Goal: Task Accomplishment & Management: Use online tool/utility

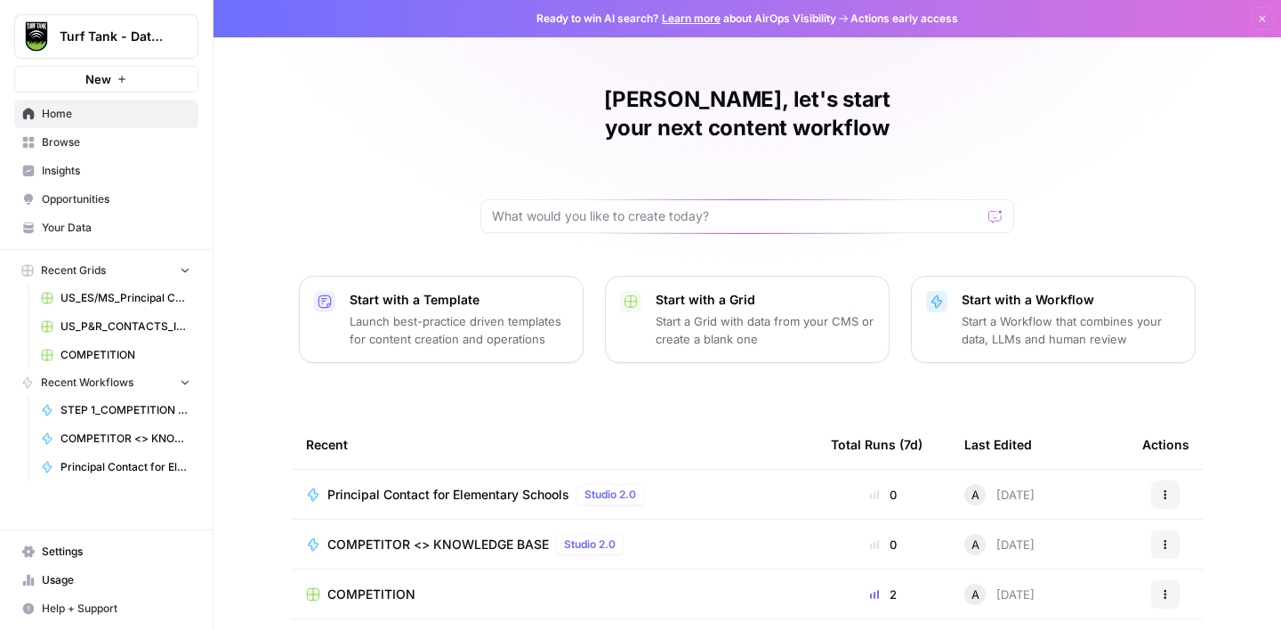
click at [93, 142] on span "Browse" at bounding box center [116, 142] width 149 height 16
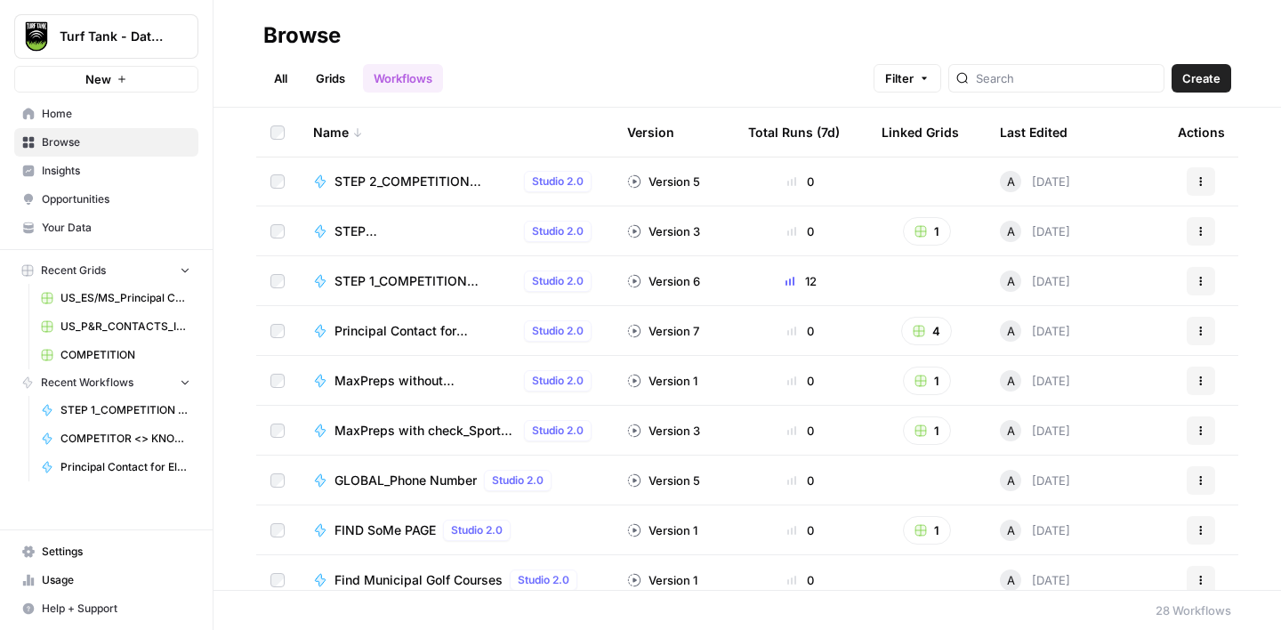
scroll to position [963, 0]
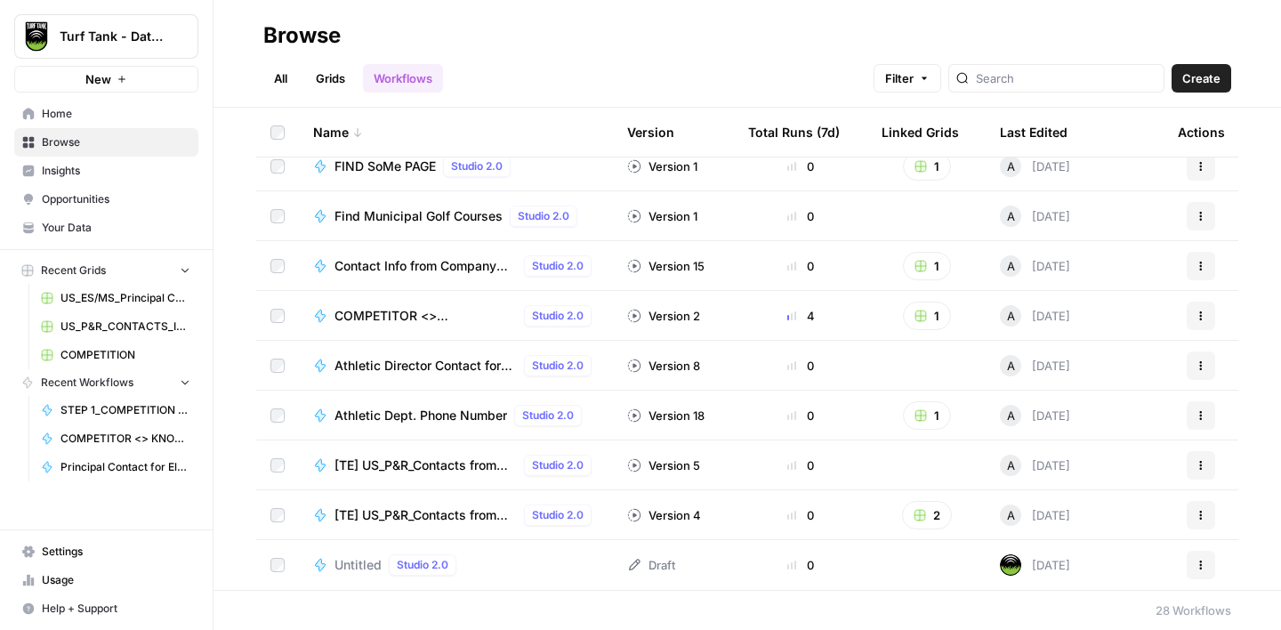
click at [331, 92] on link "Grids" at bounding box center [330, 78] width 51 height 28
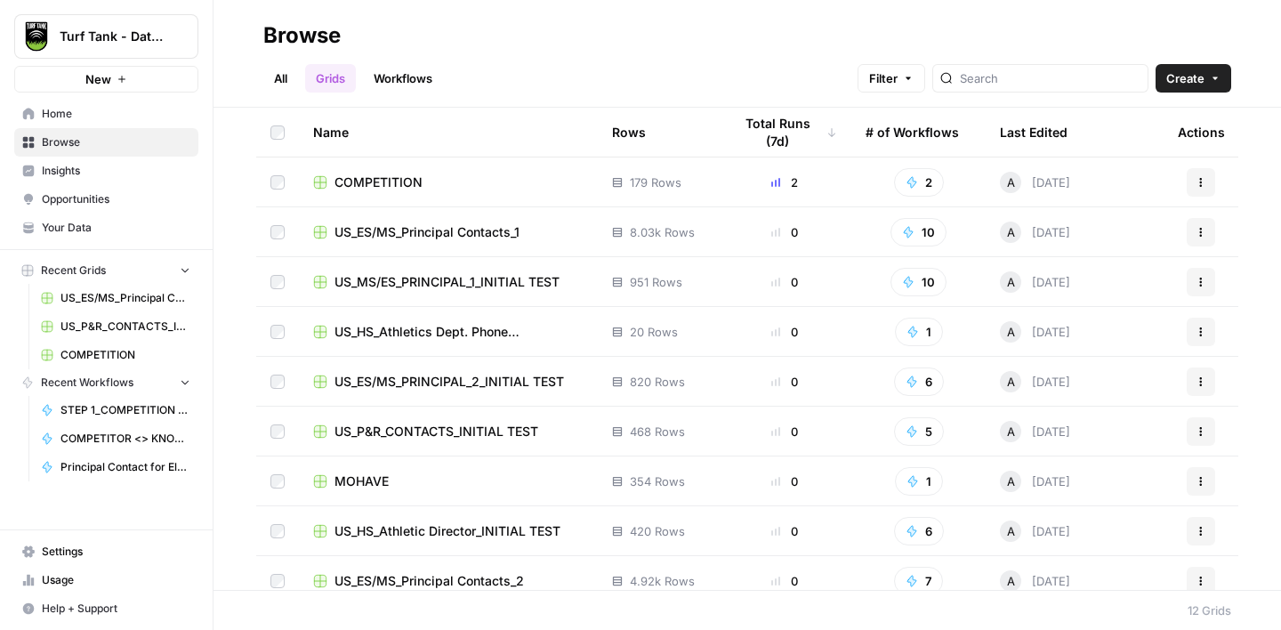
click at [541, 245] on td "US_ES/MS_Principal Contacts_1" at bounding box center [448, 231] width 299 height 49
click at [431, 234] on span "US_ES/MS_Principal Contacts_1" at bounding box center [427, 232] width 185 height 18
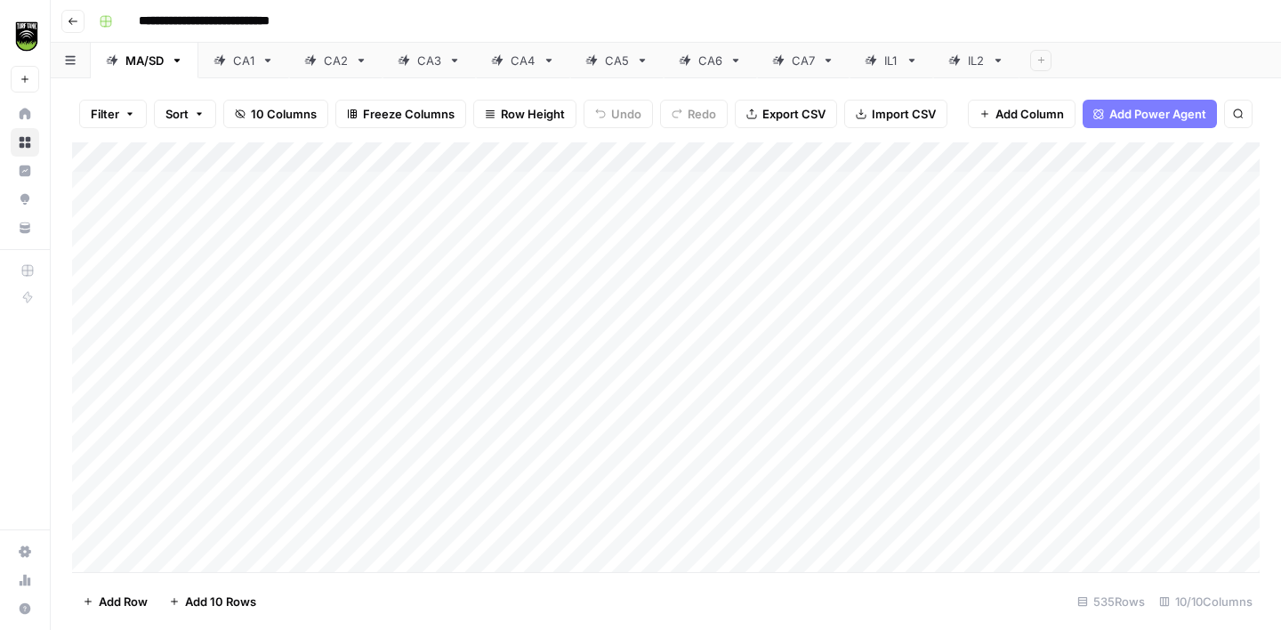
click at [1159, 160] on div "Add Column" at bounding box center [666, 357] width 1188 height 430
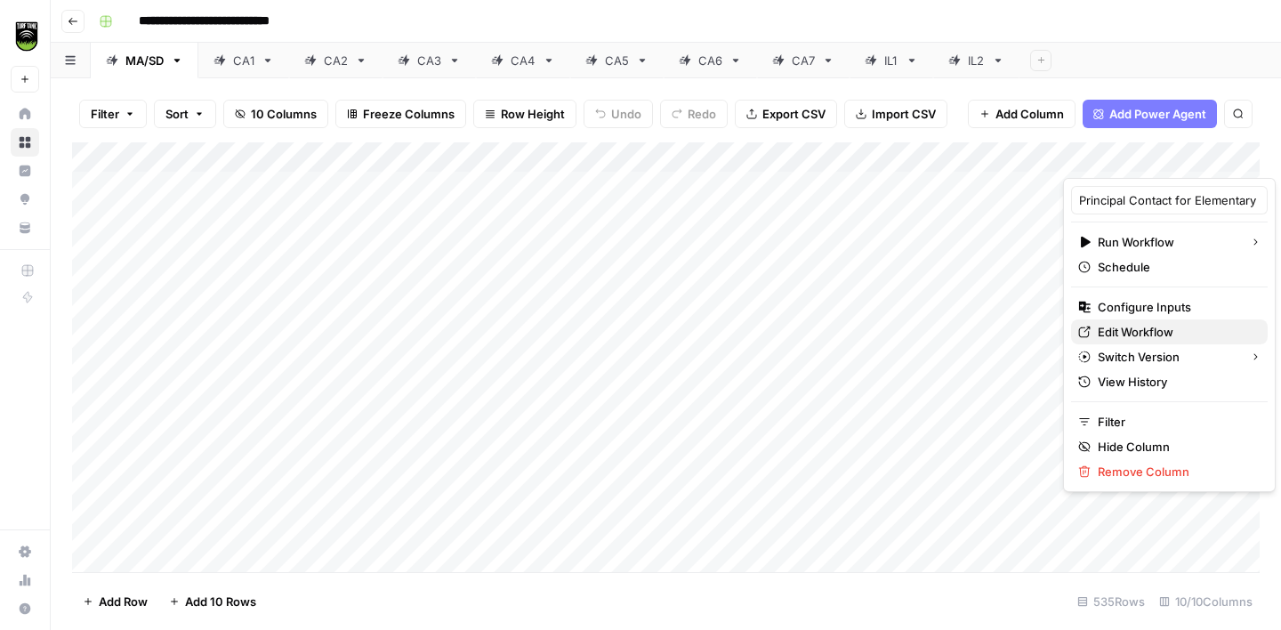
click at [1170, 338] on span "Edit Workflow" at bounding box center [1176, 332] width 156 height 18
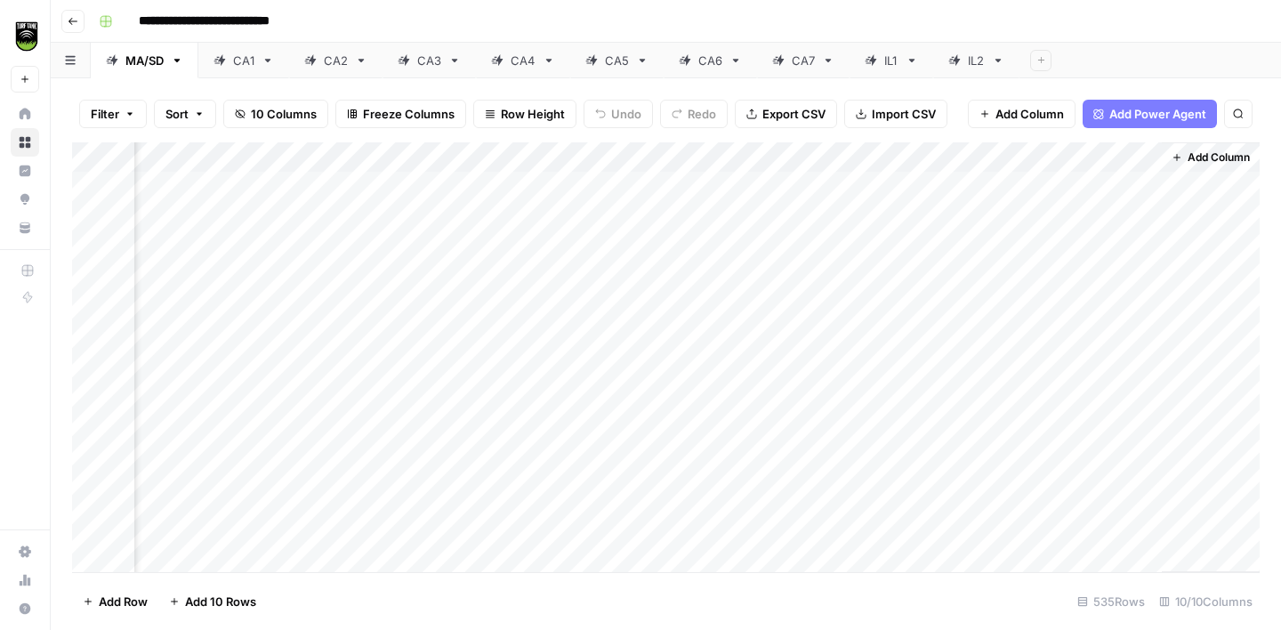
scroll to position [0, 745]
click at [244, 61] on div "CA1" at bounding box center [243, 61] width 21 height 18
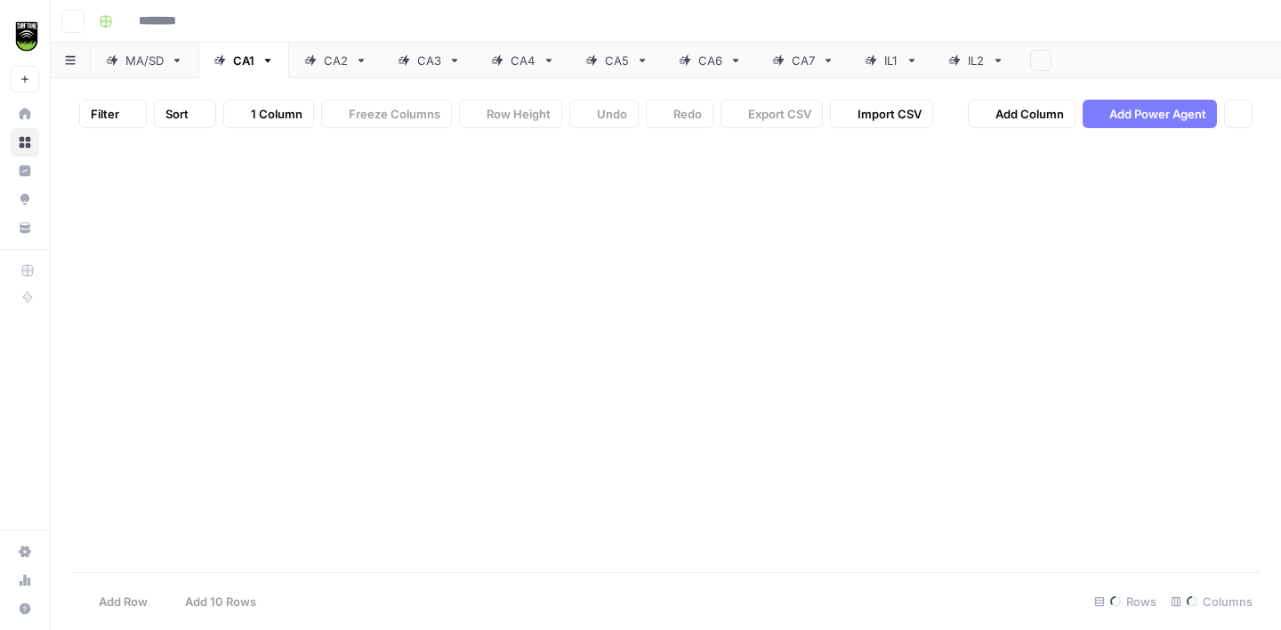
type input "**********"
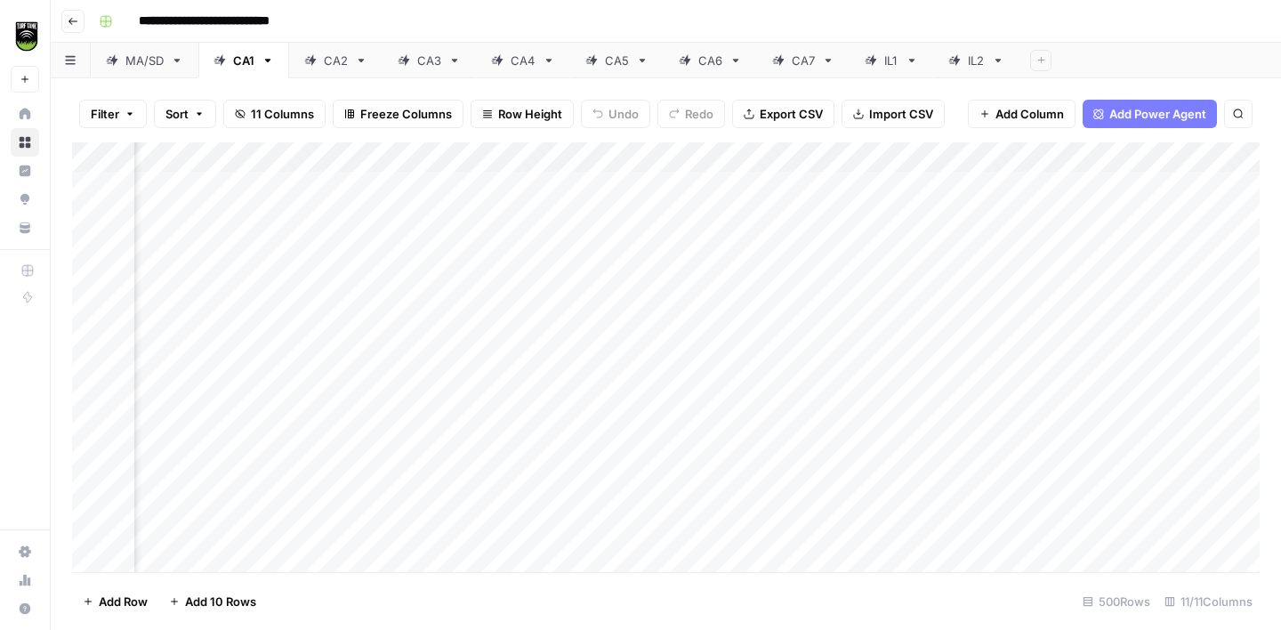
scroll to position [0, 456]
click at [386, 186] on div "Add Column" at bounding box center [666, 357] width 1188 height 430
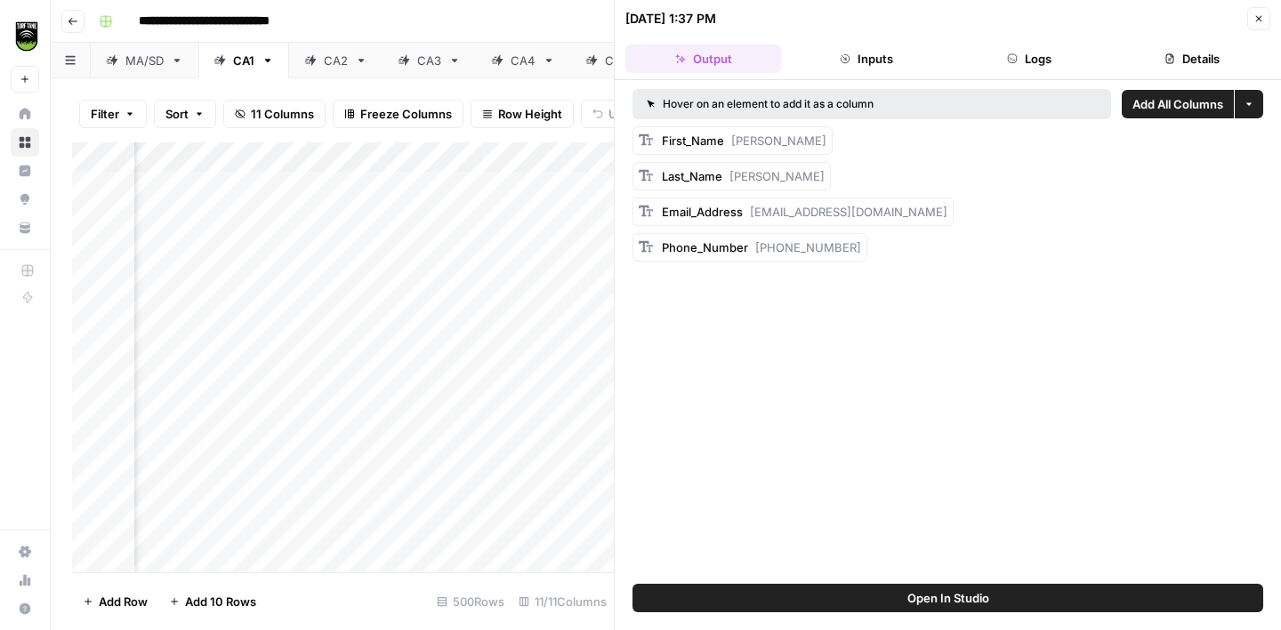
click at [855, 58] on button "Inputs" at bounding box center [866, 58] width 156 height 28
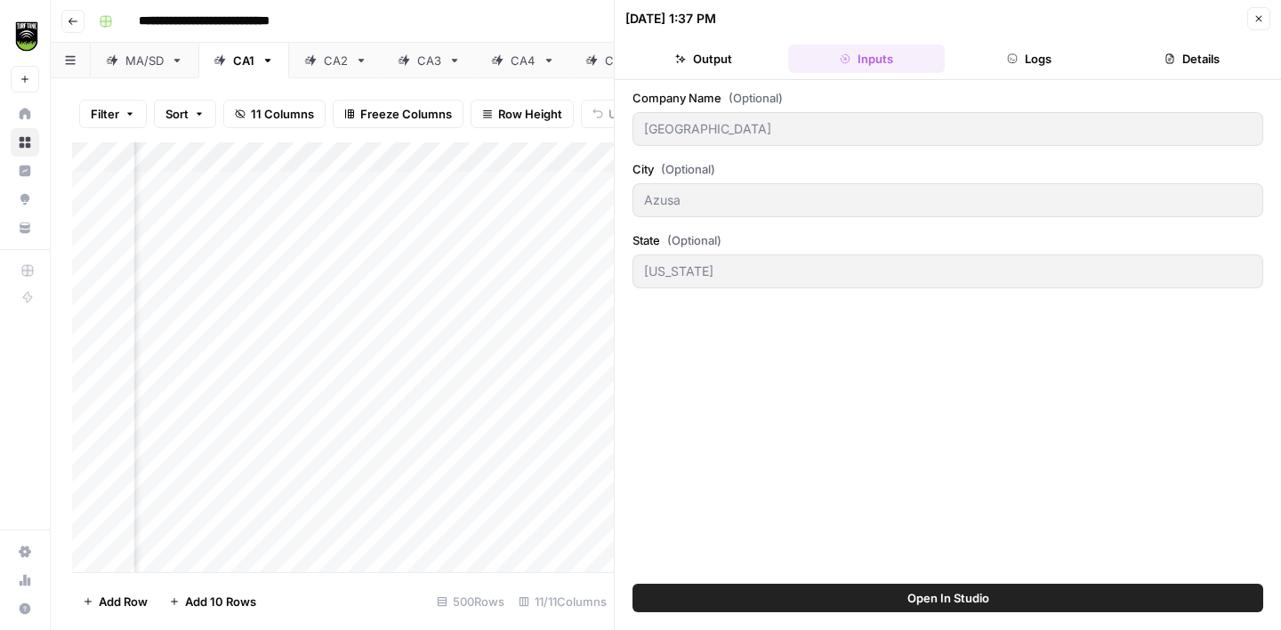
click at [1030, 63] on button "Logs" at bounding box center [1030, 58] width 156 height 28
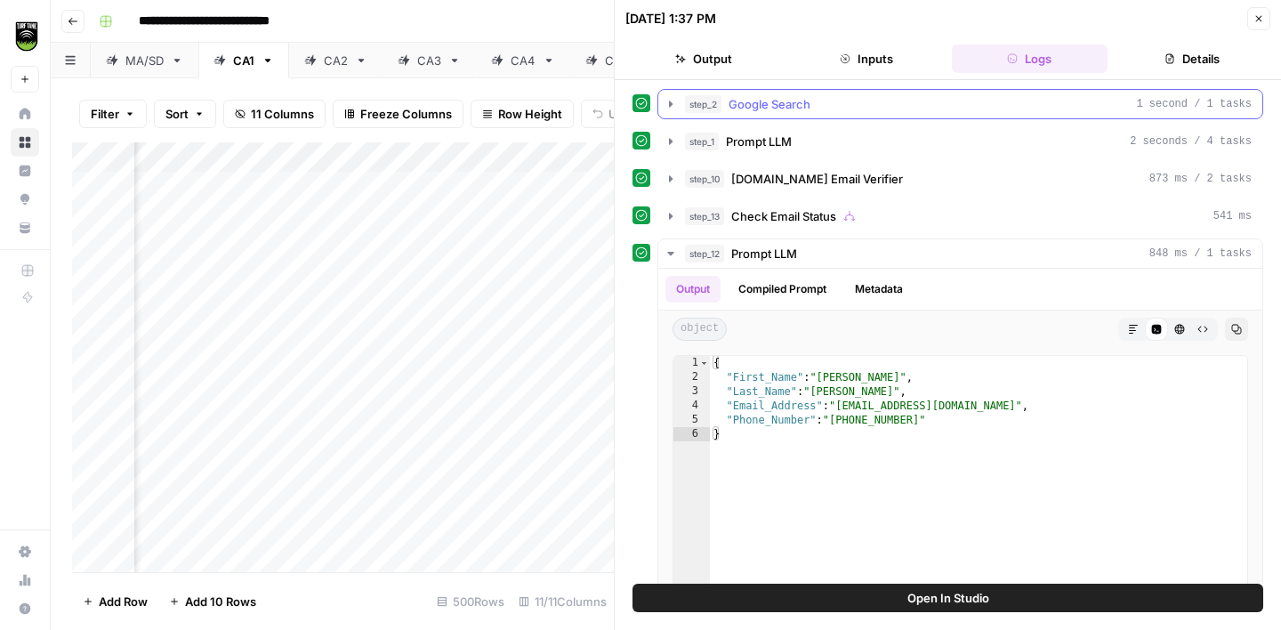
click at [861, 110] on div "step_2 Google Search 1 second / 1 tasks" at bounding box center [968, 104] width 567 height 18
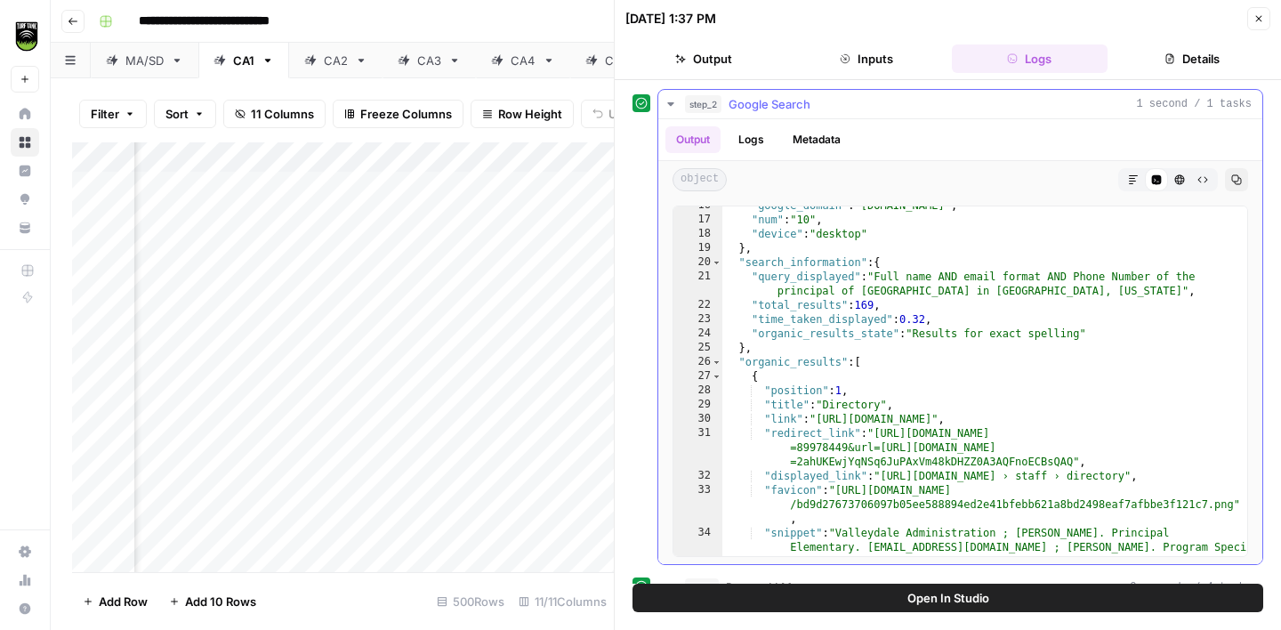
scroll to position [350, 0]
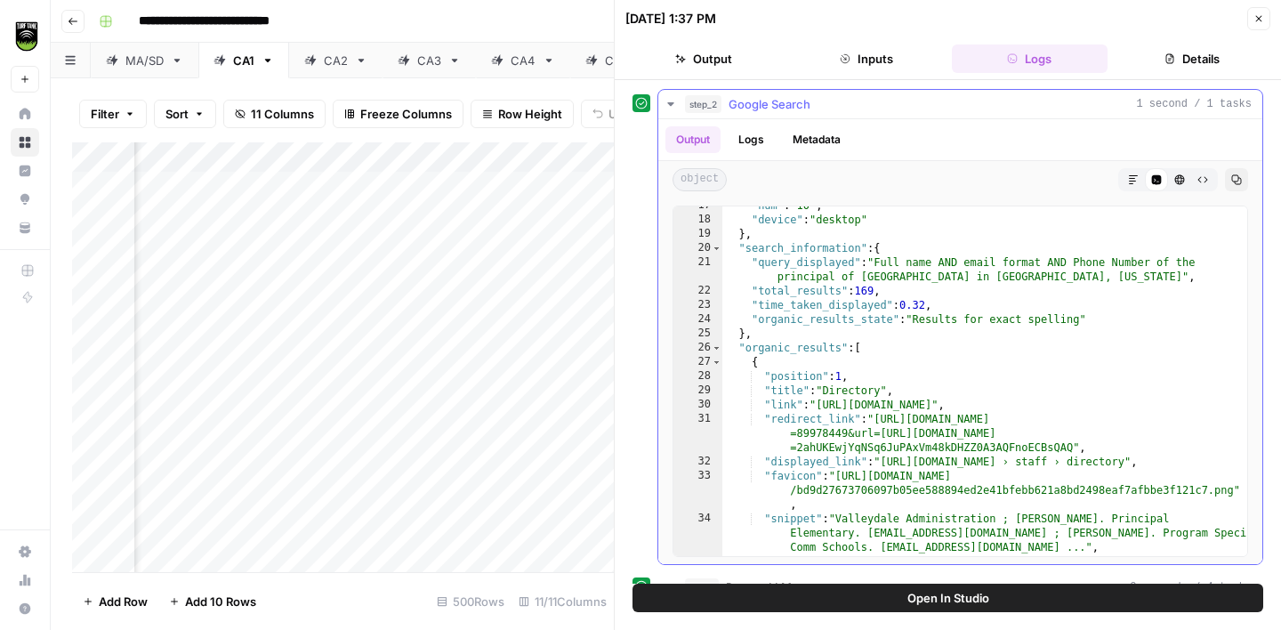
click at [675, 97] on icon "button" at bounding box center [671, 104] width 14 height 14
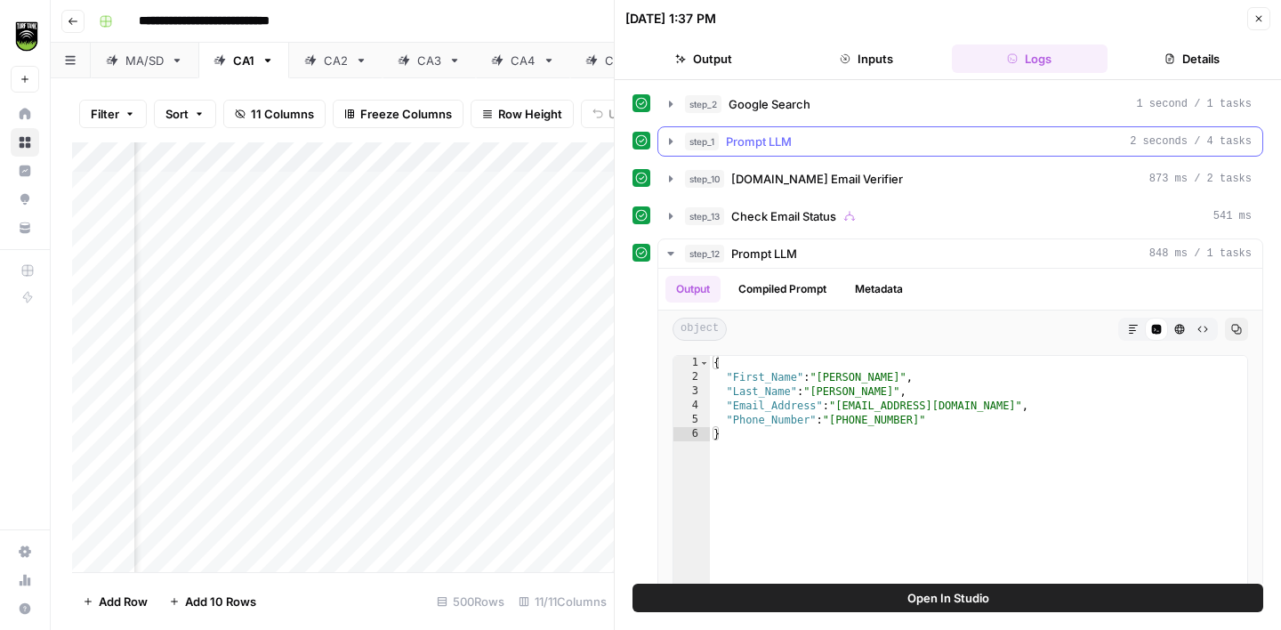
click at [862, 149] on div "step_1 Prompt LLM 2 seconds / 4 tasks" at bounding box center [968, 142] width 567 height 18
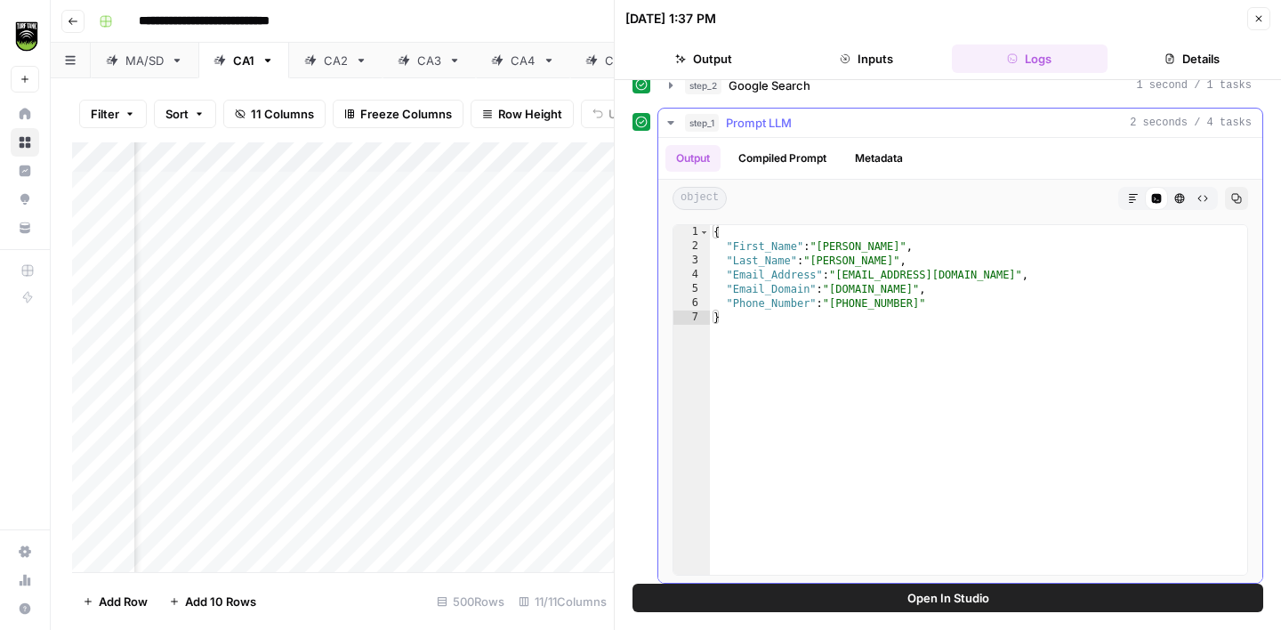
scroll to position [20, 0]
click at [673, 125] on icon "button" at bounding box center [671, 122] width 14 height 14
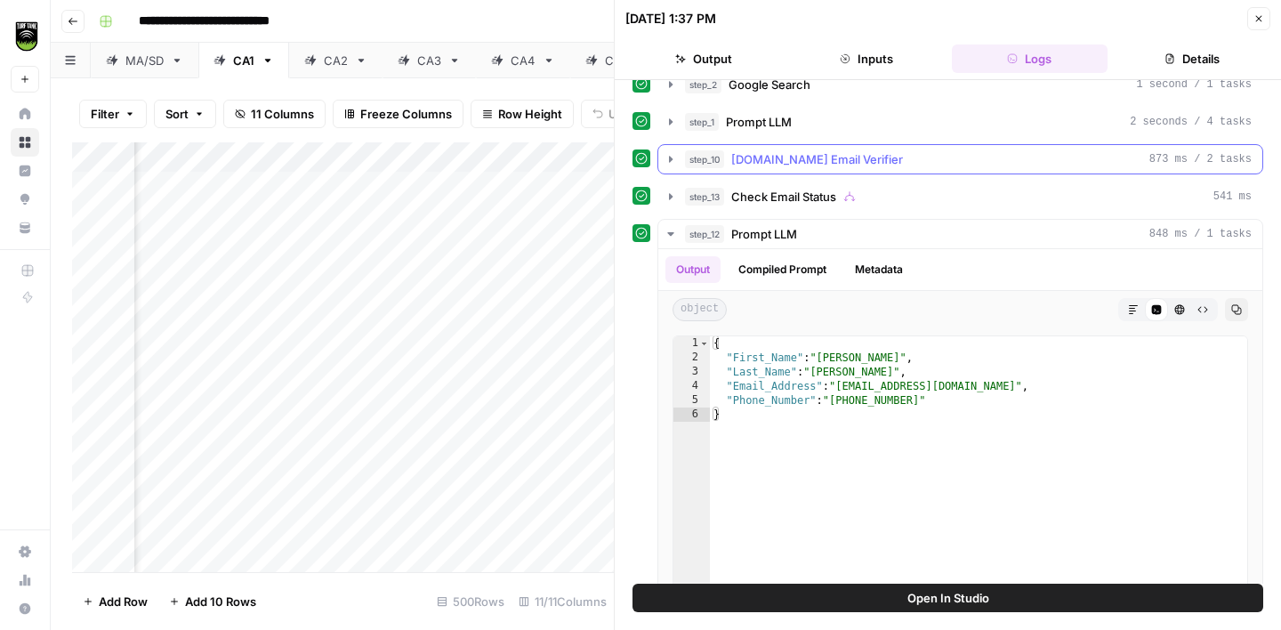
click at [894, 165] on div "step_10 Hunter.io Email Verifier 873 ms / 2 tasks" at bounding box center [968, 159] width 567 height 18
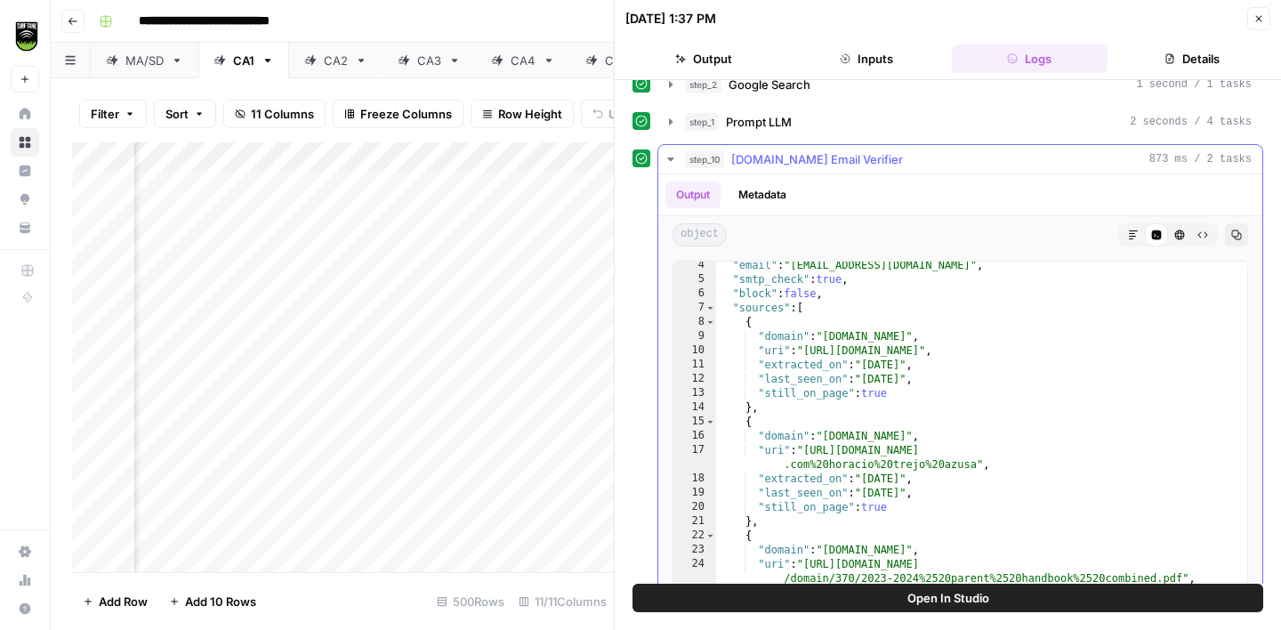
scroll to position [46, 0]
click at [673, 156] on icon "button" at bounding box center [671, 159] width 14 height 14
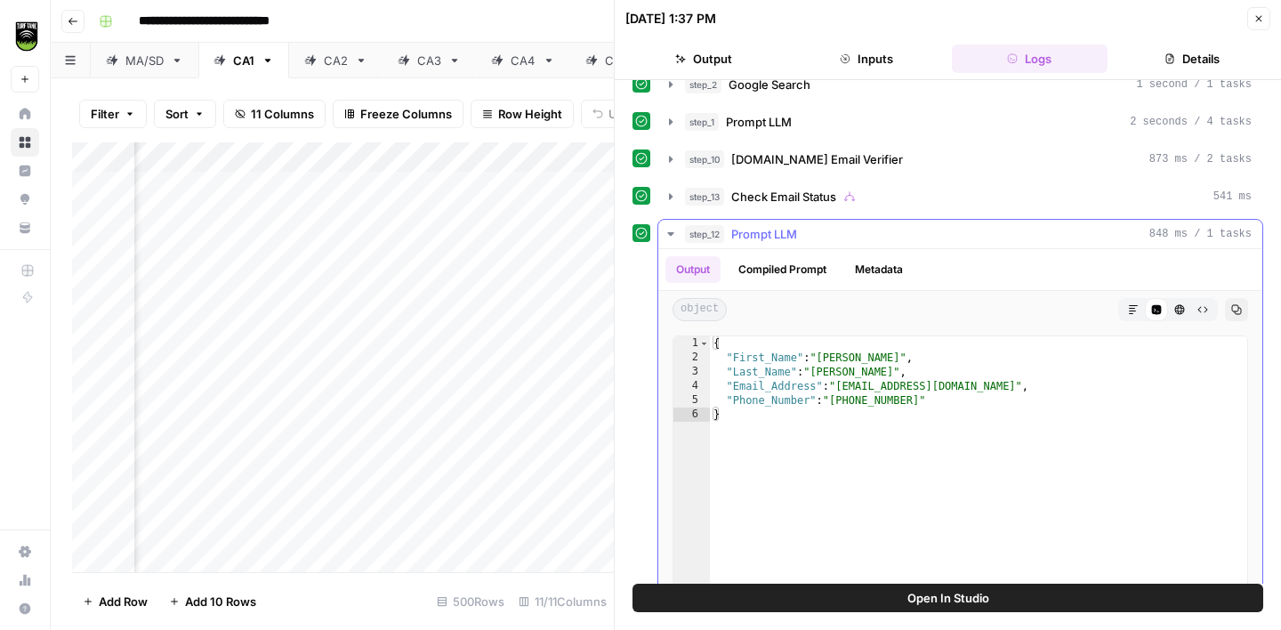
scroll to position [140, 0]
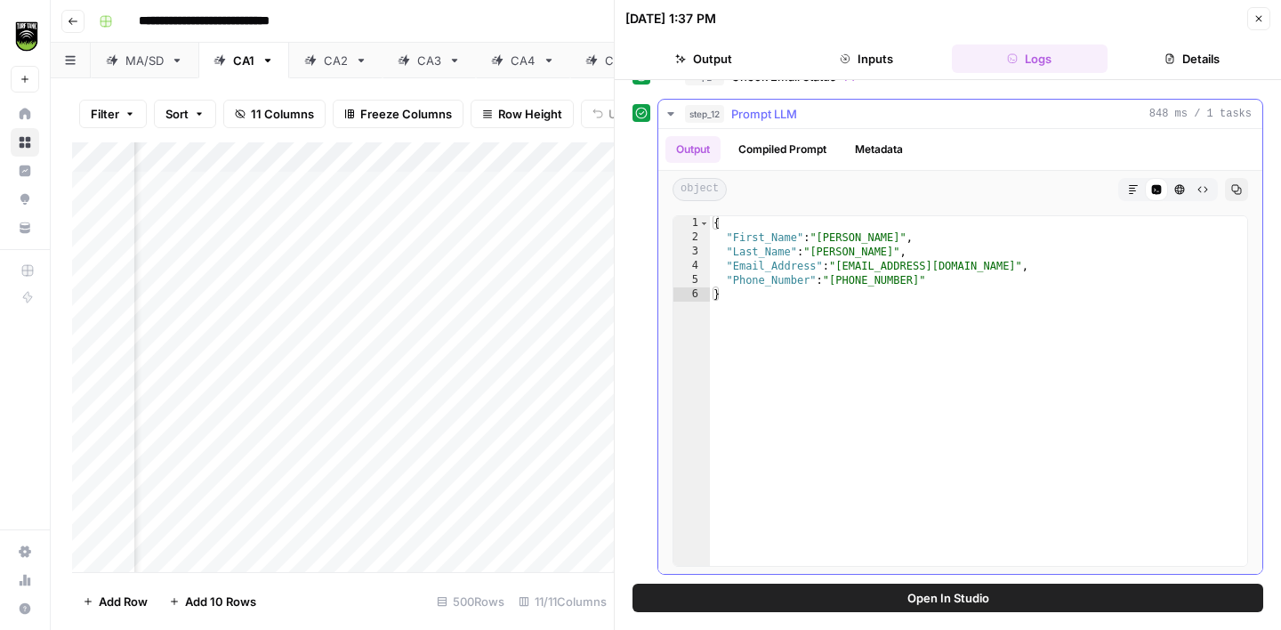
click at [671, 111] on icon "button" at bounding box center [671, 114] width 14 height 14
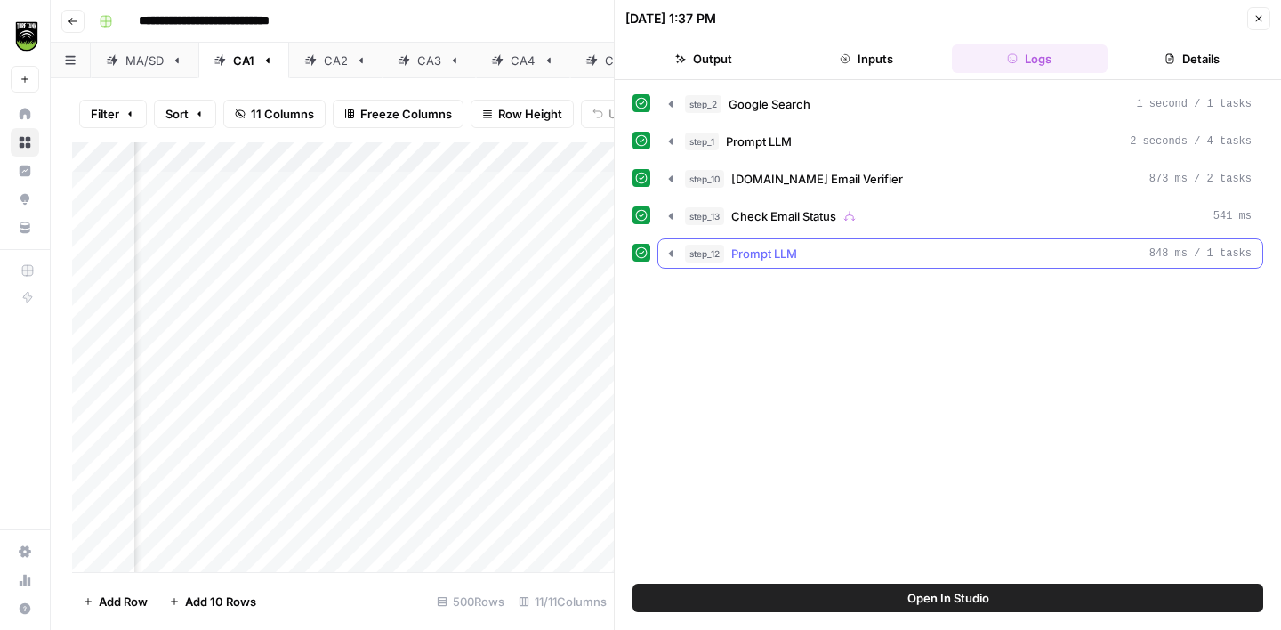
scroll to position [0, 0]
click at [711, 59] on button "Output" at bounding box center [703, 58] width 156 height 28
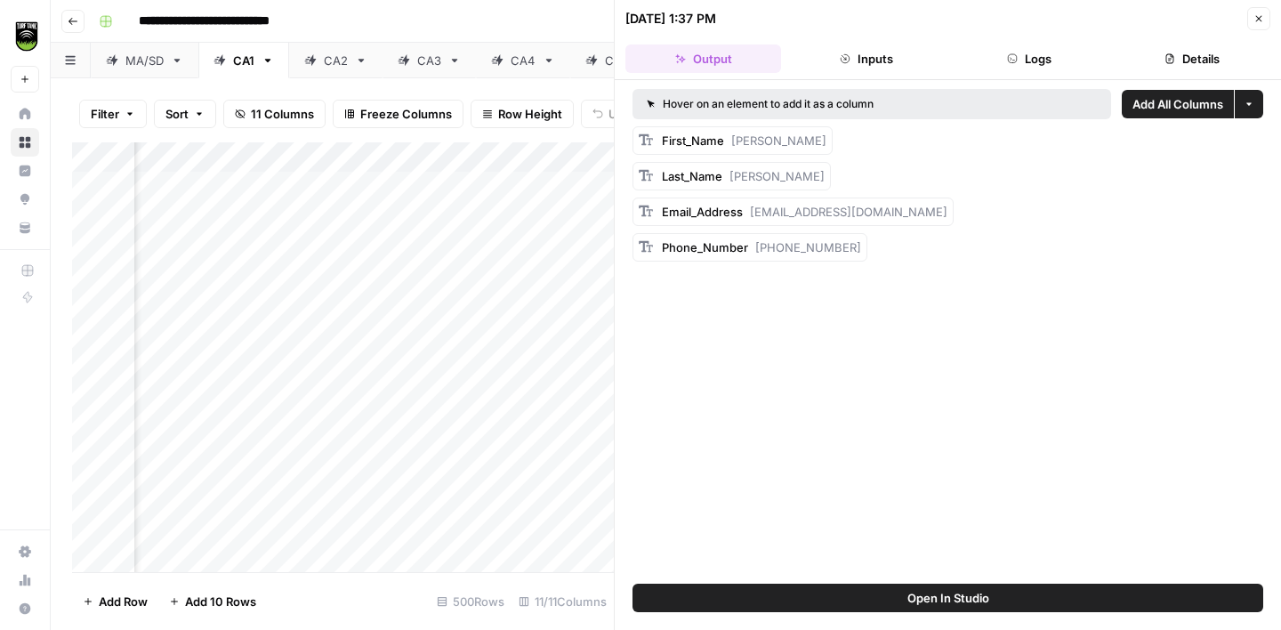
click at [1262, 21] on icon "button" at bounding box center [1259, 19] width 6 height 6
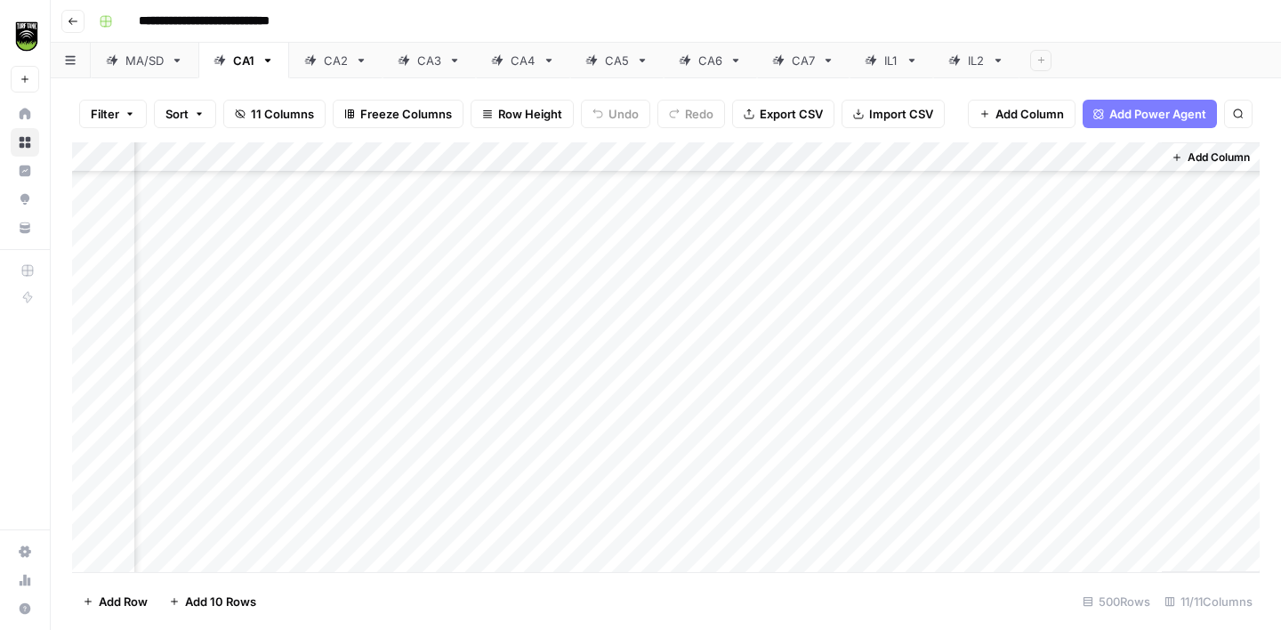
scroll to position [277, 523]
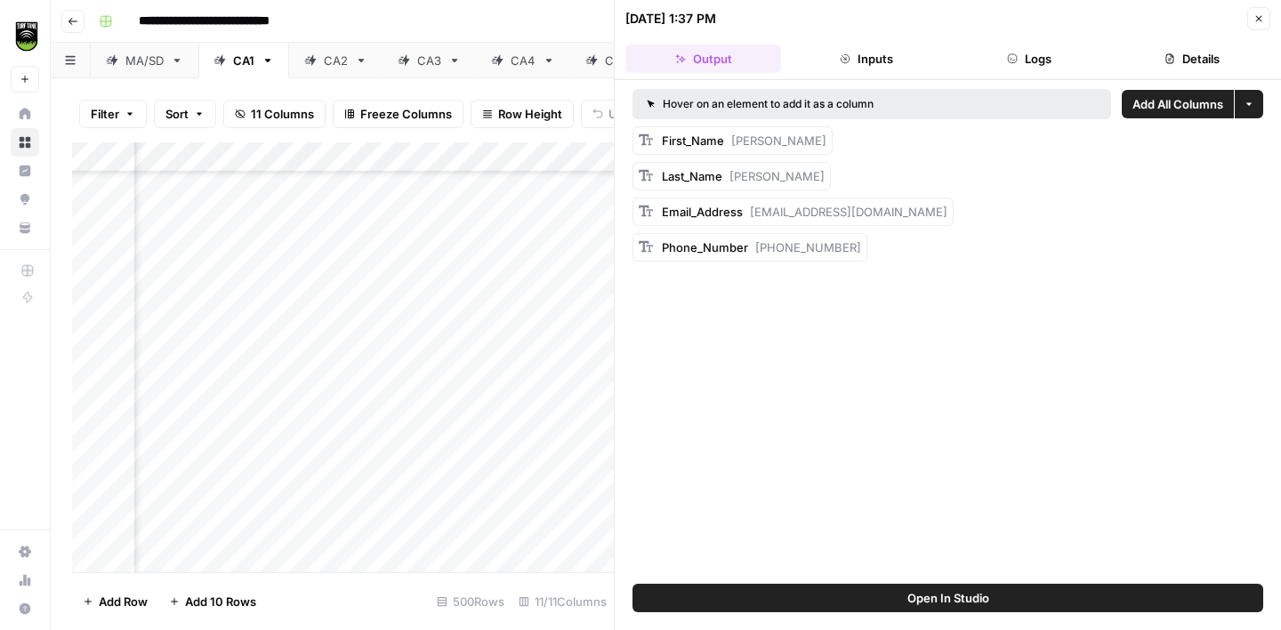
scroll to position [277, 502]
click at [1257, 19] on icon "button" at bounding box center [1259, 18] width 11 height 11
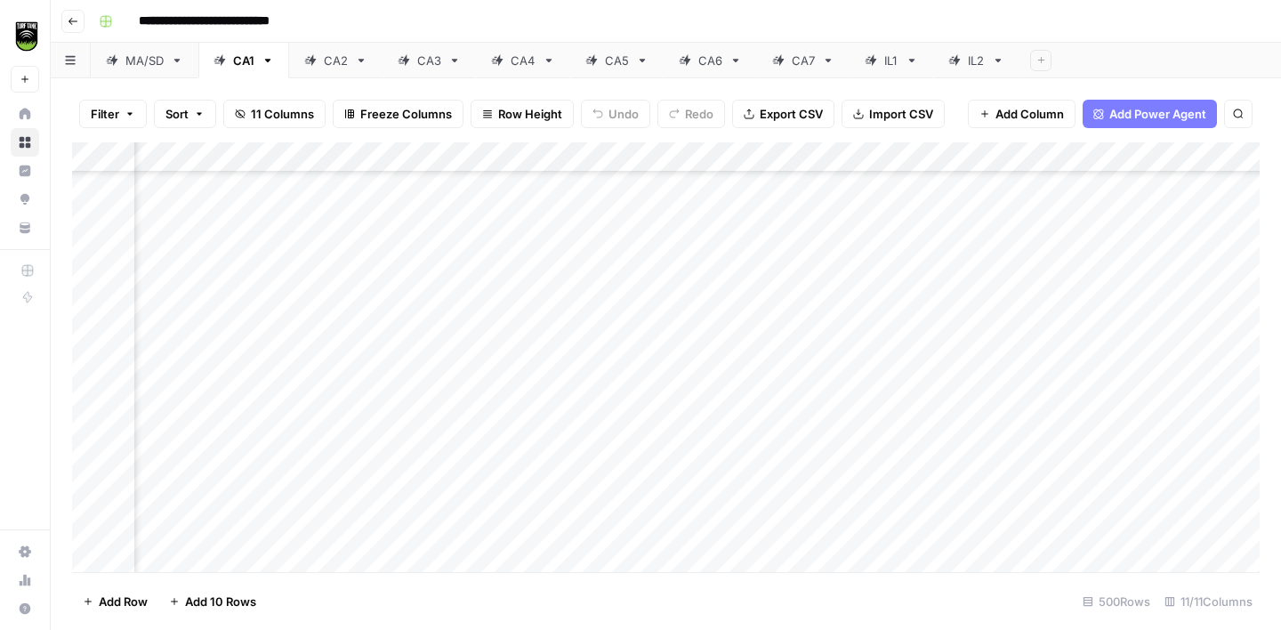
scroll to position [117, 125]
drag, startPoint x: 917, startPoint y: 154, endPoint x: 815, endPoint y: 157, distance: 102.4
click at [815, 157] on div "Add Column" at bounding box center [666, 357] width 1188 height 430
drag, startPoint x: 294, startPoint y: 155, endPoint x: 230, endPoint y: 154, distance: 64.1
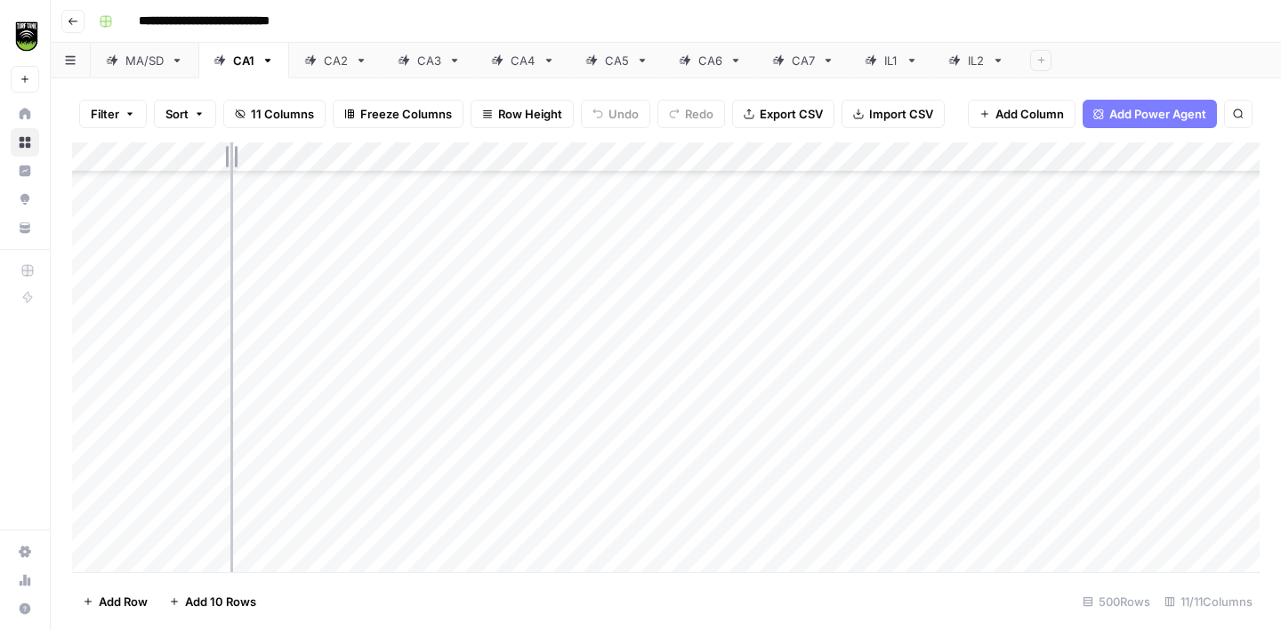
click at [230, 154] on div "Add Column" at bounding box center [666, 357] width 1188 height 430
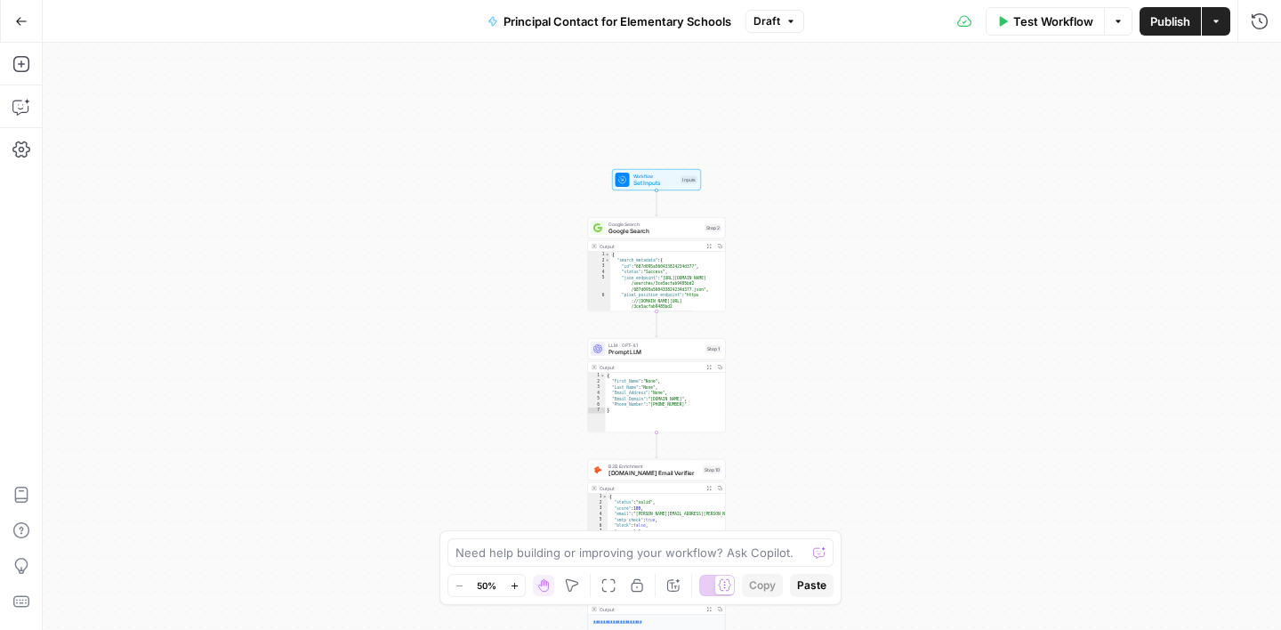
drag, startPoint x: 825, startPoint y: 141, endPoint x: 819, endPoint y: 378, distance: 236.7
click at [819, 378] on div "true false Workflow Set Inputs Inputs Google Search Google Search Step 2 Output…" at bounding box center [662, 336] width 1238 height 587
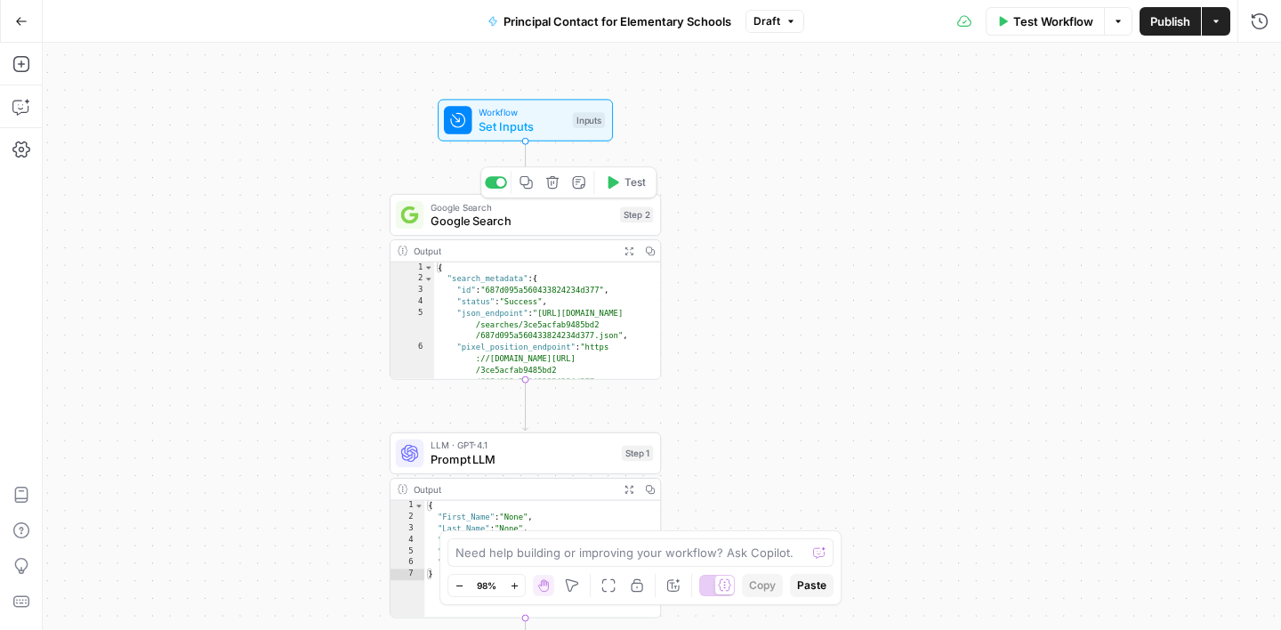
click at [563, 213] on span "Google Search" at bounding box center [522, 222] width 182 height 18
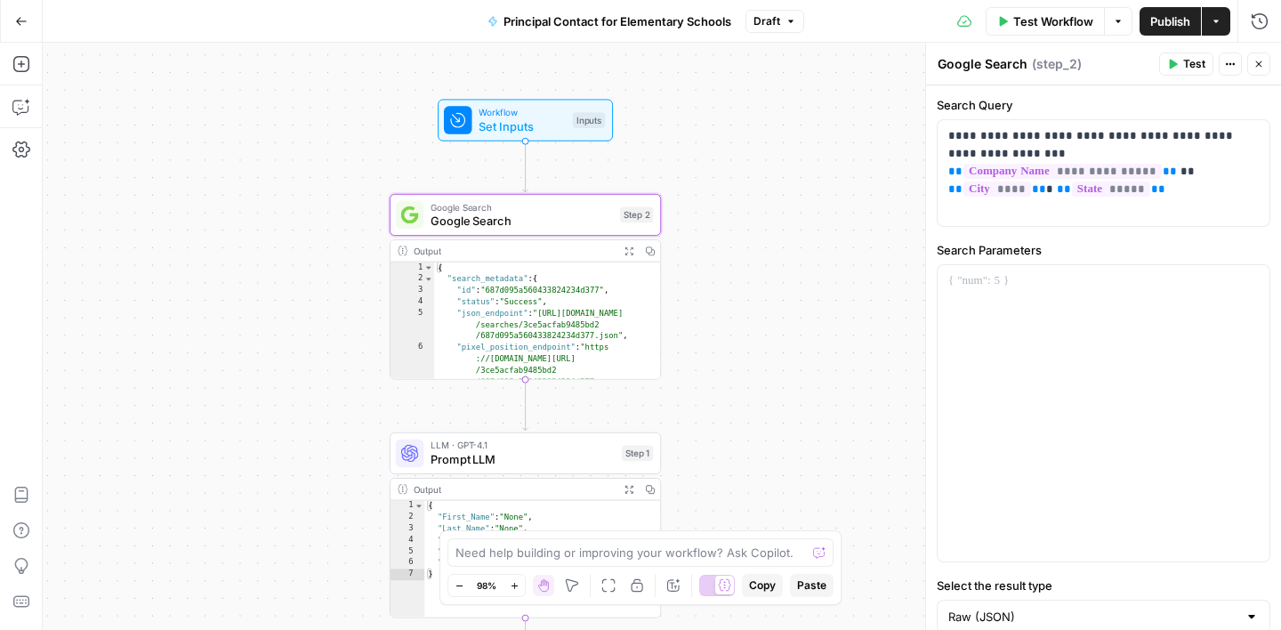
click at [1258, 74] on button "Close" at bounding box center [1258, 63] width 23 height 23
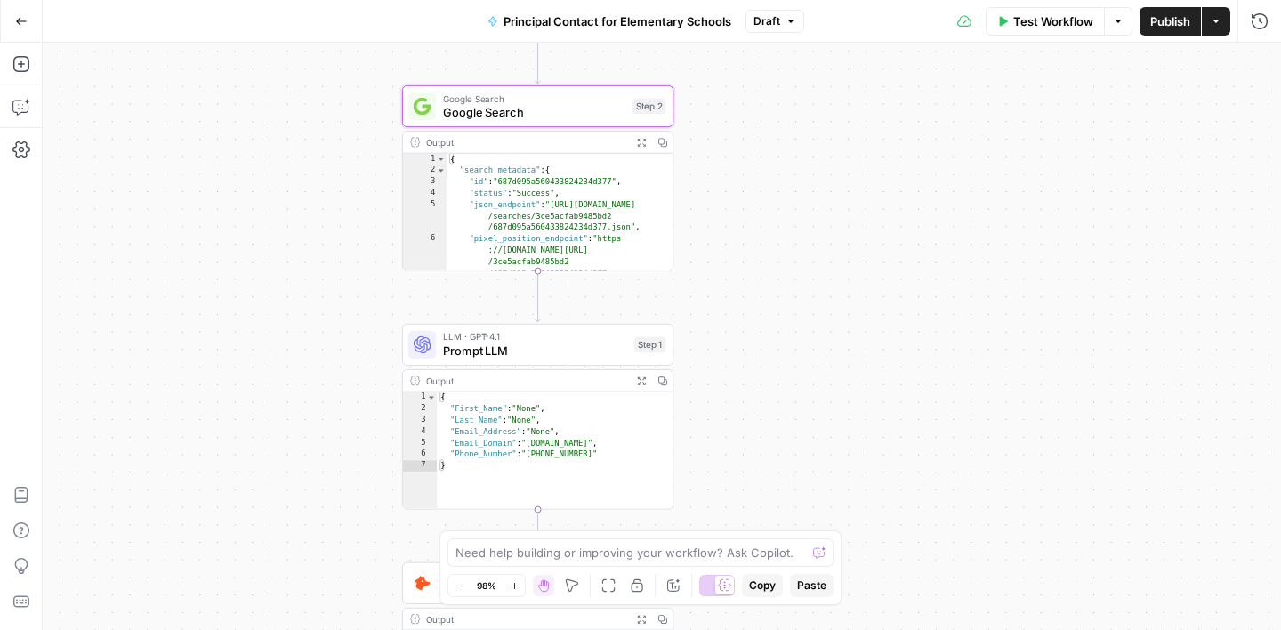
drag, startPoint x: 1019, startPoint y: 352, endPoint x: 1031, endPoint y: 243, distance: 110.1
click at [1031, 243] on div "true false Workflow Set Inputs Inputs Google Search Google Search Step 2 Output…" at bounding box center [662, 336] width 1238 height 587
click at [586, 345] on span "Prompt LLM" at bounding box center [535, 350] width 184 height 18
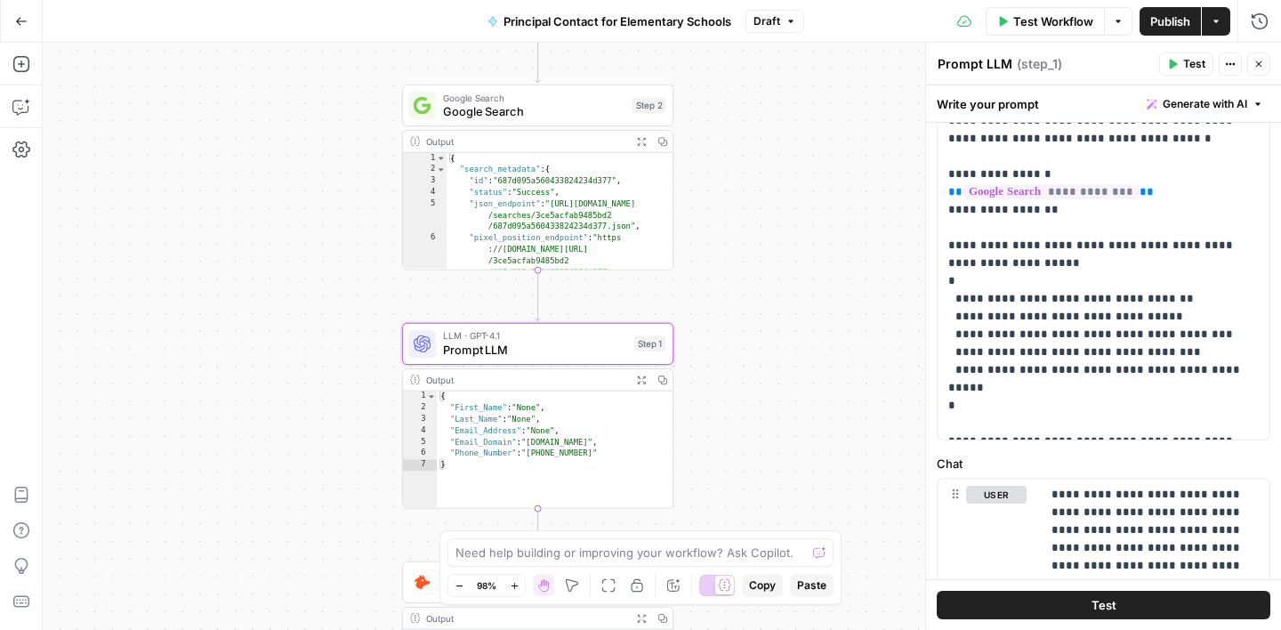
scroll to position [375, 0]
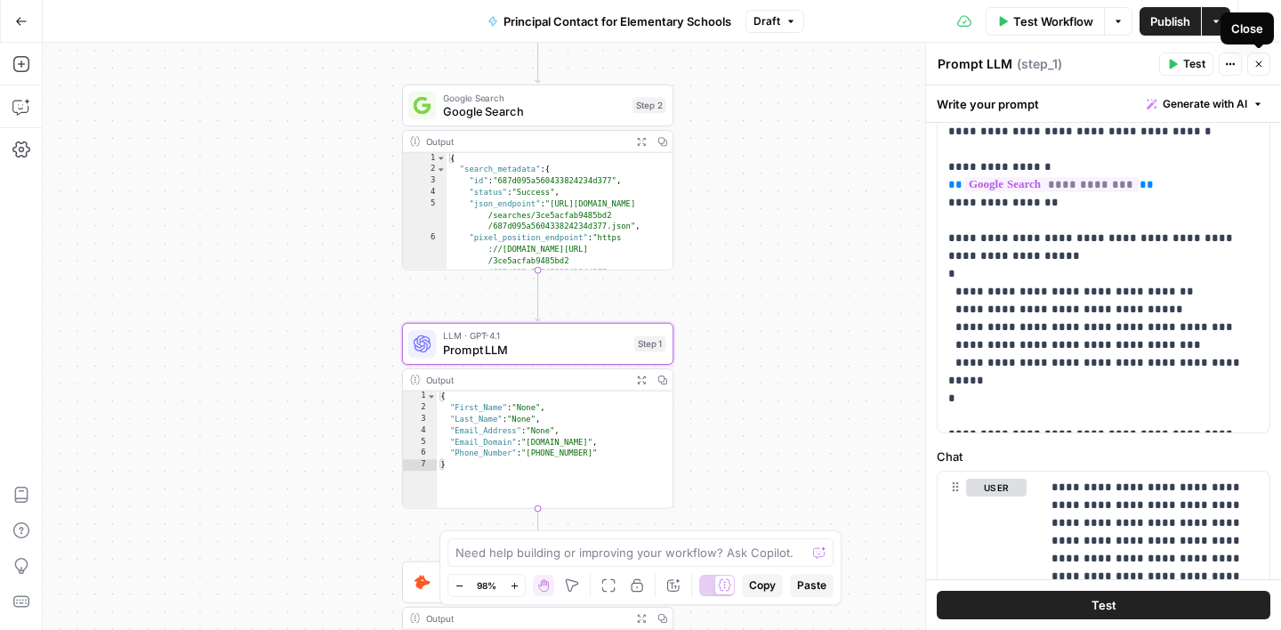
click at [1254, 64] on icon "button" at bounding box center [1259, 64] width 11 height 11
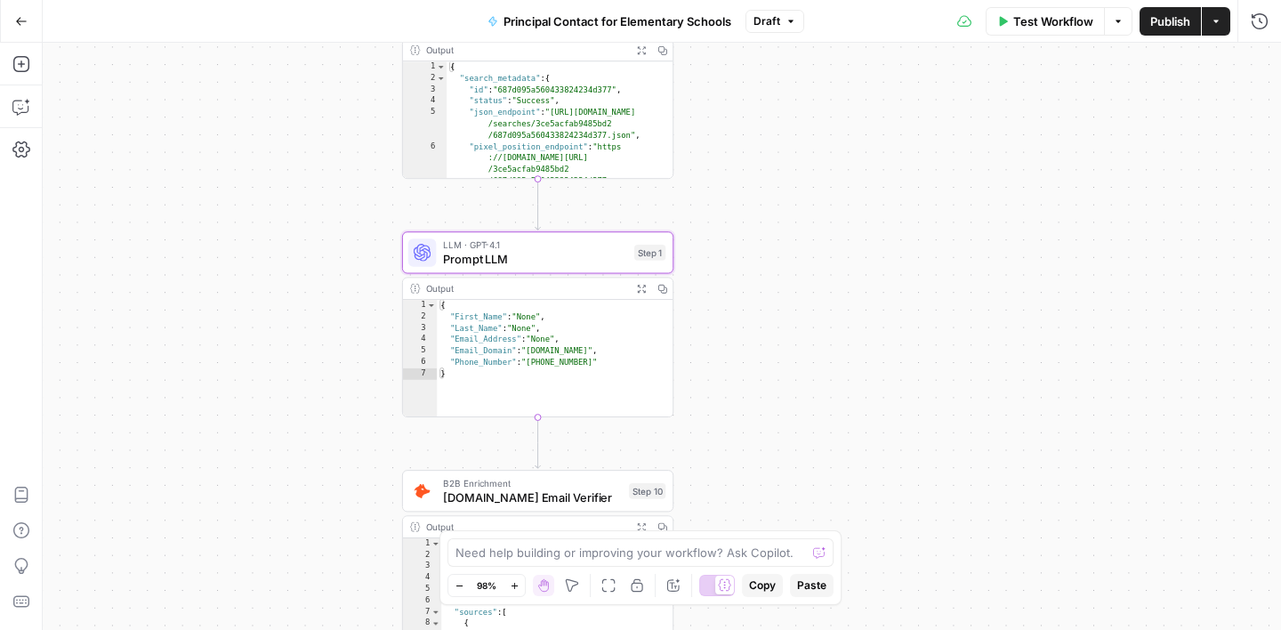
drag, startPoint x: 894, startPoint y: 374, endPoint x: 895, endPoint y: 210, distance: 163.7
click at [895, 210] on div "true false Workflow Set Inputs Inputs Google Search Google Search Step 2 Output…" at bounding box center [662, 336] width 1238 height 587
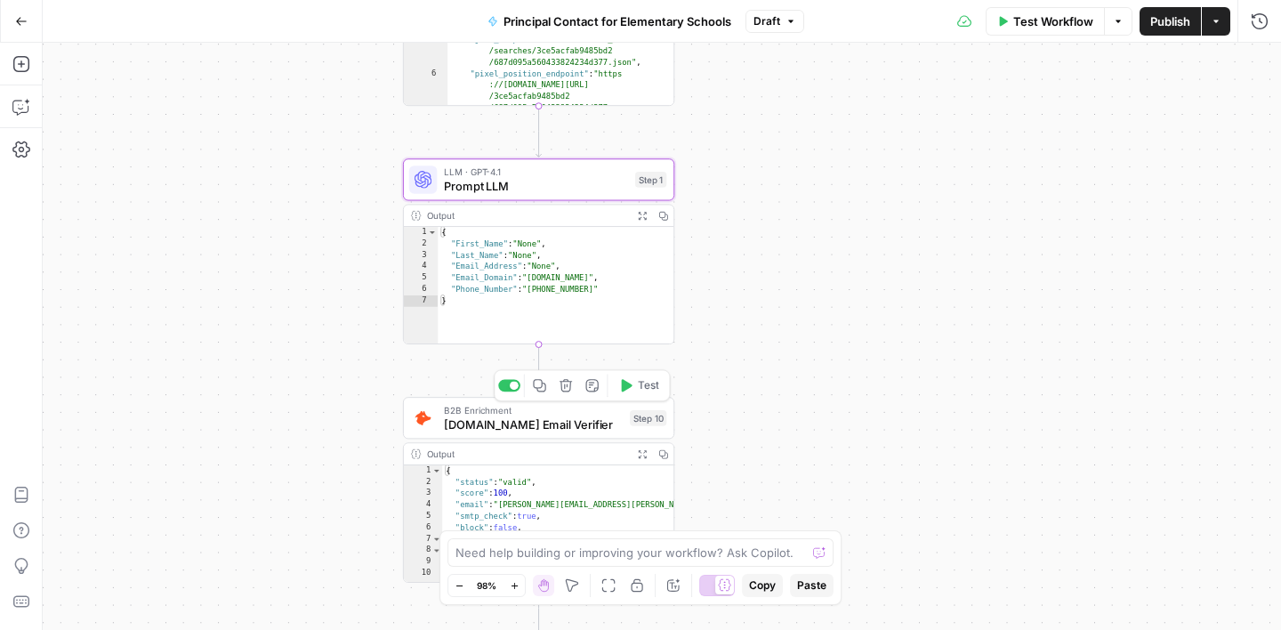
click at [522, 429] on span "Hunter.io Email Verifier" at bounding box center [533, 424] width 179 height 18
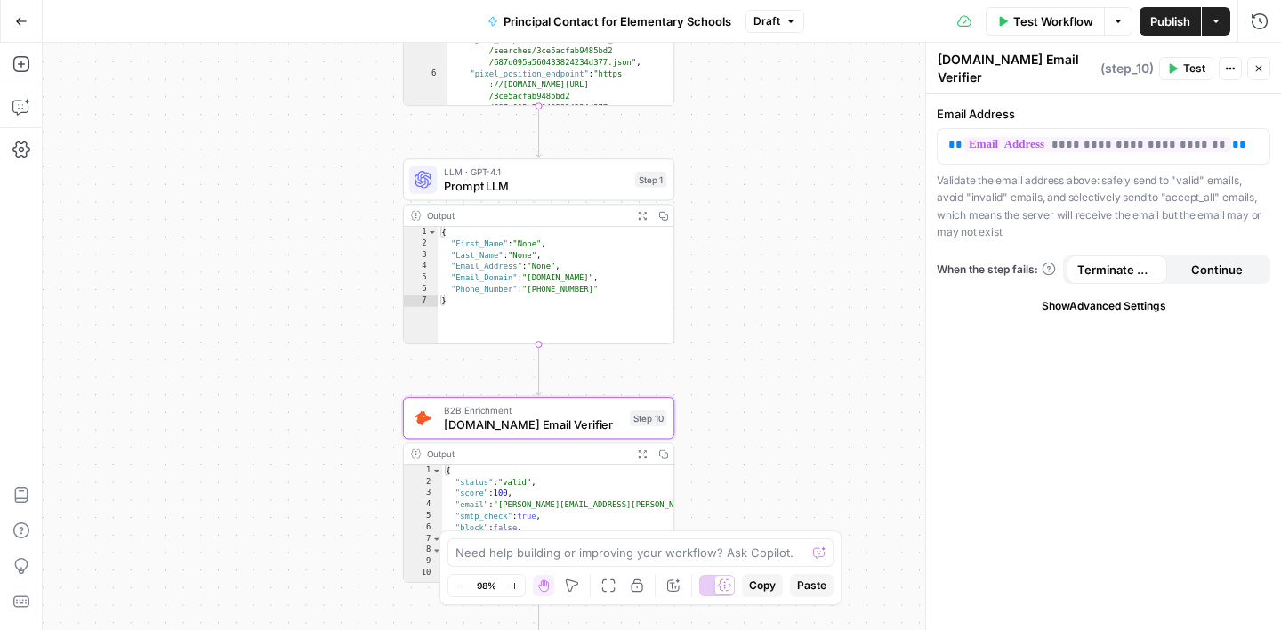
click at [1260, 68] on icon "button" at bounding box center [1259, 68] width 11 height 11
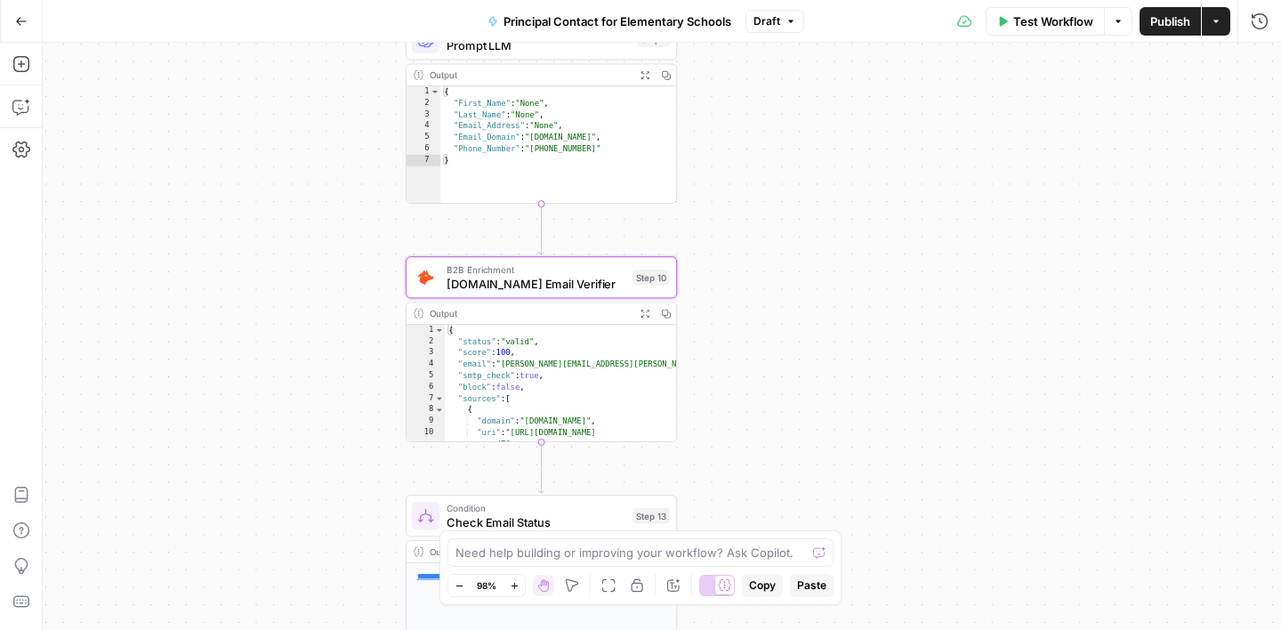
drag, startPoint x: 1002, startPoint y: 393, endPoint x: 1003, endPoint y: 214, distance: 179.7
click at [1003, 214] on div "true false Workflow Set Inputs Inputs Google Search Google Search Step 2 Output…" at bounding box center [662, 336] width 1238 height 587
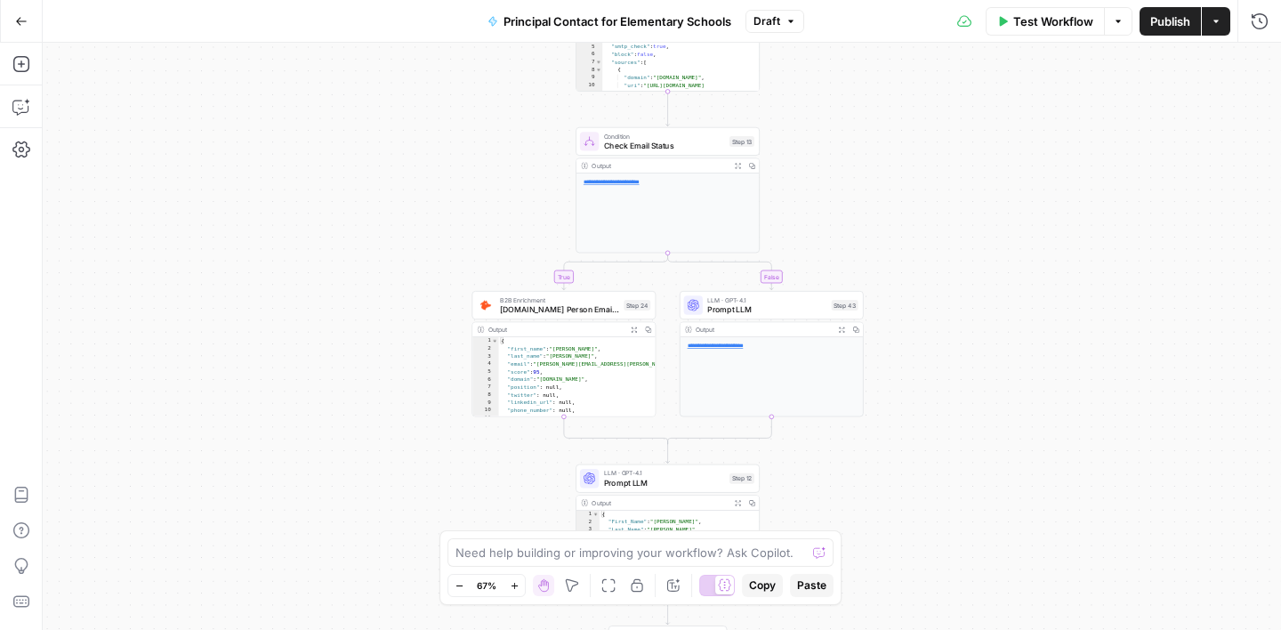
drag, startPoint x: 985, startPoint y: 329, endPoint x: 961, endPoint y: 72, distance: 258.2
click at [961, 72] on div "true false Workflow Set Inputs Inputs Google Search Google Search Step 2 Output…" at bounding box center [662, 336] width 1238 height 587
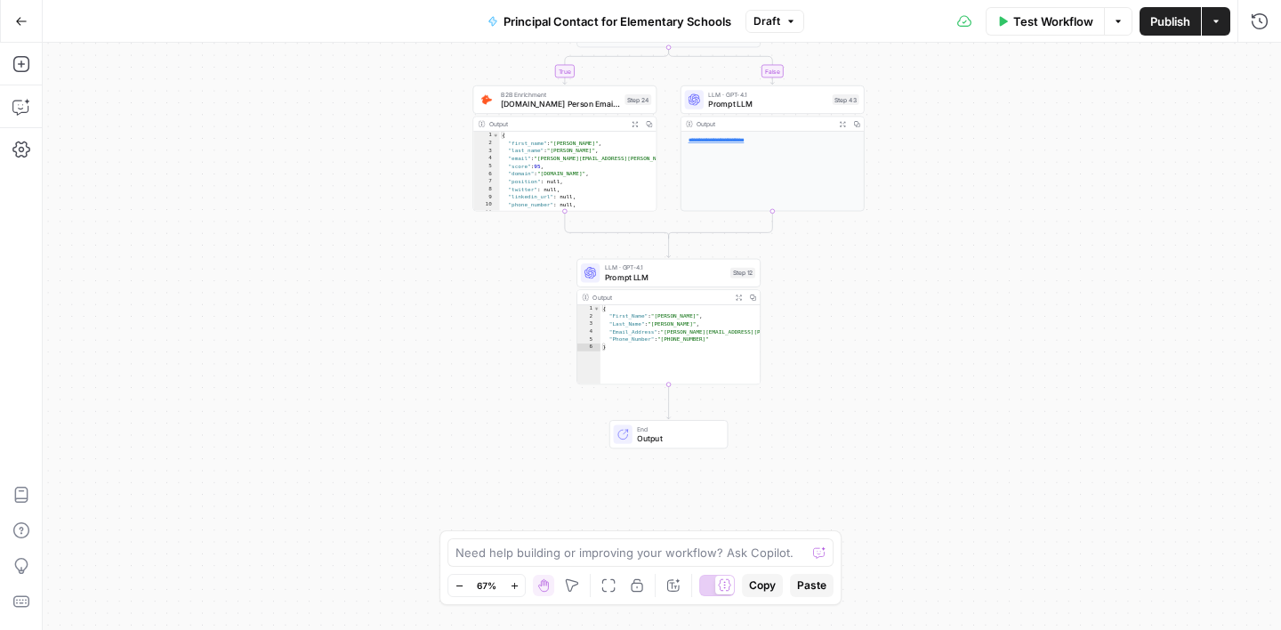
drag, startPoint x: 927, startPoint y: 407, endPoint x: 931, endPoint y: 207, distance: 199.3
click at [931, 206] on div "true false Workflow Set Inputs Inputs Google Search Google Search Step 2 Output…" at bounding box center [662, 336] width 1238 height 587
drag, startPoint x: 902, startPoint y: 321, endPoint x: 902, endPoint y: 294, distance: 27.6
click at [902, 294] on div "true false Workflow Set Inputs Inputs Google Search Google Search Step 2 Output…" at bounding box center [662, 336] width 1238 height 587
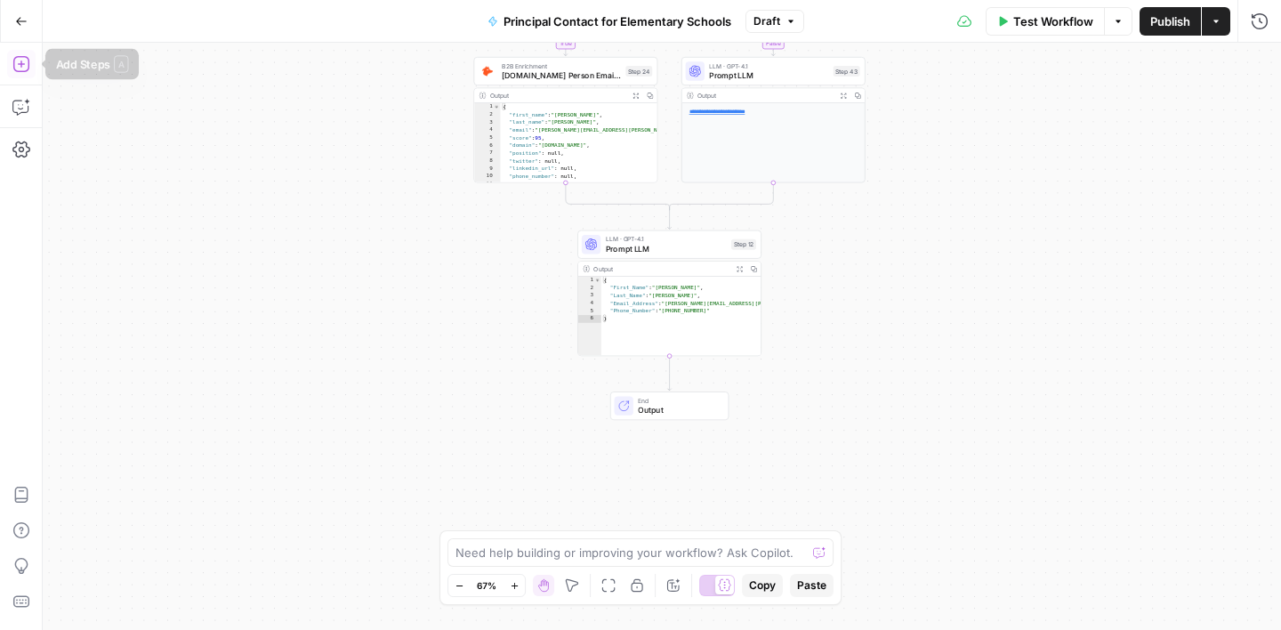
click at [25, 64] on icon "button" at bounding box center [21, 64] width 18 height 18
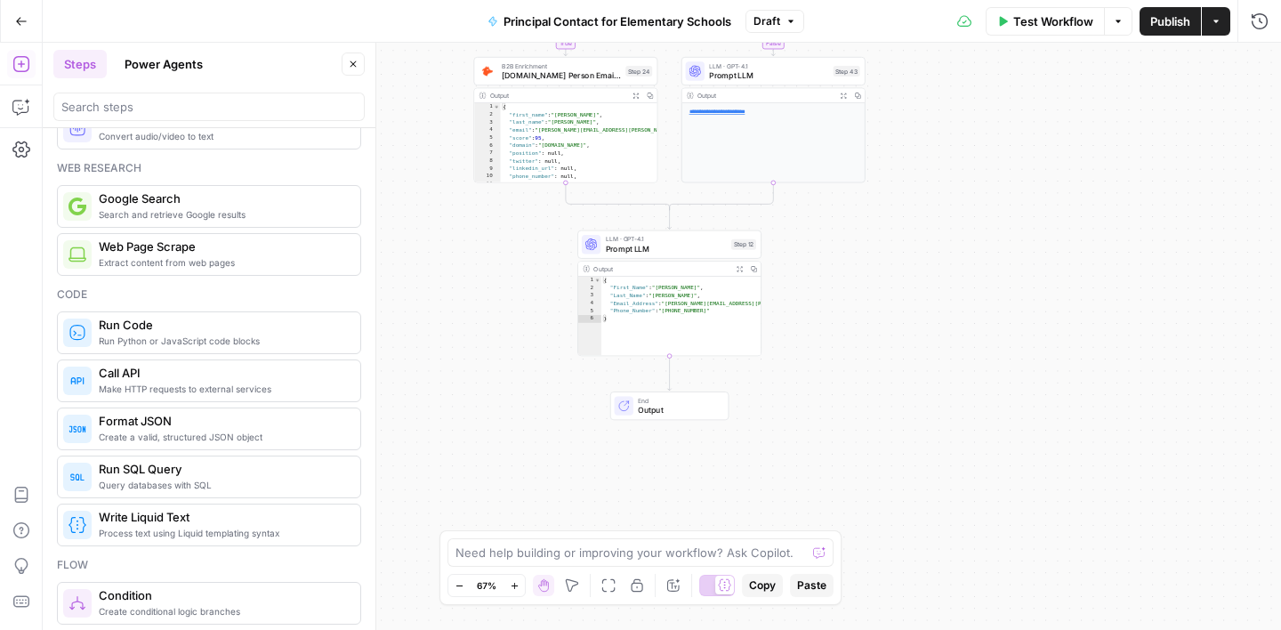
scroll to position [103, 0]
click at [346, 72] on button "Close" at bounding box center [353, 63] width 23 height 23
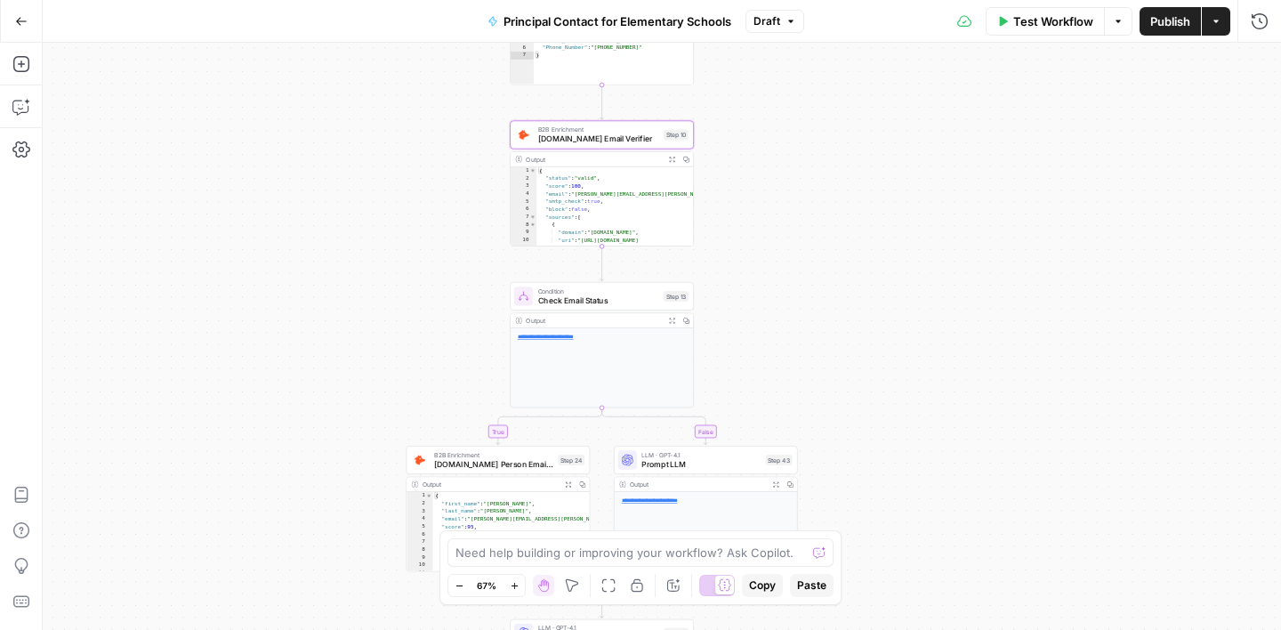
drag, startPoint x: 1028, startPoint y: 135, endPoint x: 961, endPoint y: 525, distance: 395.5
click at [961, 525] on div "true false Workflow Set Inputs Inputs Google Search Google Search Step 2 Output…" at bounding box center [662, 336] width 1238 height 587
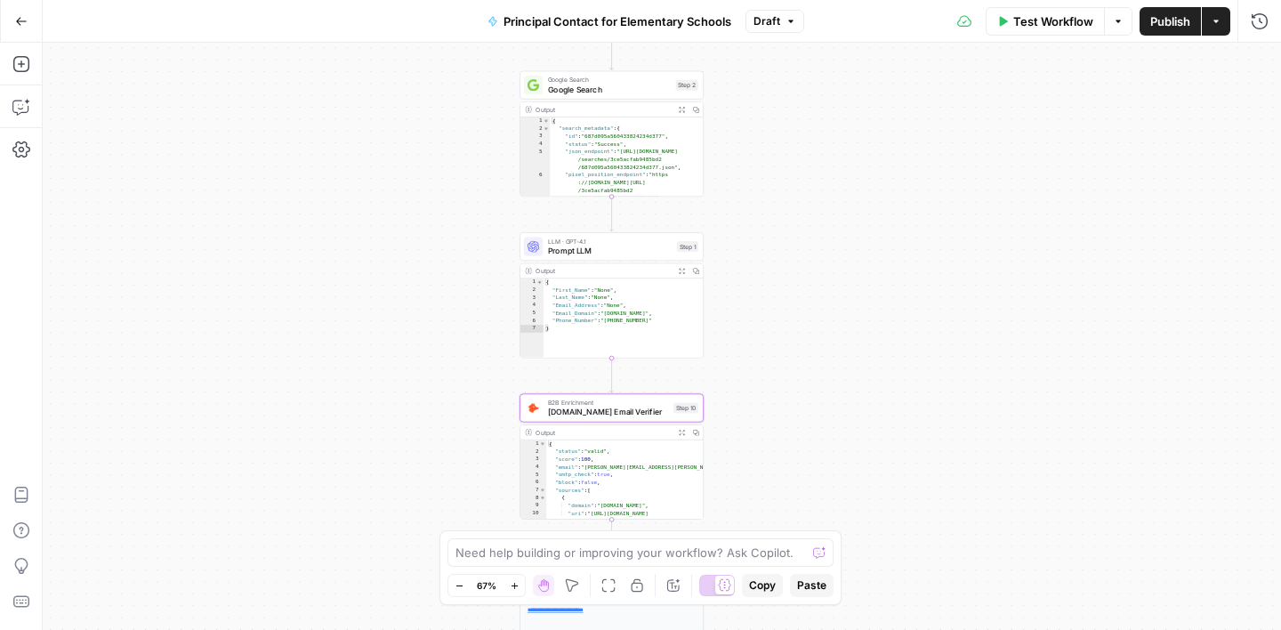
drag, startPoint x: 961, startPoint y: 185, endPoint x: 972, endPoint y: 461, distance: 276.0
click at [972, 461] on div "true false Workflow Set Inputs Inputs Google Search Google Search Step 2 Output…" at bounding box center [662, 336] width 1238 height 587
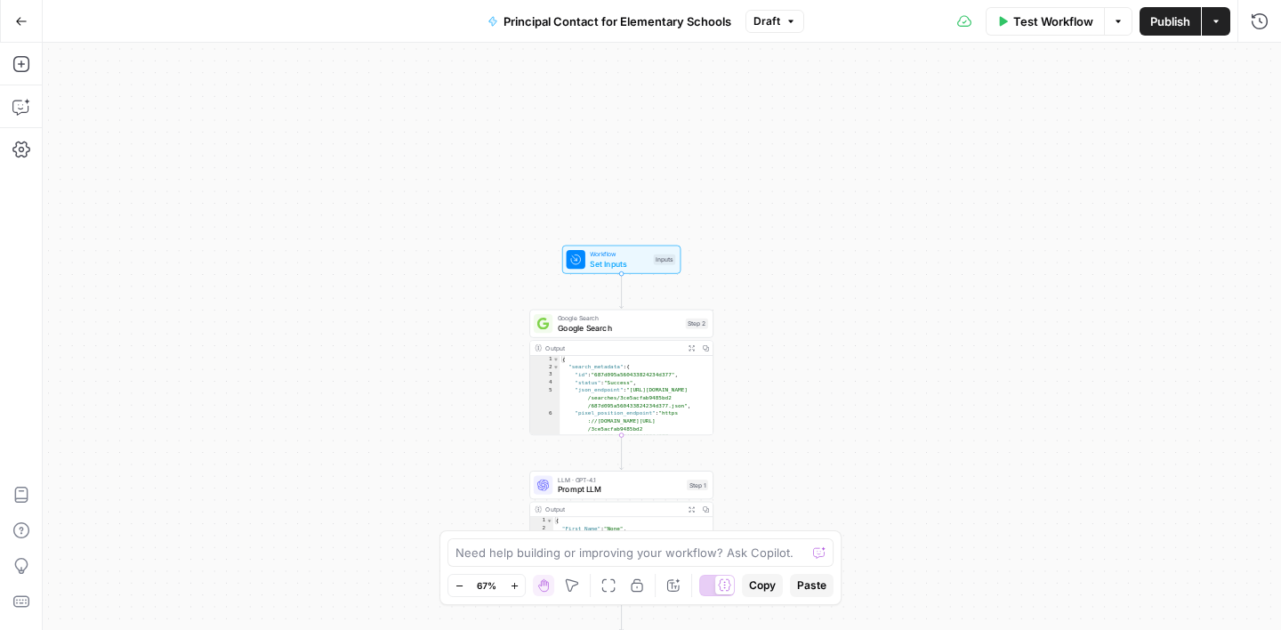
drag, startPoint x: 963, startPoint y: 269, endPoint x: 972, endPoint y: 504, distance: 235.0
click at [972, 504] on div "true false Workflow Set Inputs Inputs Google Search Google Search Step 2 Output…" at bounding box center [662, 336] width 1238 height 587
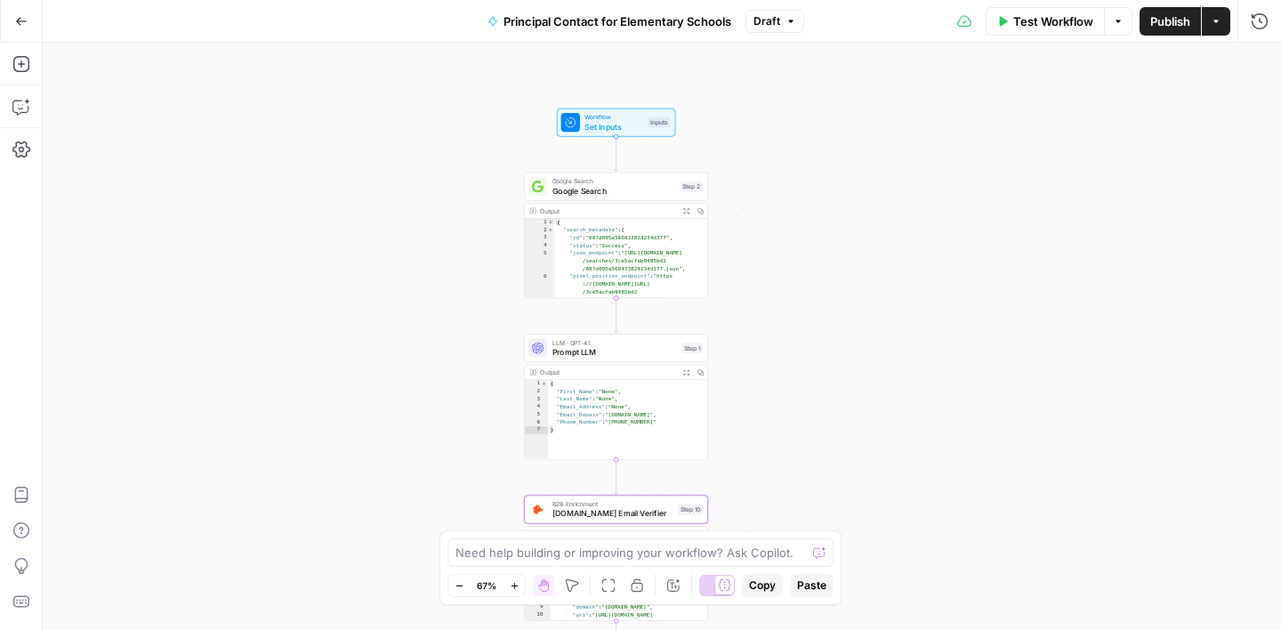
drag, startPoint x: 799, startPoint y: 258, endPoint x: 794, endPoint y: 120, distance: 138.0
click at [794, 120] on div "true false Workflow Set Inputs Inputs Google Search Google Search Step 2 Output…" at bounding box center [662, 336] width 1238 height 587
click at [20, 70] on icon "button" at bounding box center [20, 64] width 16 height 16
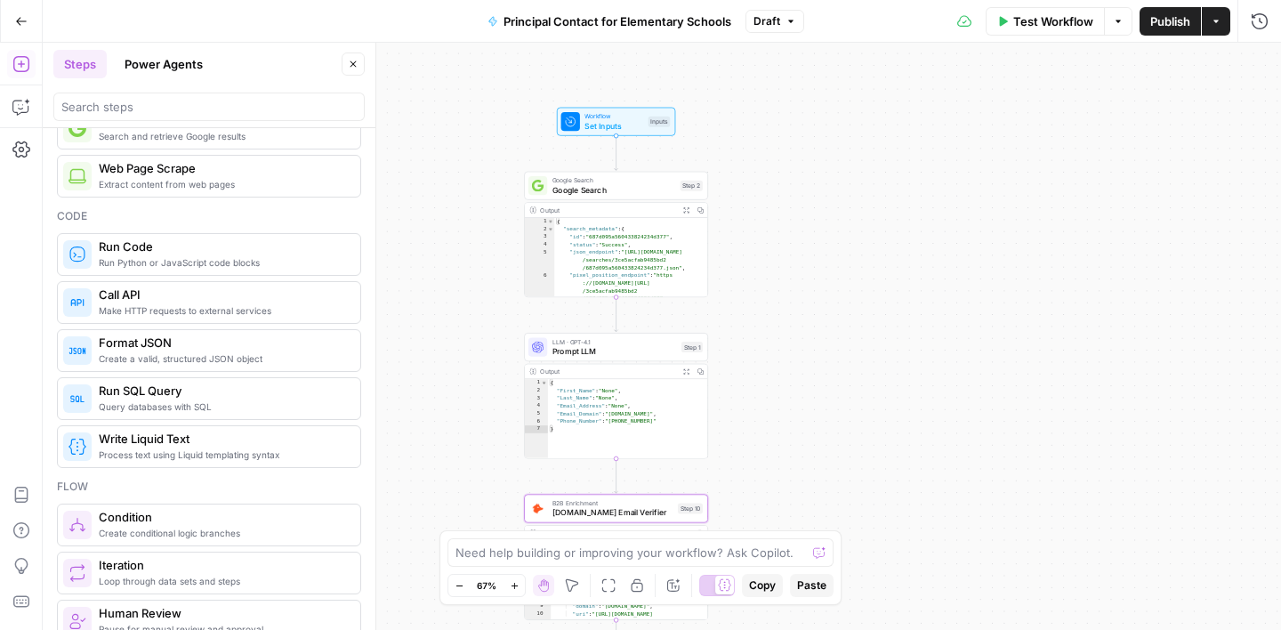
scroll to position [240, 0]
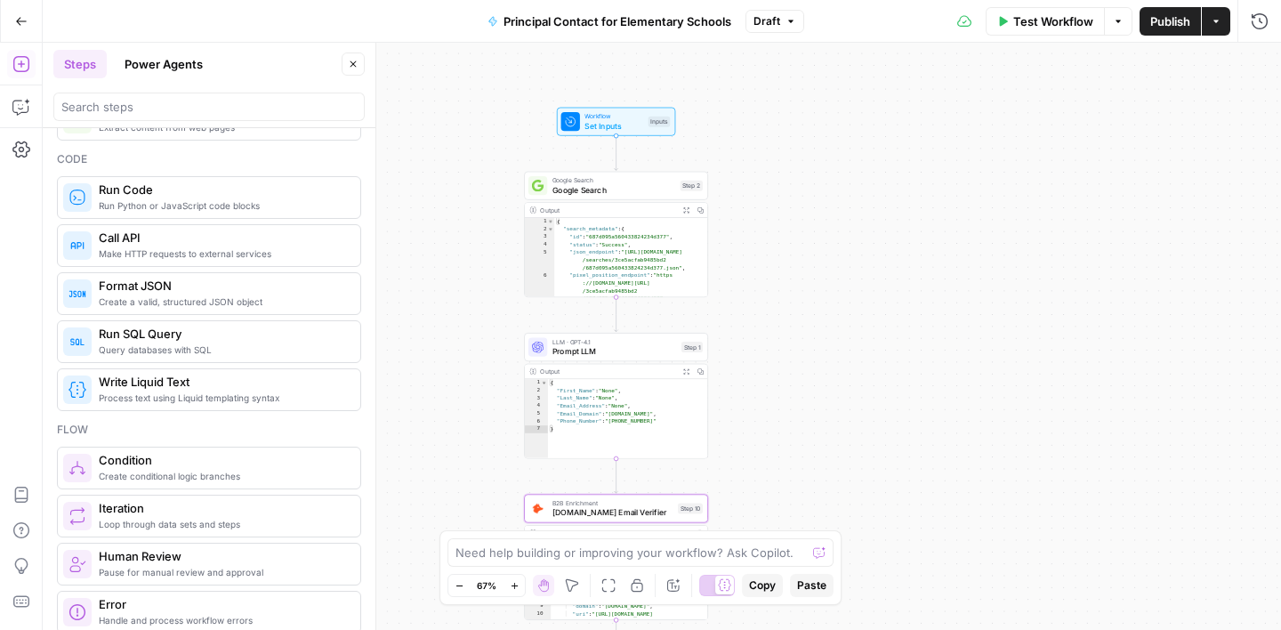
click at [357, 69] on icon "button" at bounding box center [353, 64] width 11 height 11
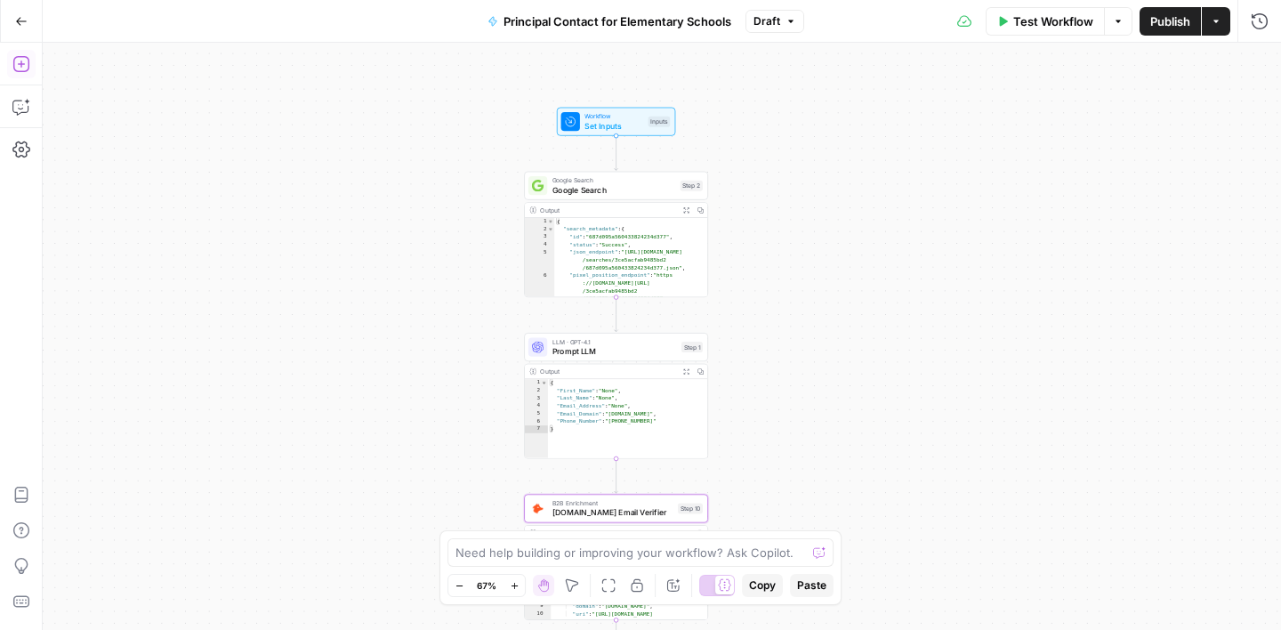
click at [19, 60] on icon "button" at bounding box center [21, 64] width 18 height 18
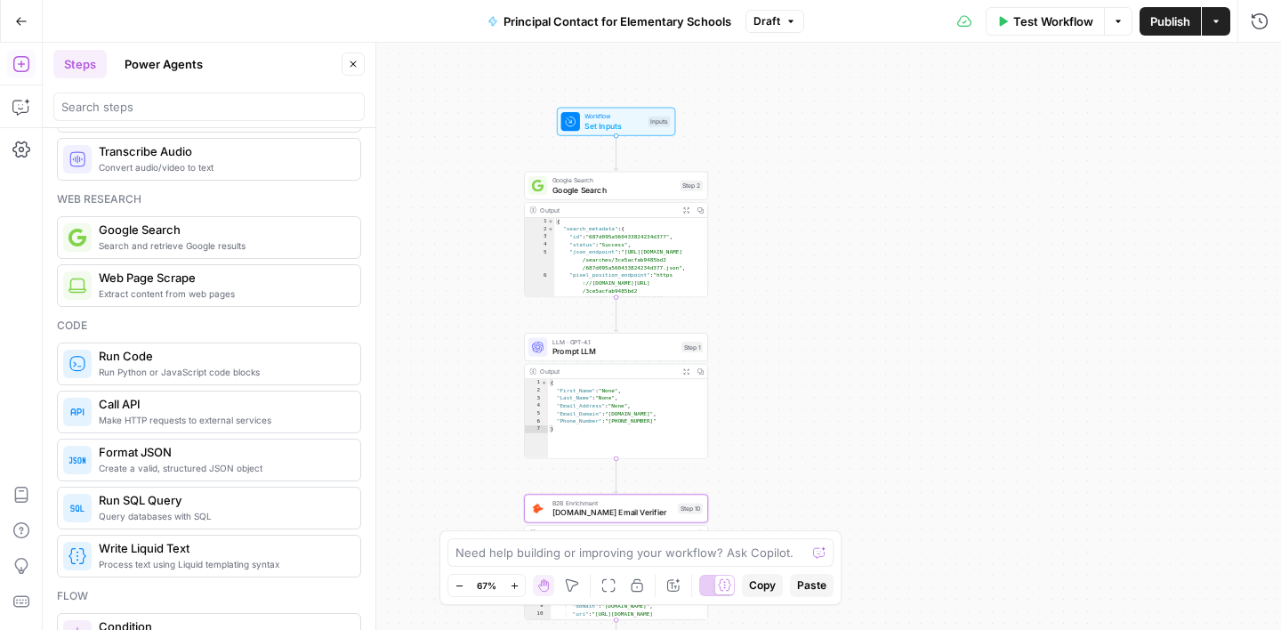
scroll to position [77, 0]
click at [353, 69] on icon "button" at bounding box center [353, 64] width 11 height 11
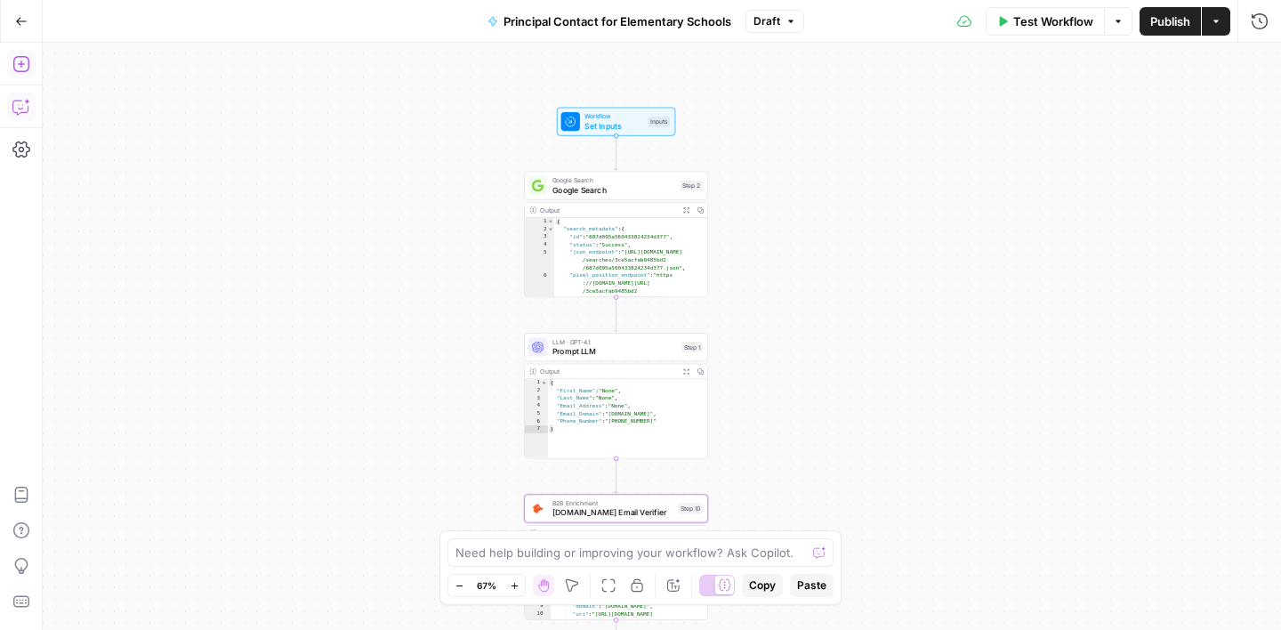
click at [25, 109] on icon "button" at bounding box center [21, 107] width 18 height 18
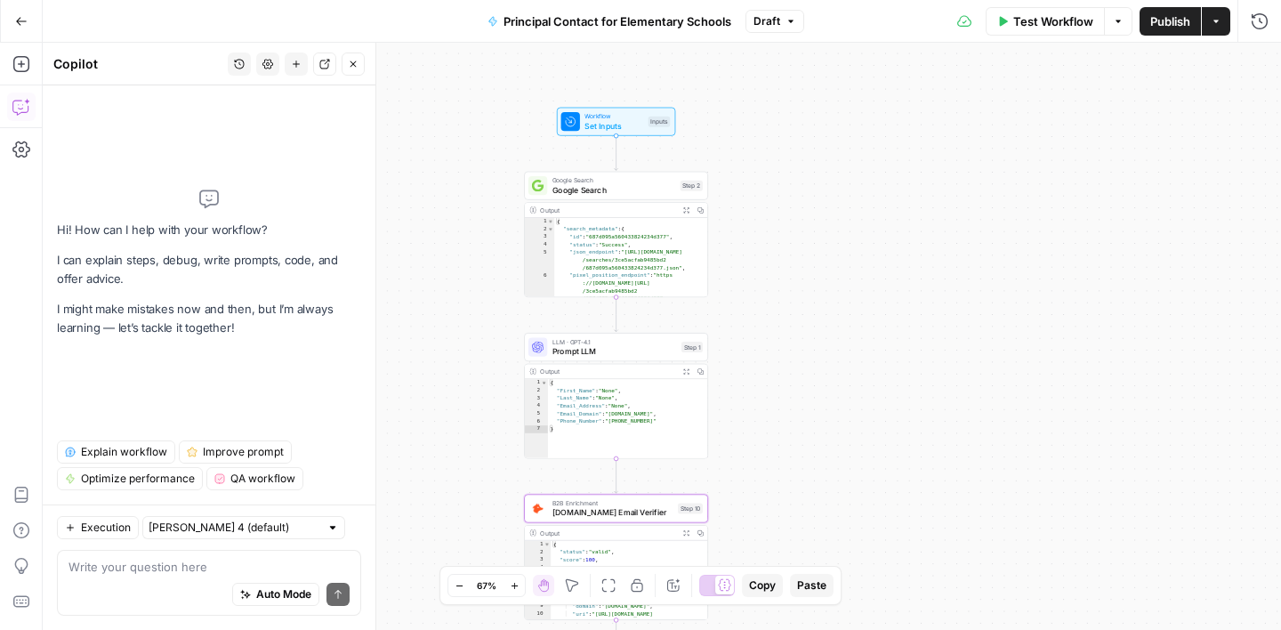
drag, startPoint x: 52, startPoint y: 58, endPoint x: 109, endPoint y: 65, distance: 58.3
click at [107, 64] on header "Copilot History Settings New chat Detach Close" at bounding box center [209, 64] width 333 height 43
click at [354, 68] on icon "button" at bounding box center [353, 64] width 11 height 11
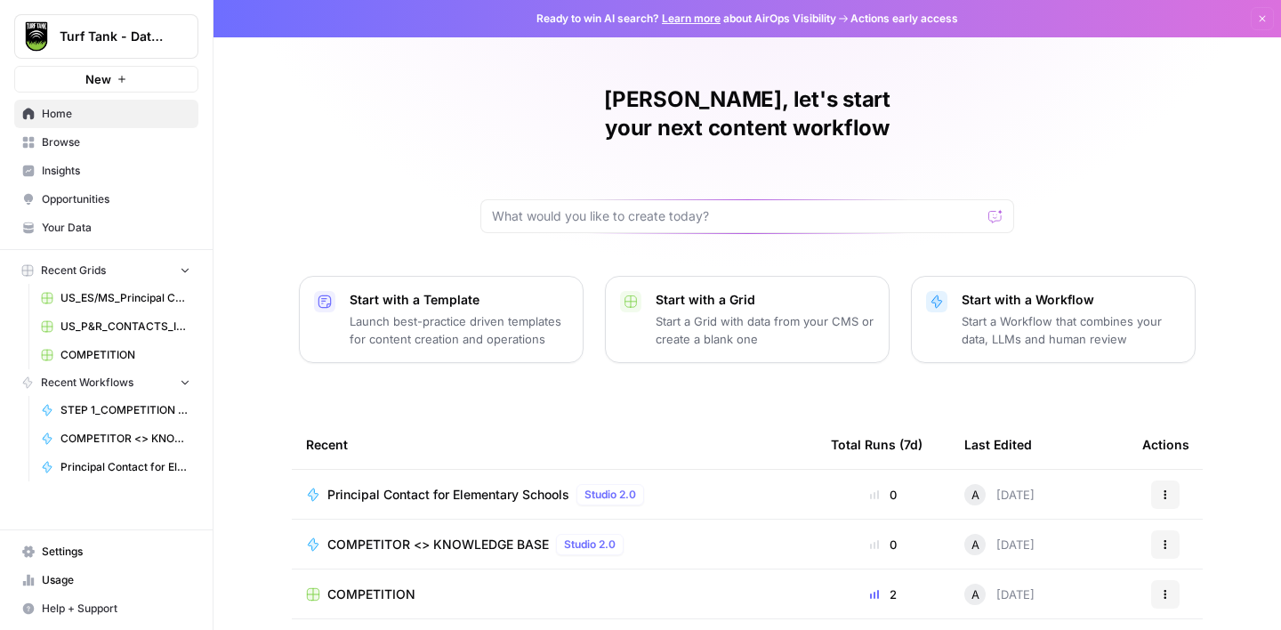
click at [106, 322] on span "US_P&R_CONTACTS_INITIAL TEST" at bounding box center [125, 327] width 130 height 16
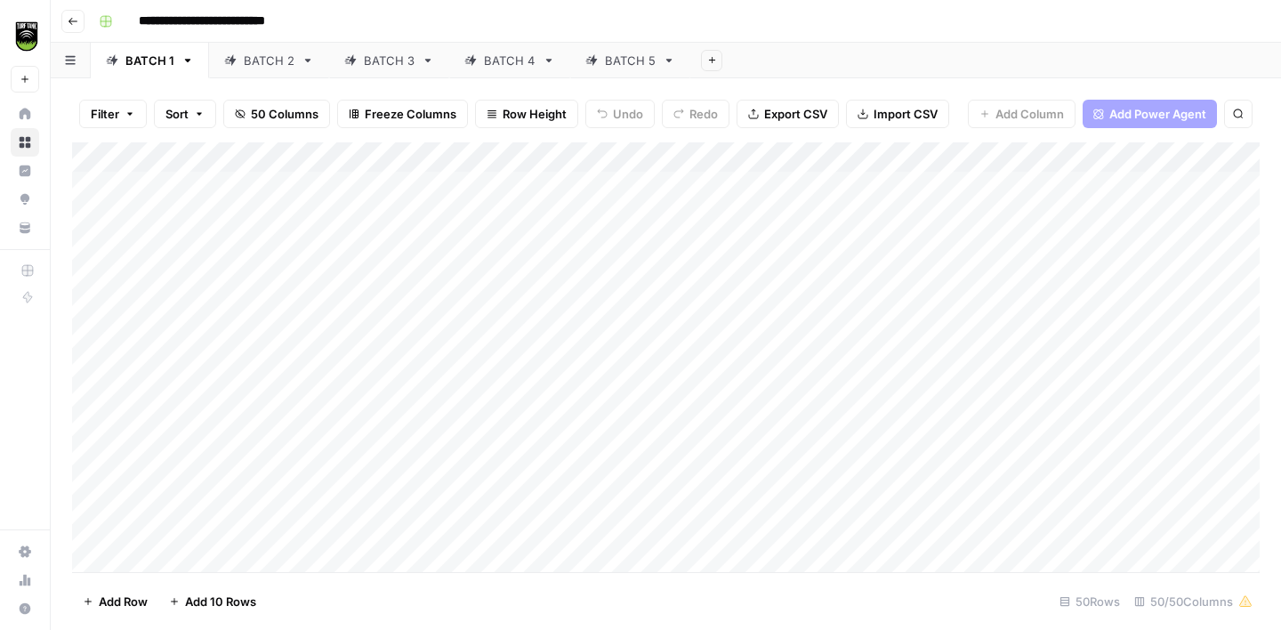
click at [612, 65] on div "BATCH 5" at bounding box center [630, 61] width 51 height 18
click at [614, 157] on div "Add Column" at bounding box center [666, 357] width 1188 height 430
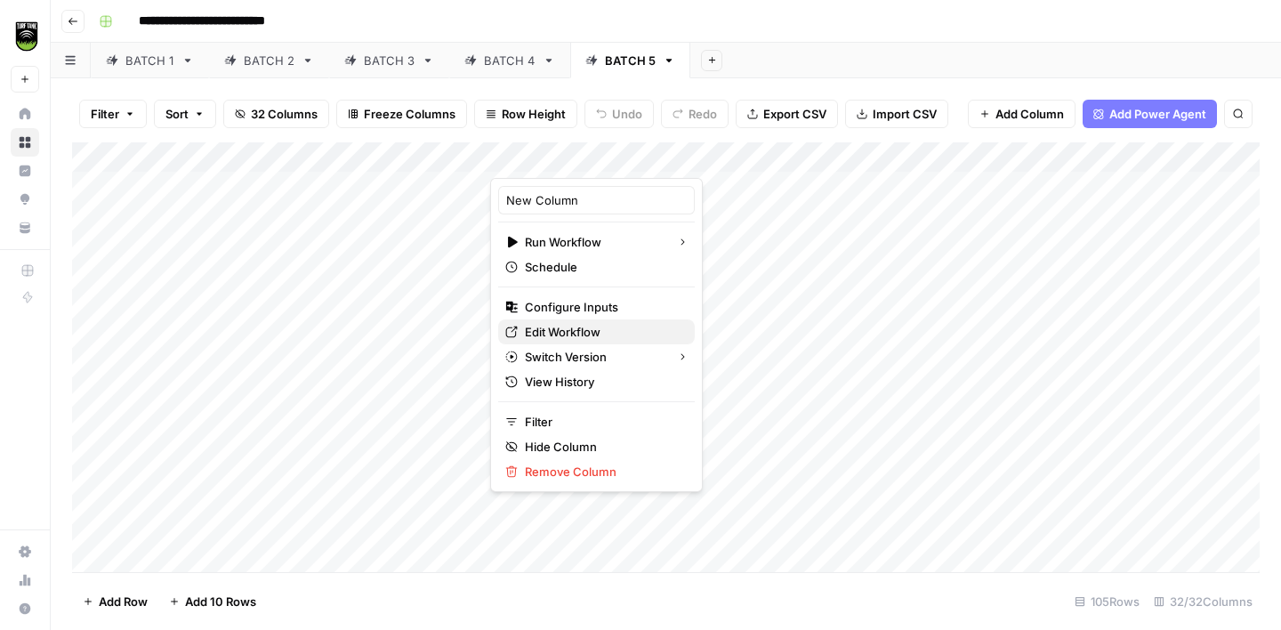
click at [577, 328] on span "Edit Workflow" at bounding box center [603, 332] width 156 height 18
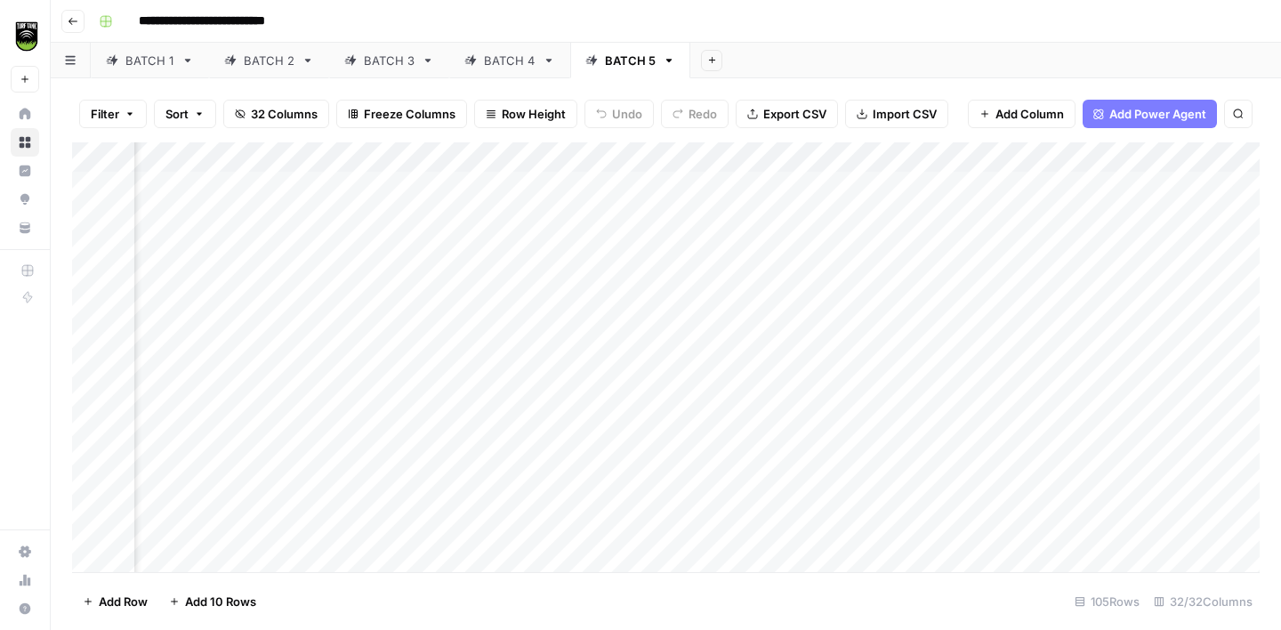
scroll to position [0, 2526]
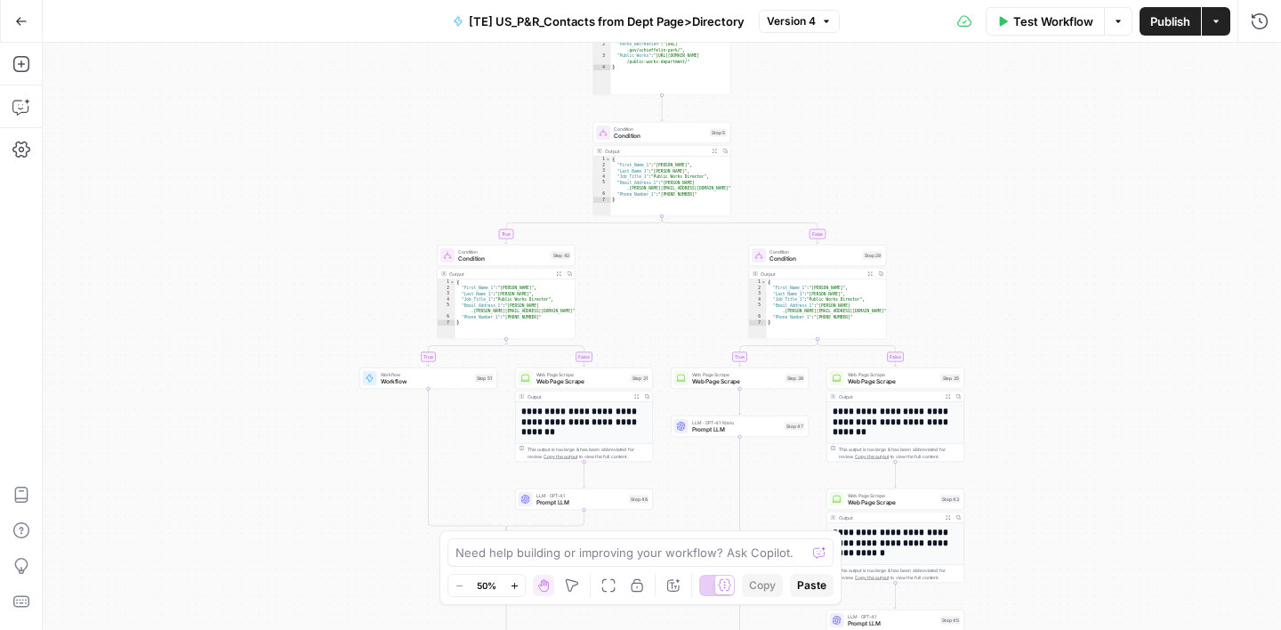
drag, startPoint x: 1003, startPoint y: 382, endPoint x: 1001, endPoint y: 236, distance: 145.9
click at [1001, 236] on div "true false true false true false true false Workflow Set Inputs Inputs Google S…" at bounding box center [662, 336] width 1238 height 587
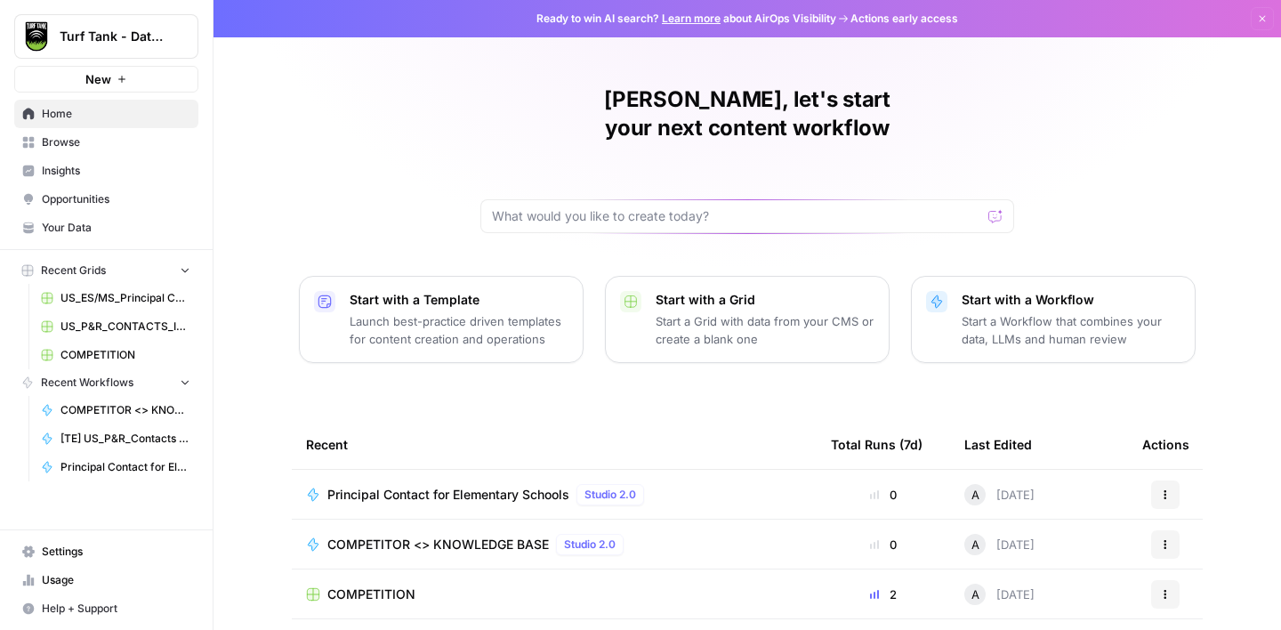
click at [80, 351] on span "COMPETITION" at bounding box center [125, 355] width 130 height 16
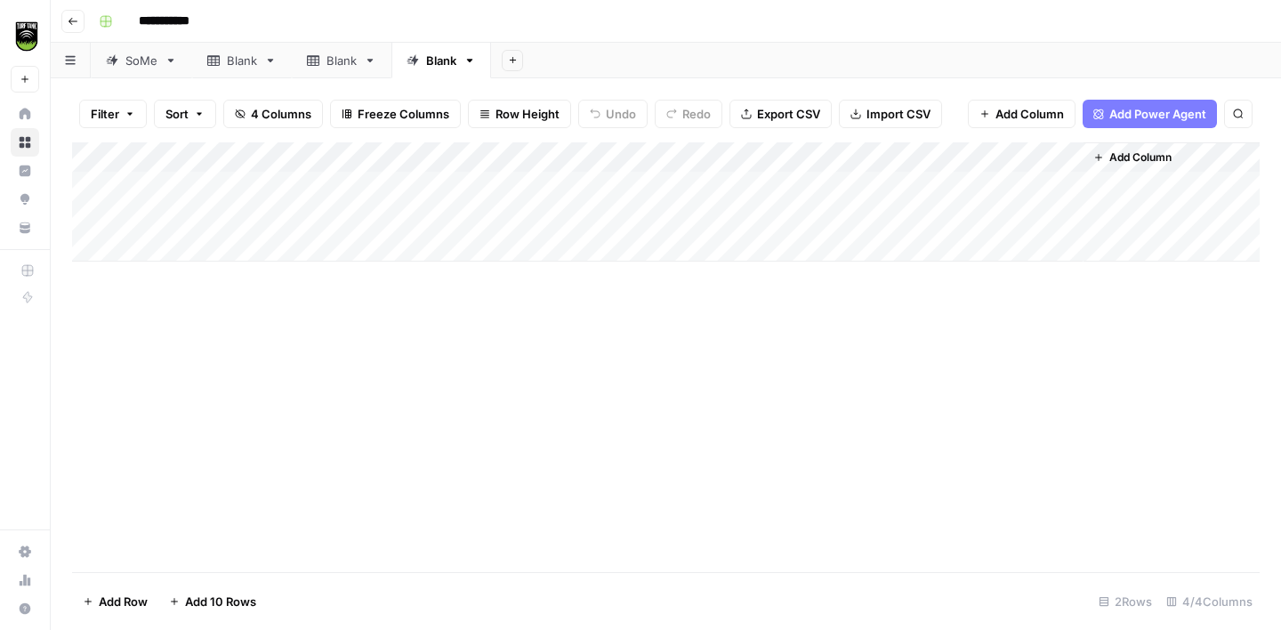
click at [134, 67] on div "SoMe" at bounding box center [141, 61] width 32 height 18
click at [232, 57] on div "Blank" at bounding box center [242, 61] width 30 height 18
click at [340, 67] on div "Blank" at bounding box center [342, 61] width 30 height 18
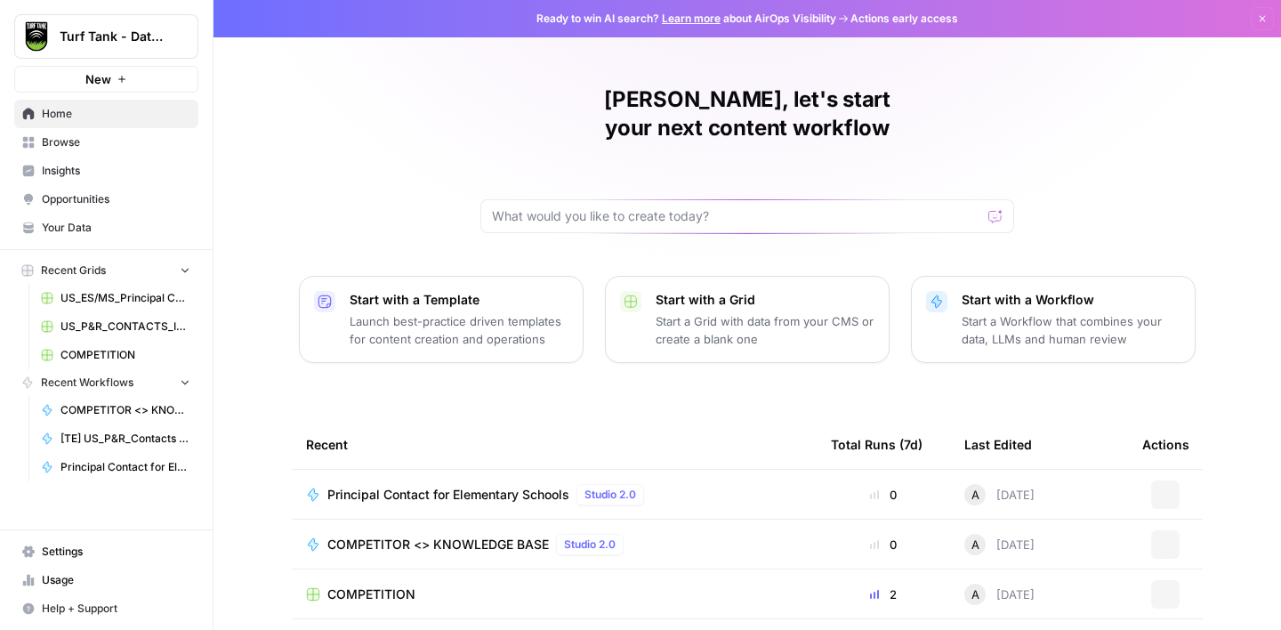
scroll to position [100, 0]
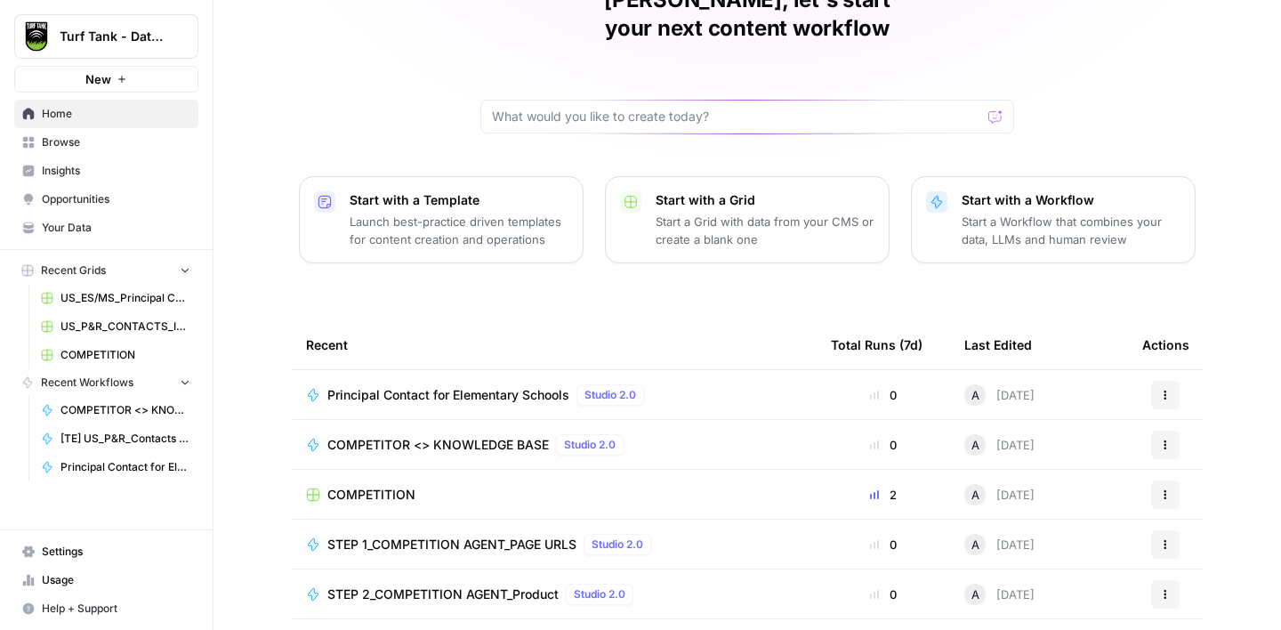
click at [489, 486] on div "COMPETITION" at bounding box center [554, 495] width 496 height 18
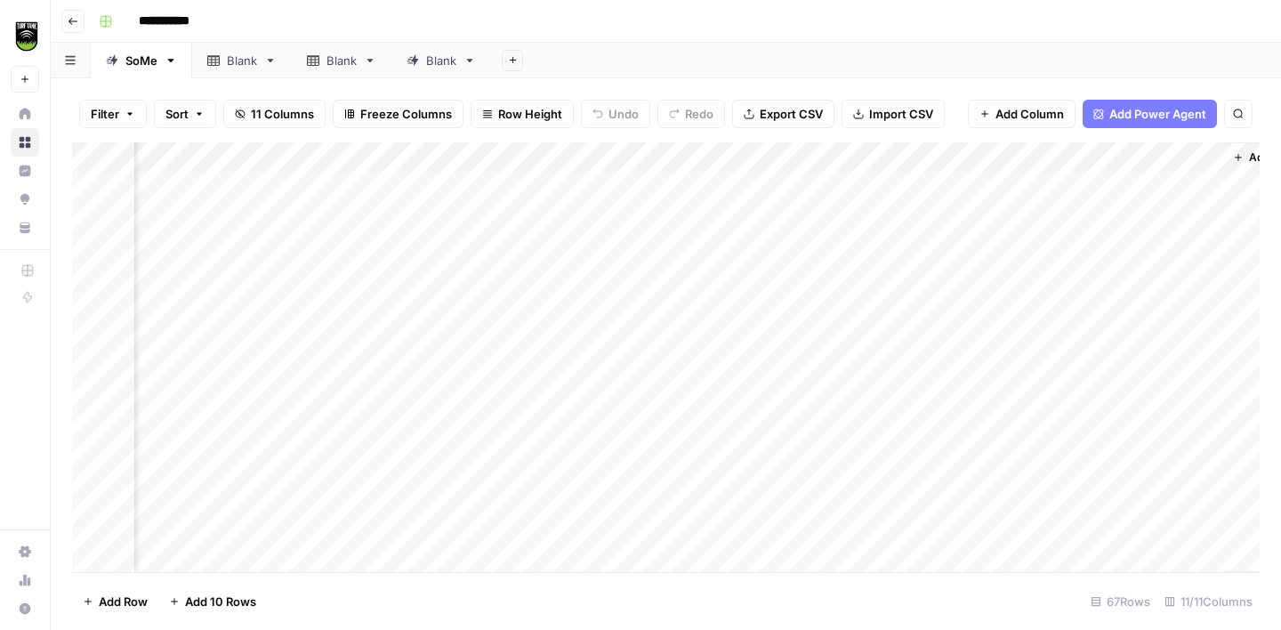
scroll to position [0, 613]
click at [451, 59] on div "Blank" at bounding box center [441, 61] width 30 height 18
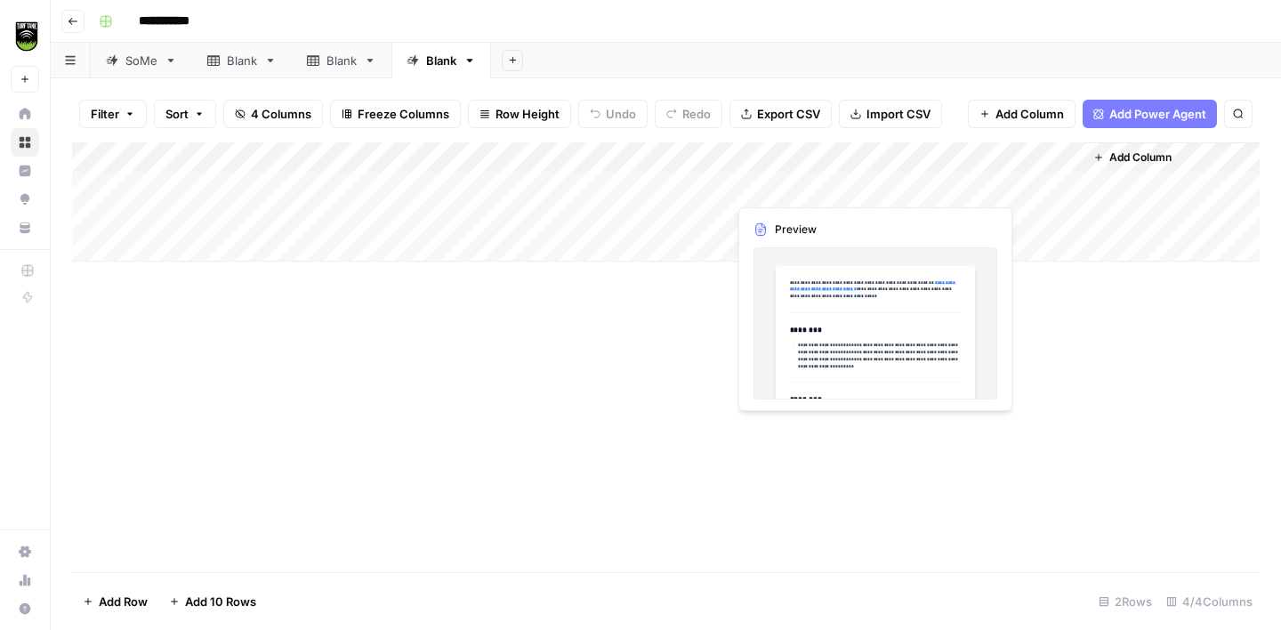
click at [926, 192] on div "Add Column" at bounding box center [666, 201] width 1188 height 119
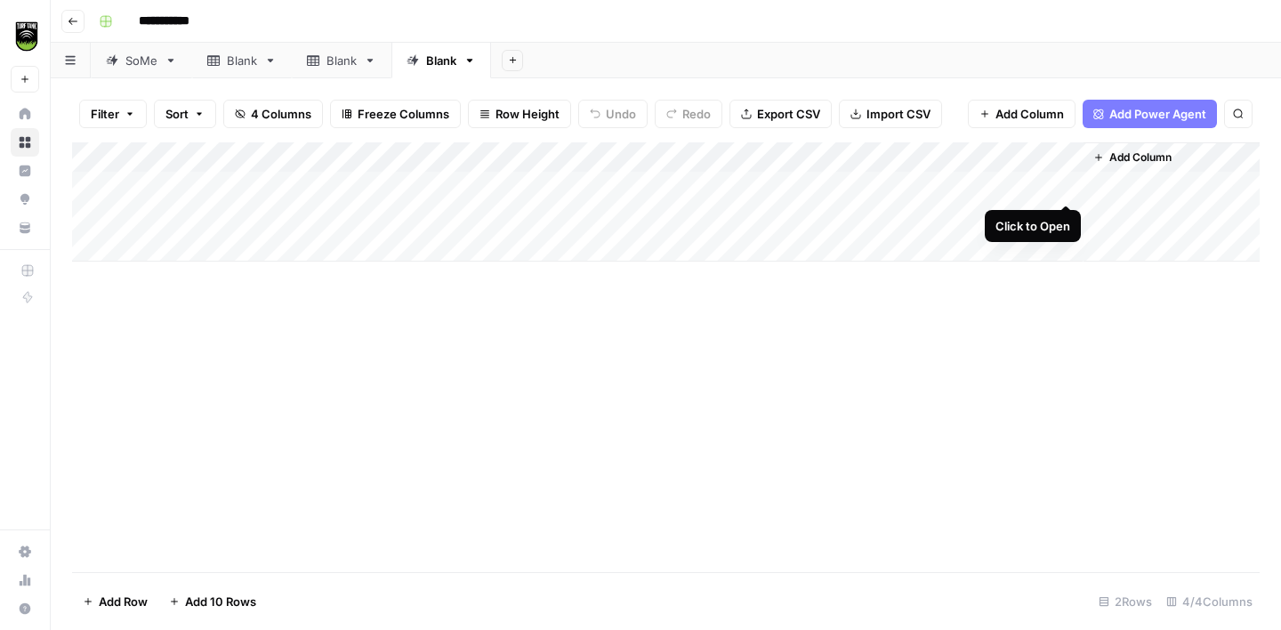
click at [1069, 187] on div "Add Column" at bounding box center [666, 201] width 1188 height 119
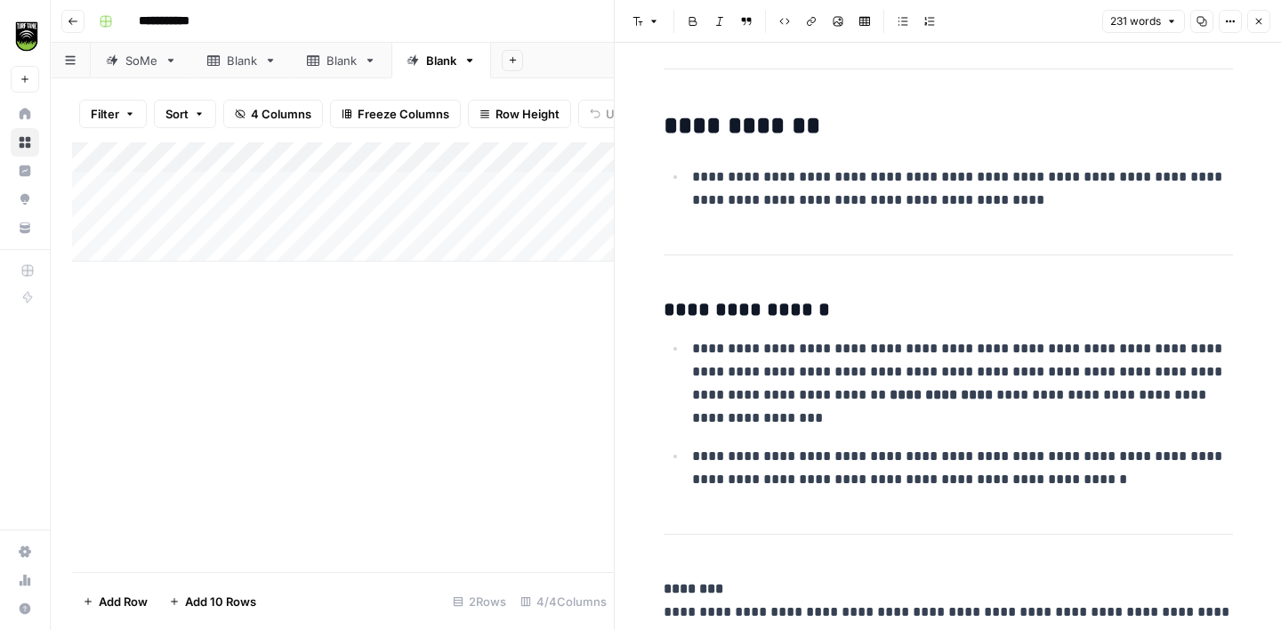
scroll to position [874, 0]
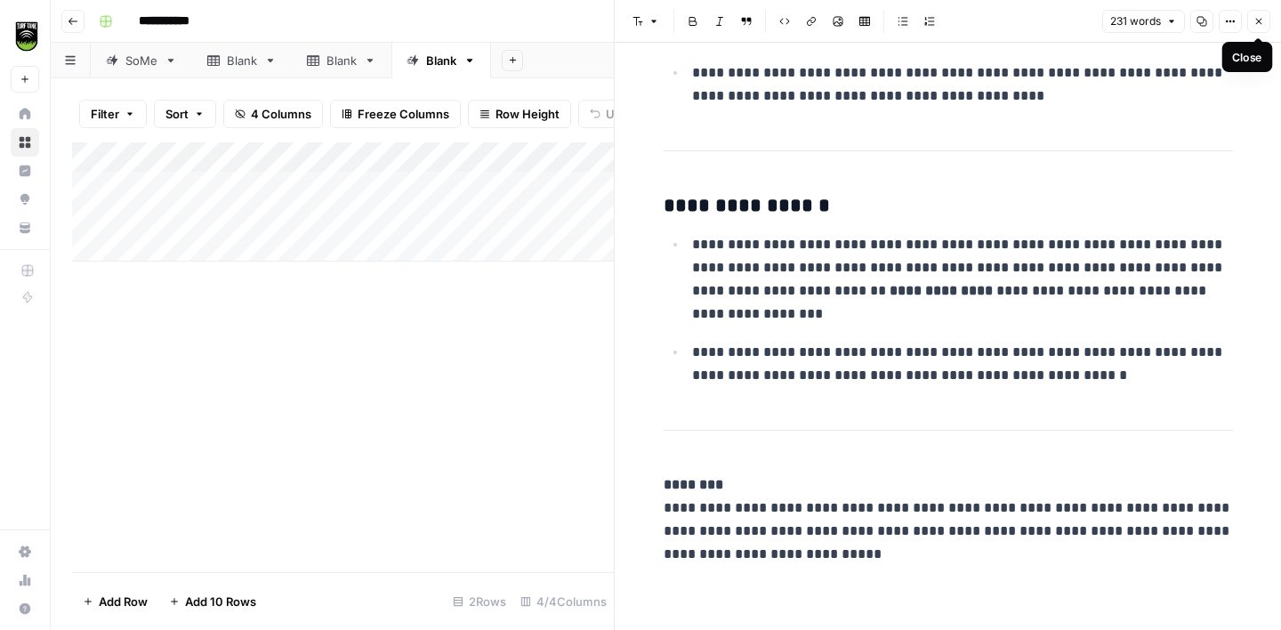
click at [1265, 27] on button "Close" at bounding box center [1258, 21] width 23 height 23
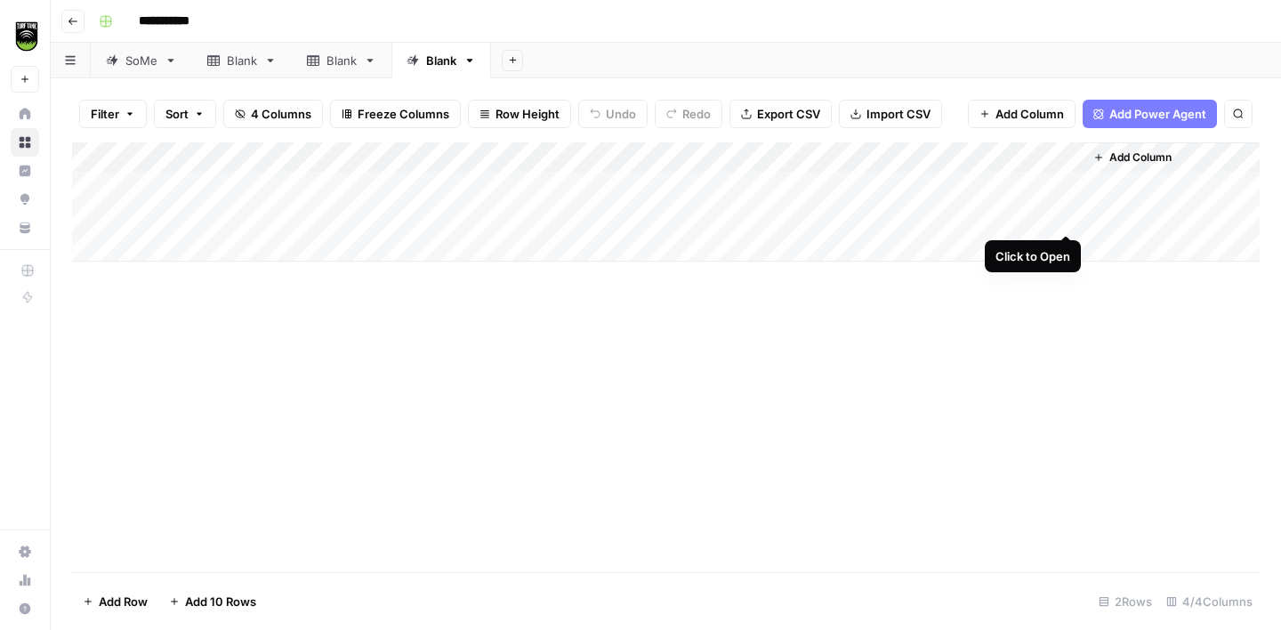
click at [1060, 220] on div "Add Column" at bounding box center [666, 201] width 1188 height 119
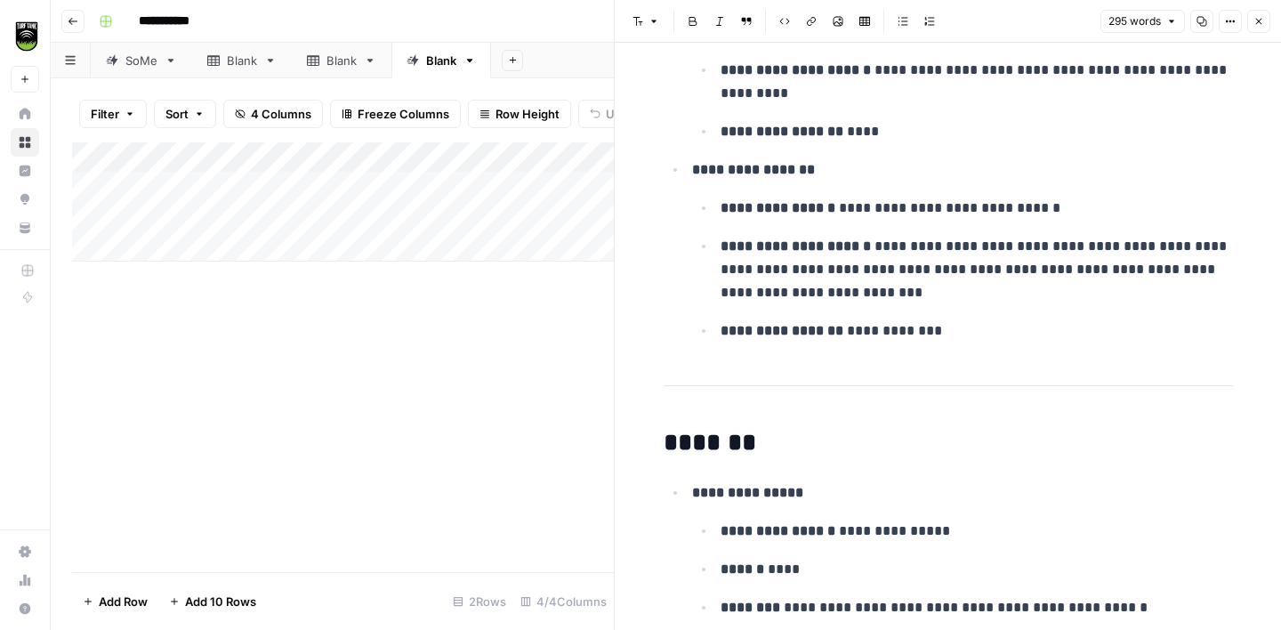
scroll to position [1009, 0]
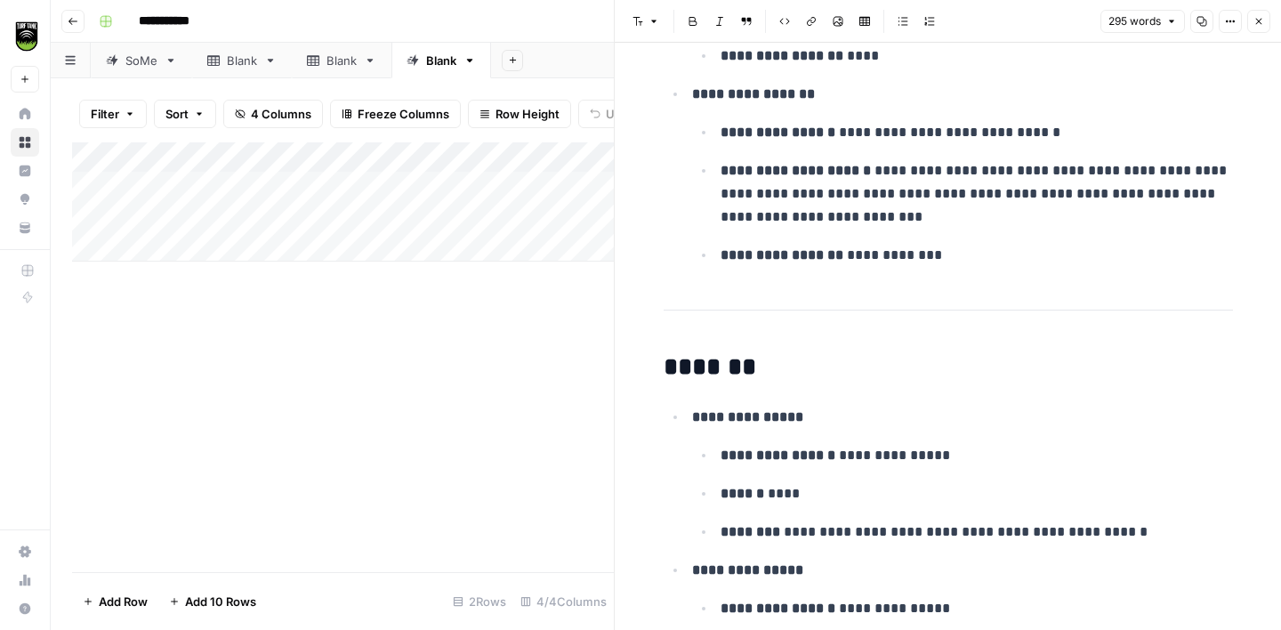
click at [1262, 26] on icon "button" at bounding box center [1259, 21] width 11 height 11
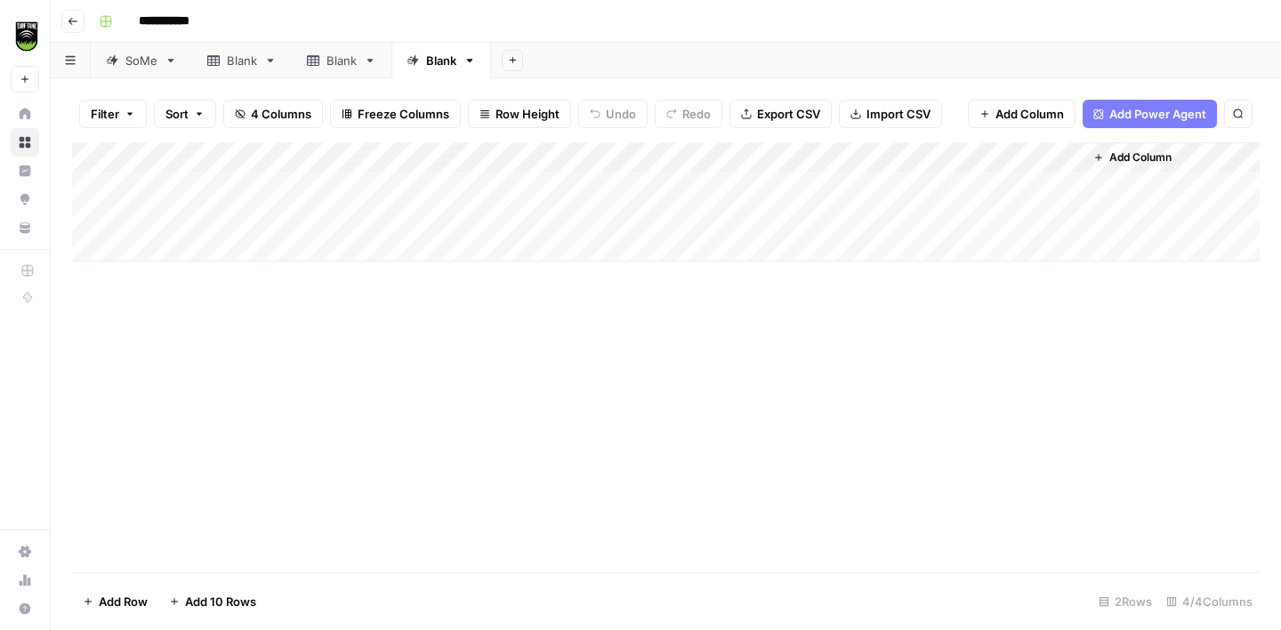
click at [532, 157] on div "Add Column" at bounding box center [666, 201] width 1188 height 119
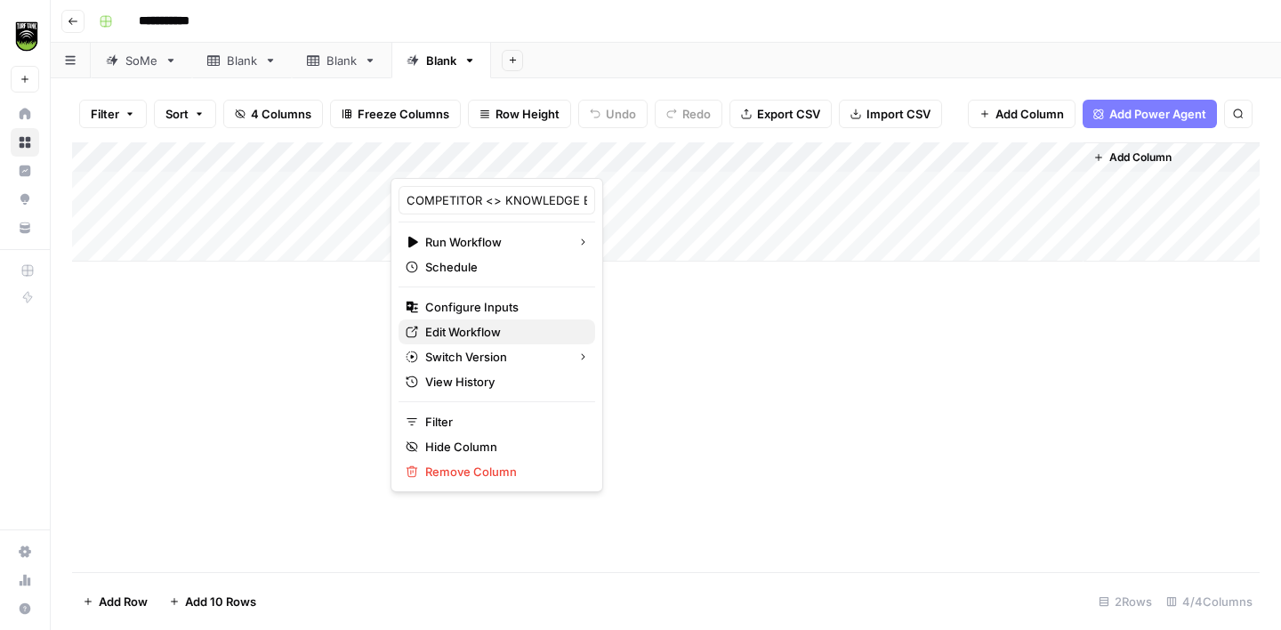
click at [473, 327] on span "Edit Workflow" at bounding box center [503, 332] width 156 height 18
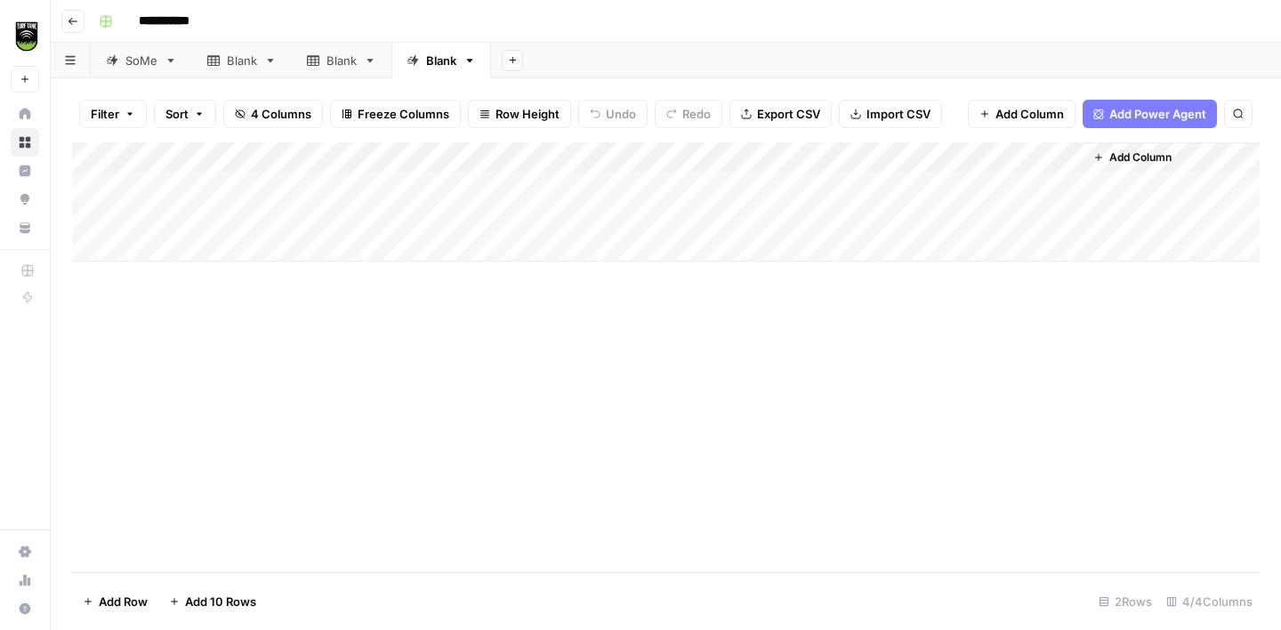
click at [137, 62] on div "SoMe" at bounding box center [141, 61] width 32 height 18
click at [425, 59] on div "Blank" at bounding box center [432, 61] width 50 height 18
click at [1064, 187] on div "Add Column" at bounding box center [666, 201] width 1188 height 119
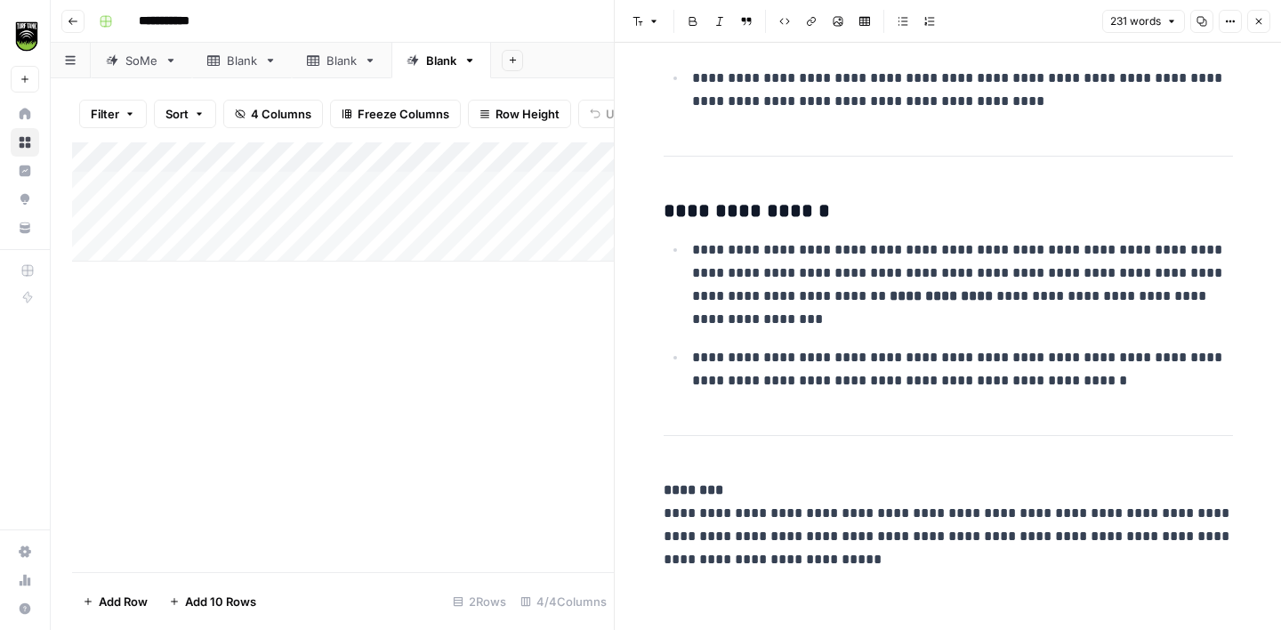
scroll to position [874, 0]
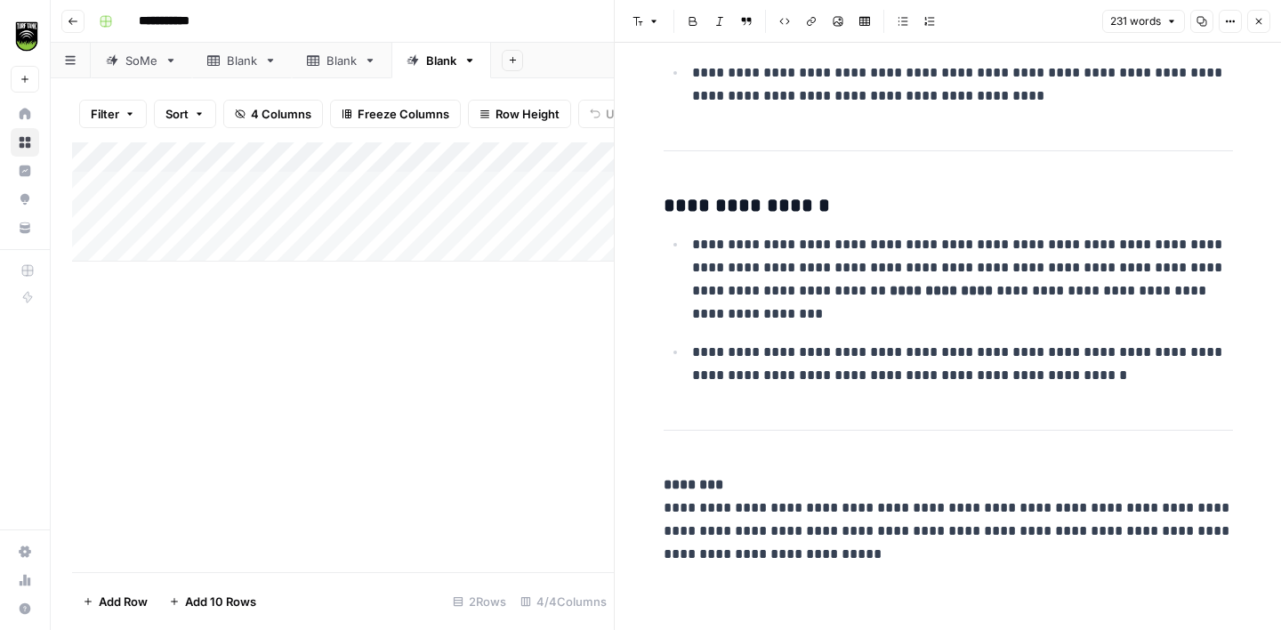
click at [1265, 25] on button "Close" at bounding box center [1258, 21] width 23 height 23
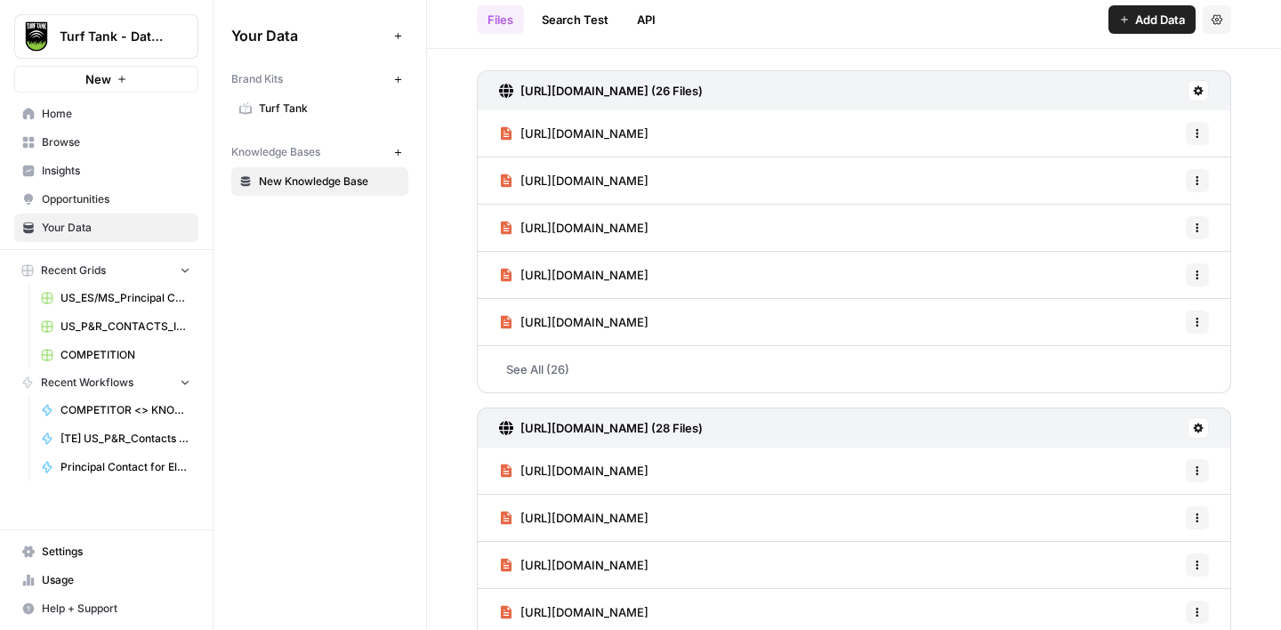
scroll to position [48, 0]
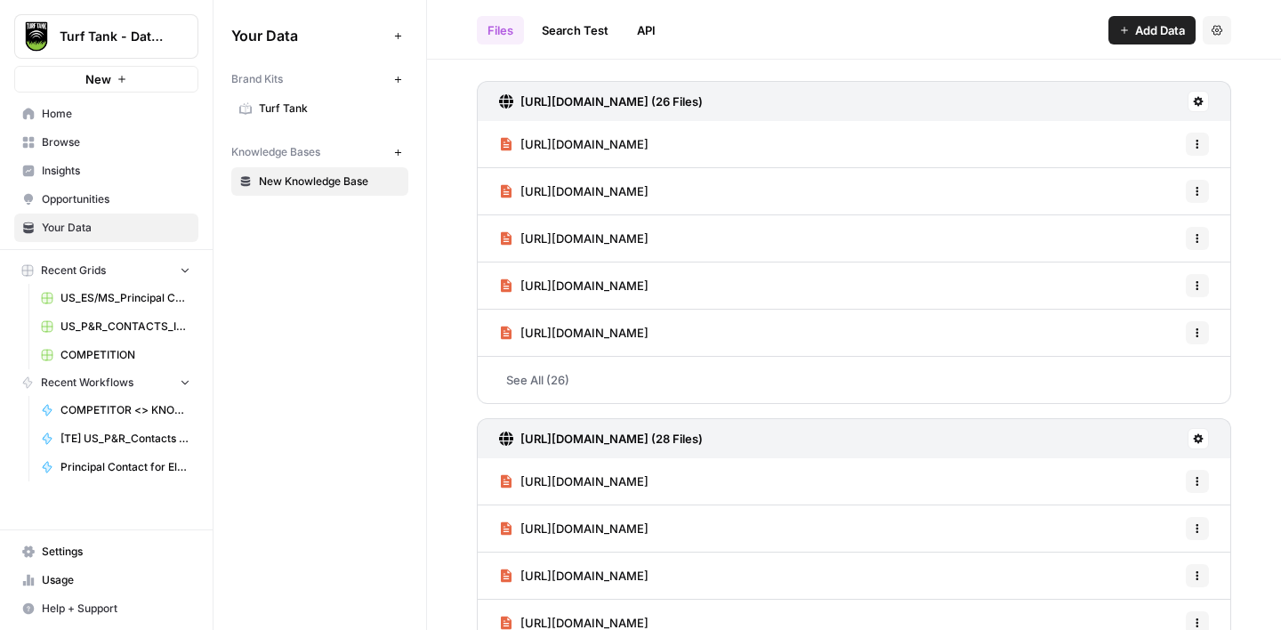
click at [554, 383] on link "See All (26)" at bounding box center [854, 380] width 754 height 46
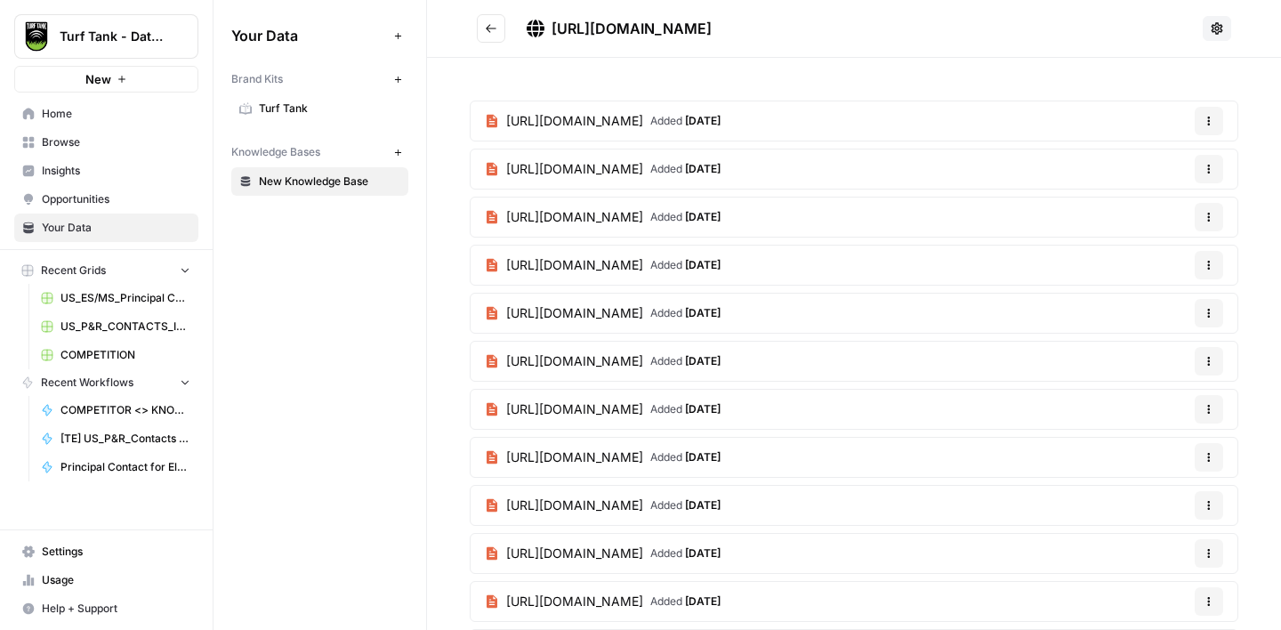
click at [500, 26] on button "Go back" at bounding box center [491, 28] width 28 height 28
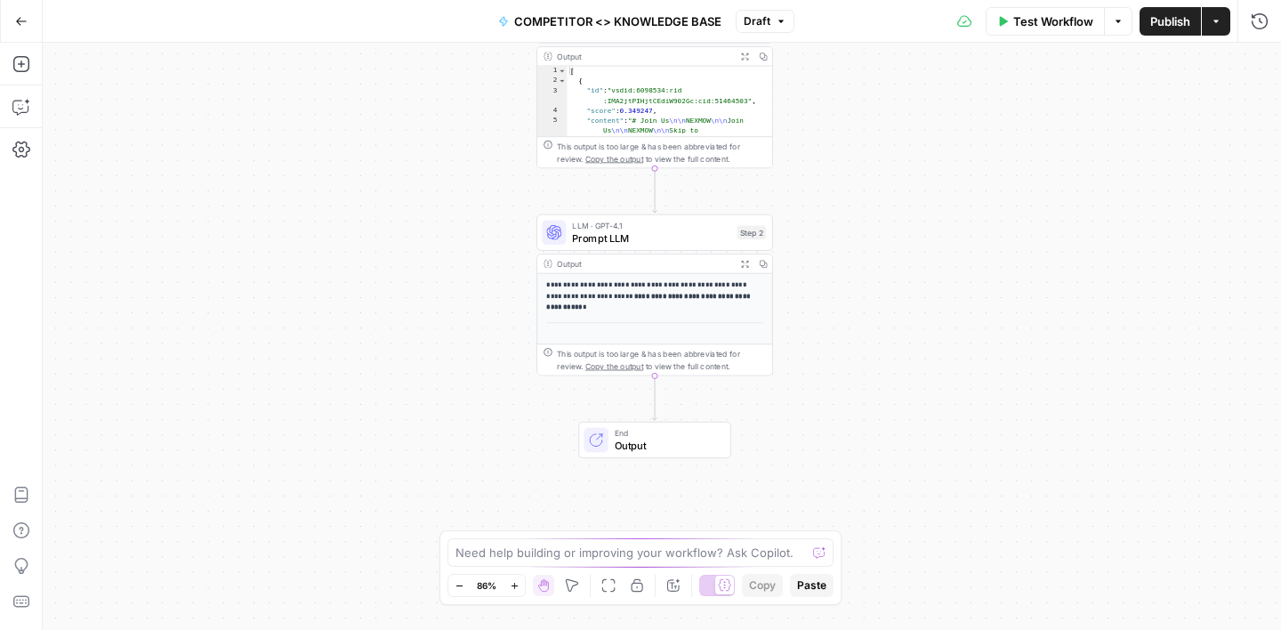
drag, startPoint x: 889, startPoint y: 382, endPoint x: 883, endPoint y: 233, distance: 148.7
click at [883, 234] on div "Workflow Set Inputs Inputs Search Knowledge Base Search Knowledge Base Step 1 O…" at bounding box center [662, 336] width 1238 height 587
drag, startPoint x: 900, startPoint y: 190, endPoint x: 895, endPoint y: 281, distance: 90.9
click at [896, 278] on div "Workflow Set Inputs Inputs Search Knowledge Base Search Knowledge Base Step 1 O…" at bounding box center [662, 336] width 1238 height 587
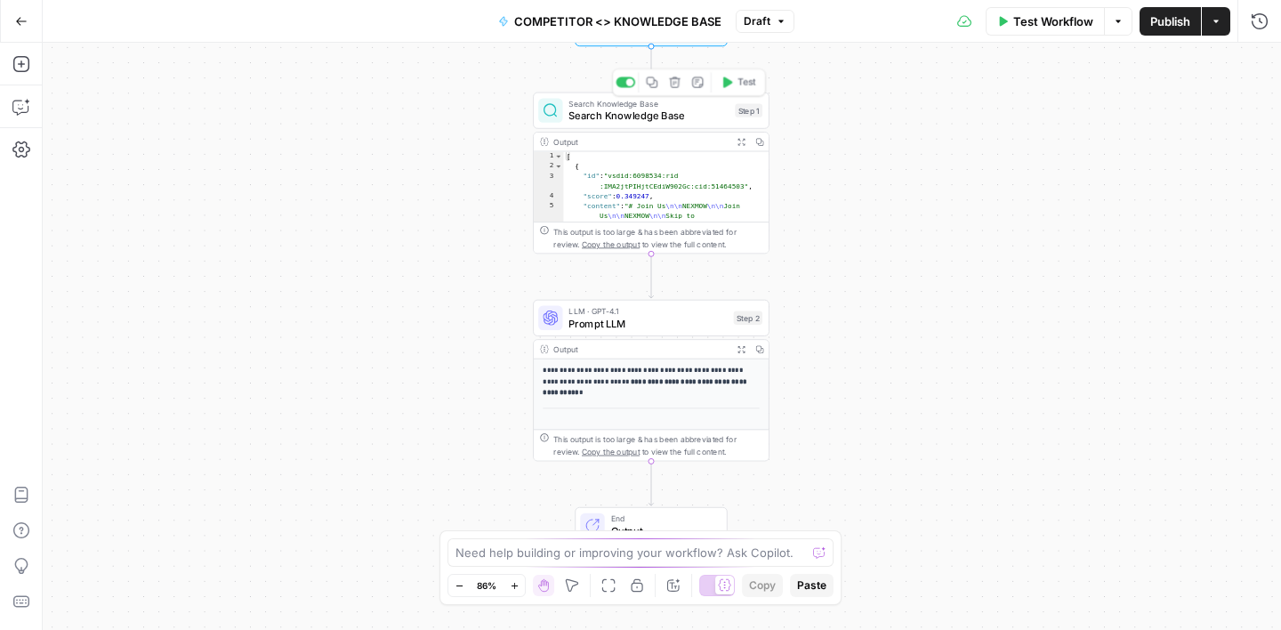
click at [695, 117] on span "Search Knowledge Base" at bounding box center [649, 116] width 160 height 15
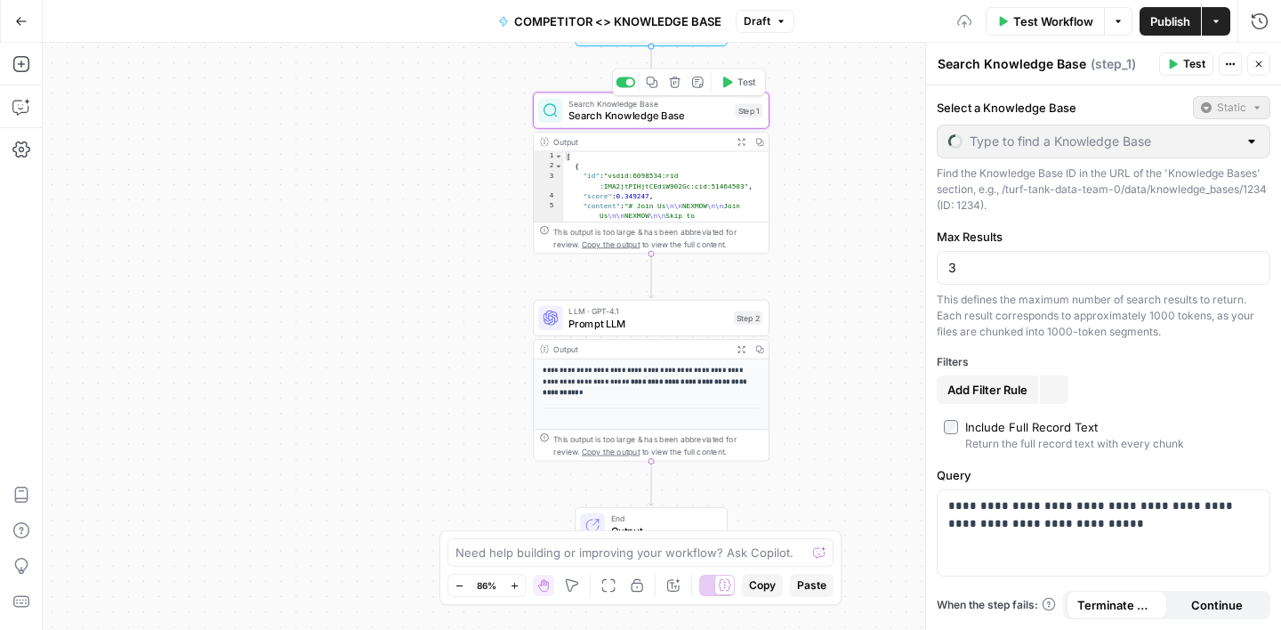
type input "New Knowledge Base"
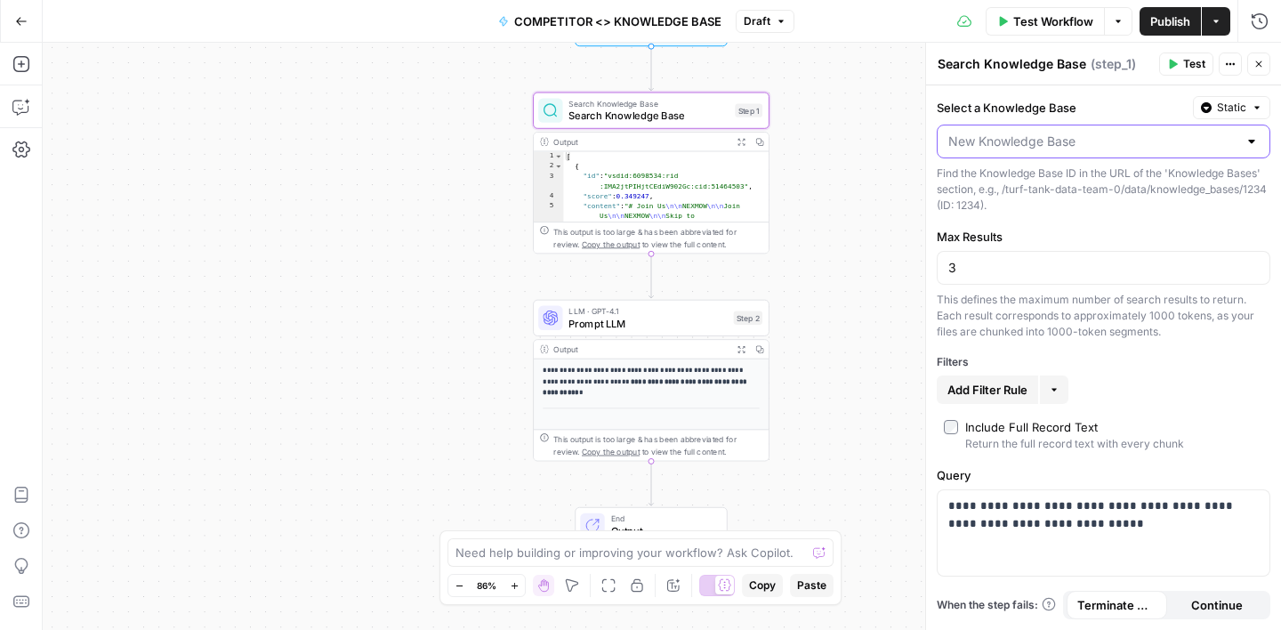
click at [1067, 145] on input "Select a Knowledge Base" at bounding box center [1092, 142] width 289 height 18
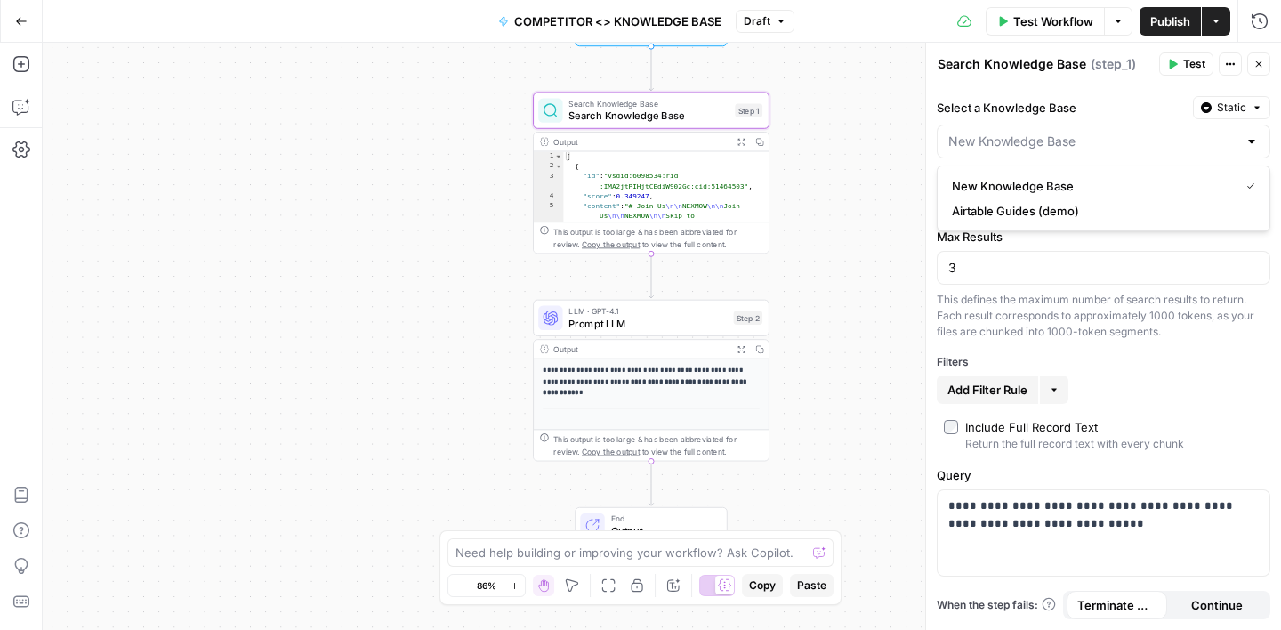
type input "New Knowledge Base"
click at [1088, 241] on label "Max Results" at bounding box center [1104, 237] width 334 height 18
click at [1088, 259] on input "3" at bounding box center [1103, 268] width 310 height 18
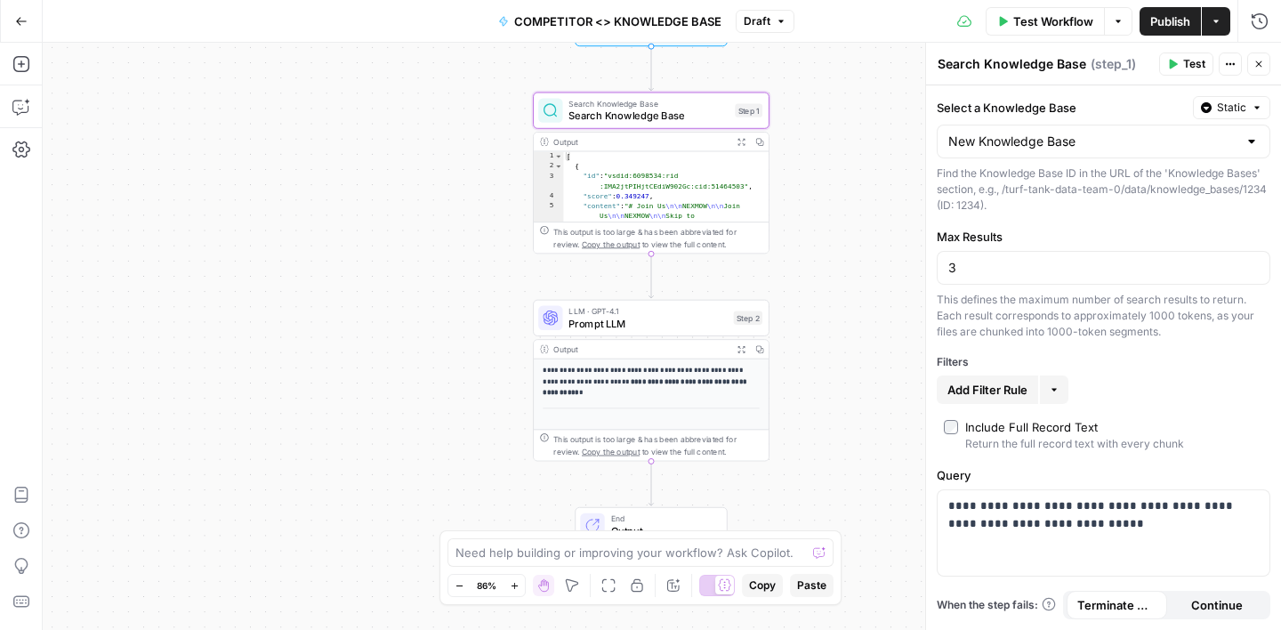
click at [1199, 381] on div "Add Filter Rule More" at bounding box center [1104, 389] width 334 height 28
click at [1257, 110] on icon "button" at bounding box center [1257, 107] width 11 height 11
click at [1190, 193] on span "Liquid" at bounding box center [1197, 186] width 101 height 18
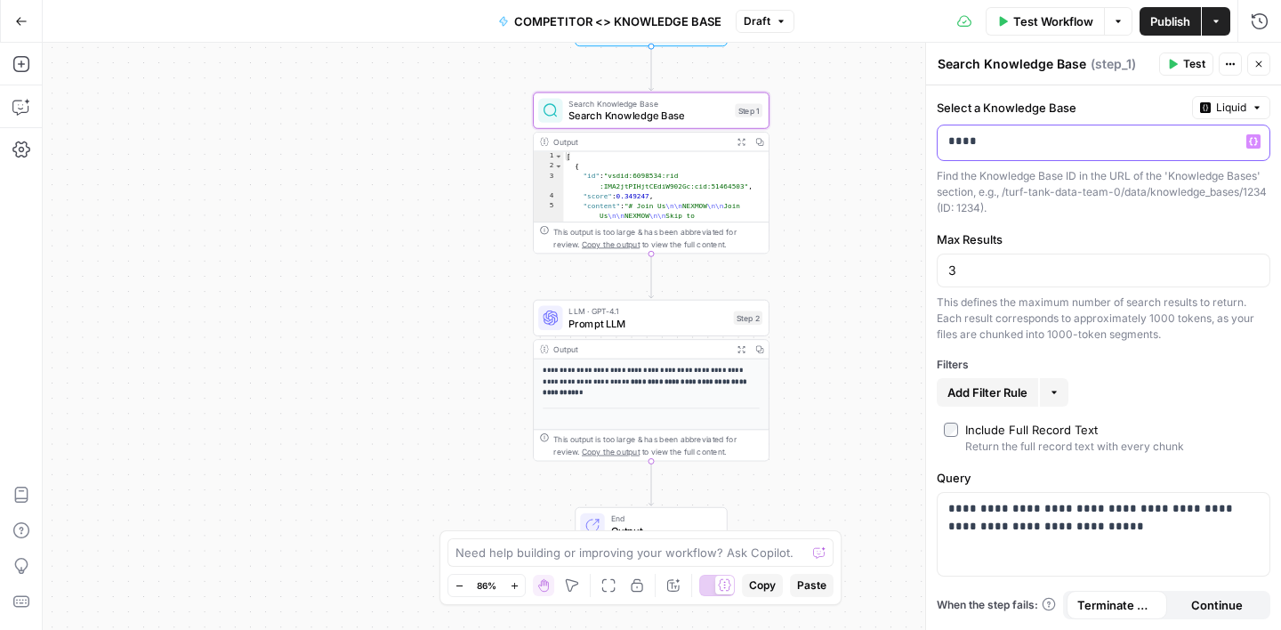
click at [1081, 148] on p "****" at bounding box center [1103, 142] width 310 height 18
click at [1242, 96] on button "Liquid" at bounding box center [1231, 107] width 78 height 23
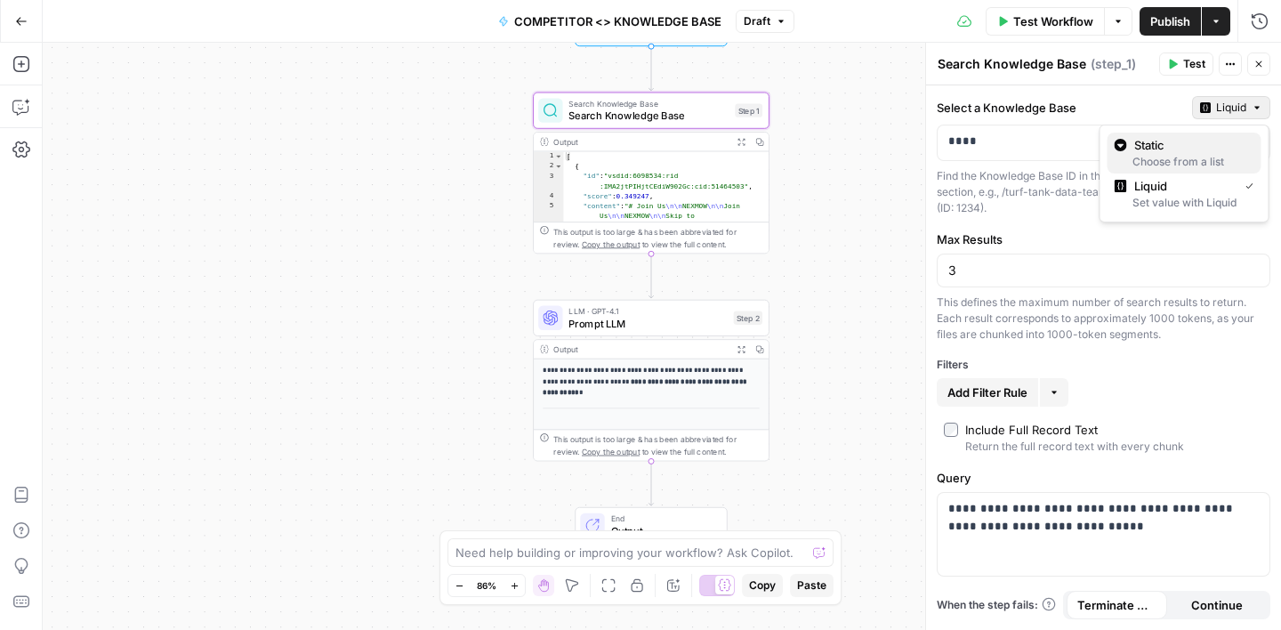
click at [1174, 154] on div "Choose from a list" at bounding box center [1185, 162] width 140 height 16
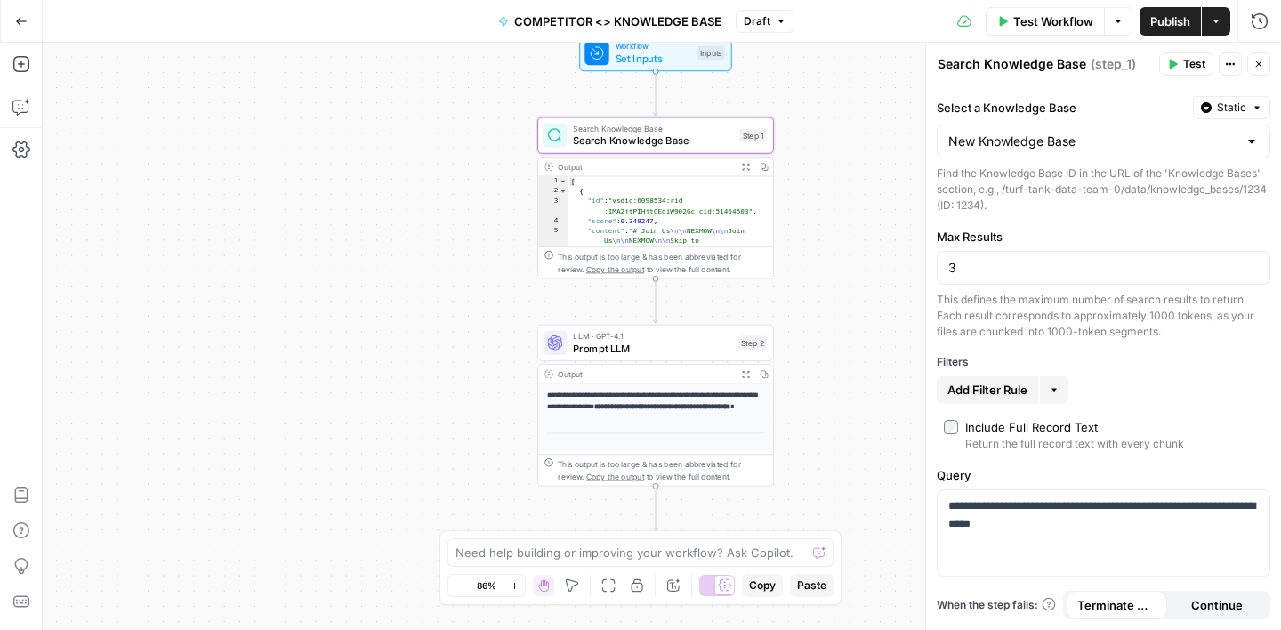
drag, startPoint x: 343, startPoint y: 194, endPoint x: 358, endPoint y: 314, distance: 121.1
click at [358, 314] on div "Workflow Set Inputs Inputs Search Knowledge Base Search Knowledge Base Step 1 O…" at bounding box center [662, 336] width 1238 height 587
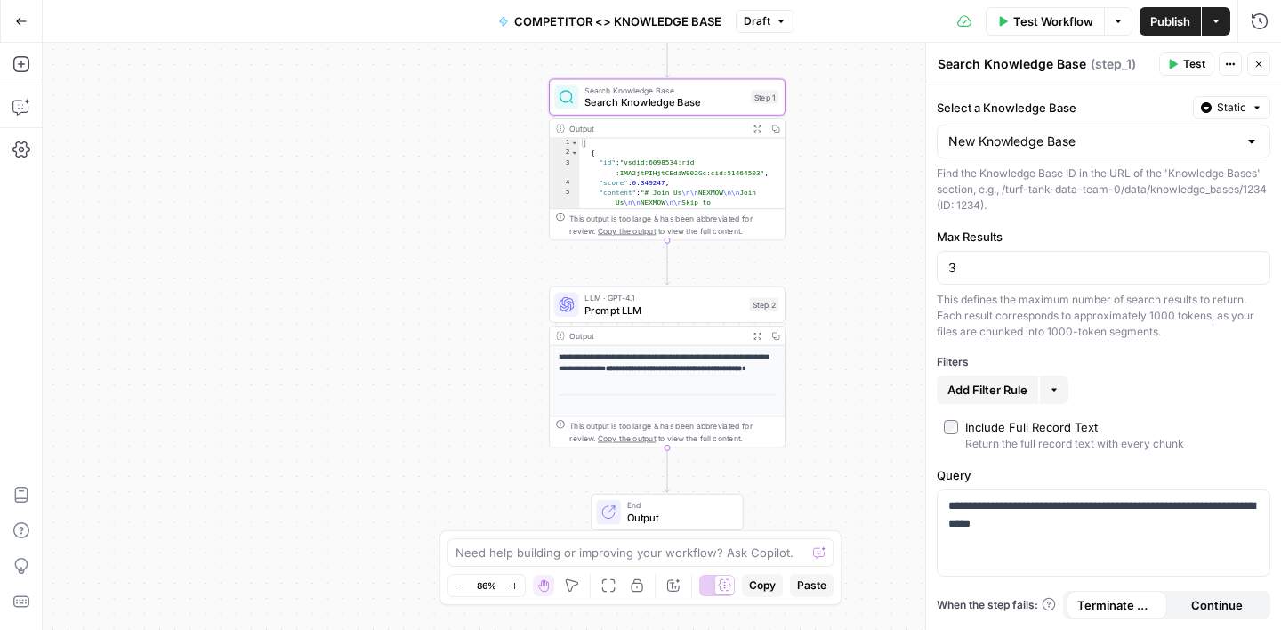
drag, startPoint x: 418, startPoint y: 302, endPoint x: 419, endPoint y: 169, distance: 133.5
click at [419, 169] on div "Workflow Set Inputs Inputs Search Knowledge Base Search Knowledge Base Step 1 O…" at bounding box center [662, 336] width 1238 height 587
click at [654, 306] on span "Prompt LLM" at bounding box center [664, 309] width 158 height 15
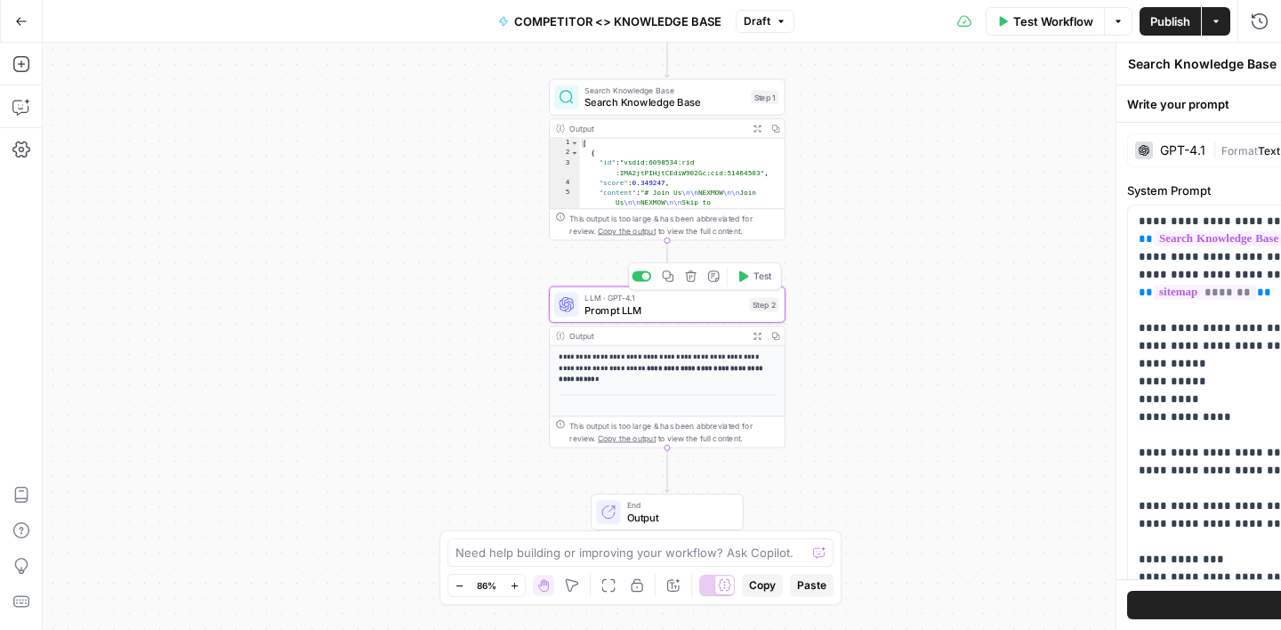
type textarea "Prompt LLM"
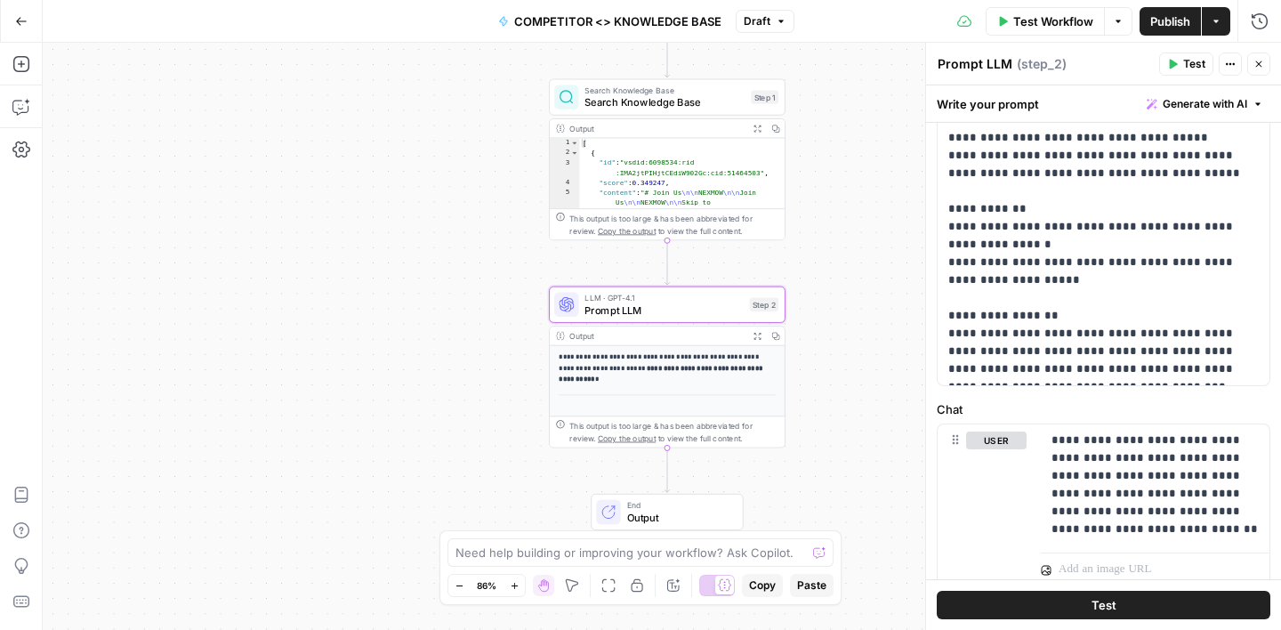
scroll to position [727, 0]
